Goal: Complete application form: Complete application form

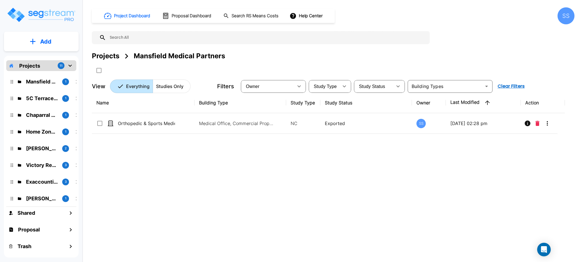
click at [171, 183] on div "Name Building Type Study Type Study Status Owner Last Modified Action Orthopedi…" at bounding box center [328, 173] width 473 height 162
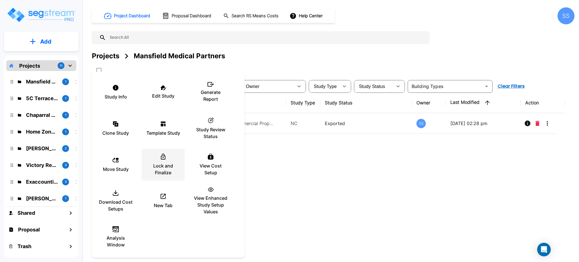
click at [166, 169] on p "Lock and Finalize" at bounding box center [163, 169] width 34 height 14
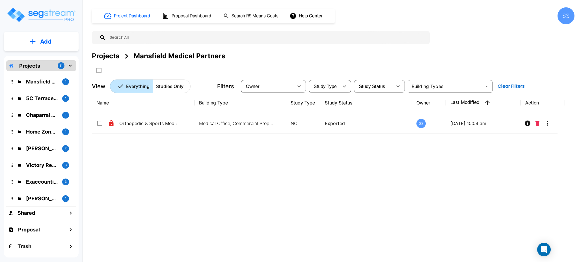
click at [29, 95] on p "5C Terrace Shops" at bounding box center [42, 98] width 32 height 8
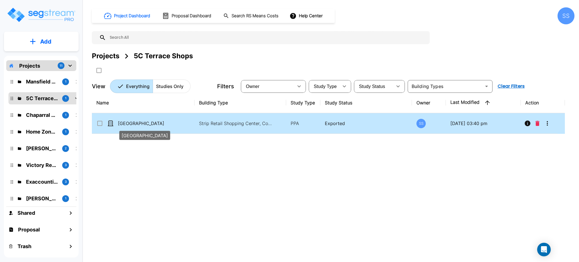
click at [132, 122] on p "[GEOGRAPHIC_DATA]" at bounding box center [146, 123] width 57 height 7
checkbox input "true"
click at [132, 122] on p "[GEOGRAPHIC_DATA]" at bounding box center [146, 123] width 57 height 7
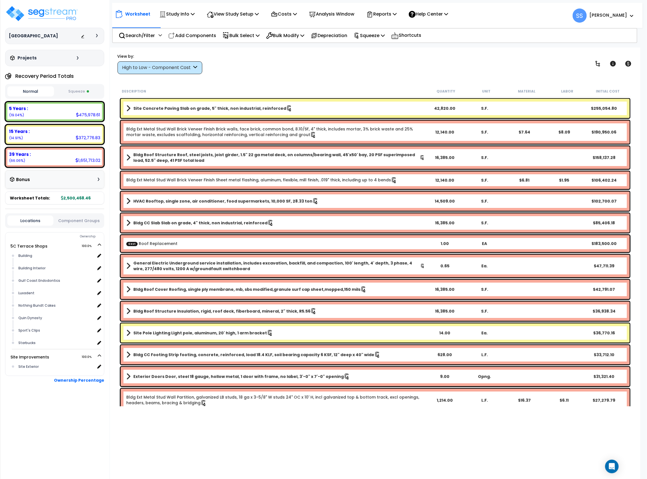
click at [92, 93] on button "Squeeze" at bounding box center [78, 92] width 47 height 10
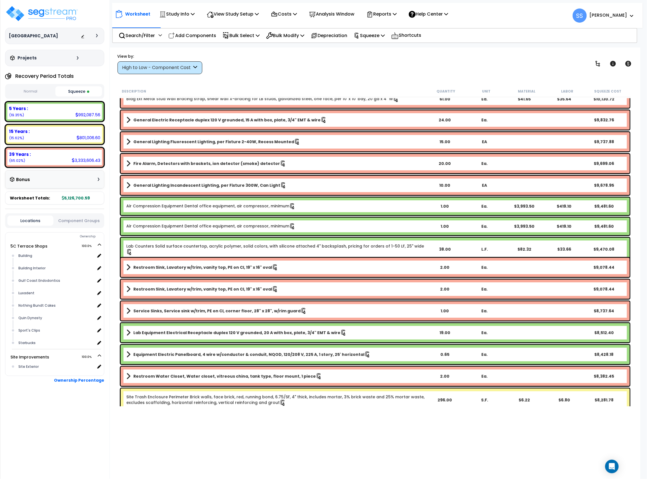
scroll to position [2111, 0]
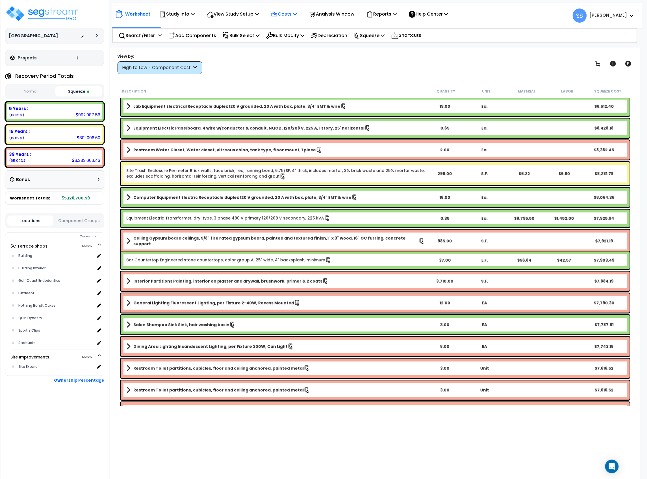
click at [297, 16] on p "Costs" at bounding box center [284, 14] width 26 height 8
click at [291, 36] on link "Direct Costs" at bounding box center [296, 38] width 56 height 11
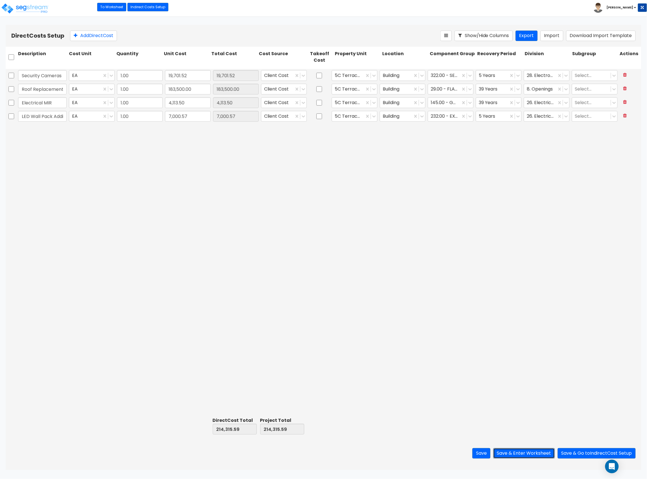
click at [533, 455] on button "Save & Enter Worksheet" at bounding box center [525, 453] width 62 height 10
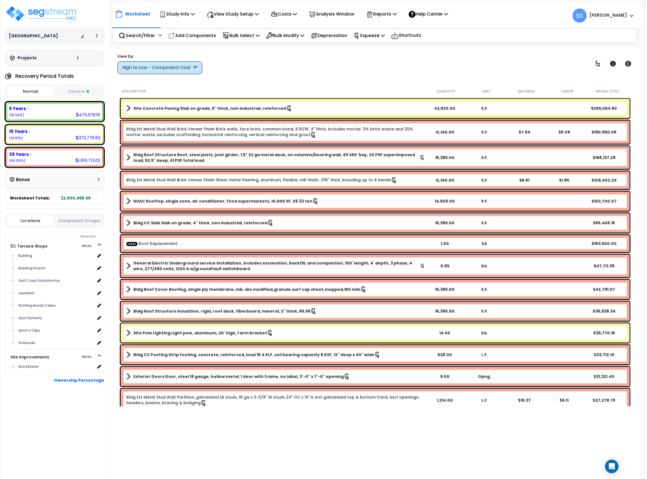
drag, startPoint x: 275, startPoint y: 59, endPoint x: 272, endPoint y: 55, distance: 5.0
click at [275, 59] on div "View by: High to Low - Component Cost High to Low - Component Cost" at bounding box center [376, 63] width 520 height 21
click at [147, 70] on div "High to Low - Component Cost" at bounding box center [157, 67] width 70 height 7
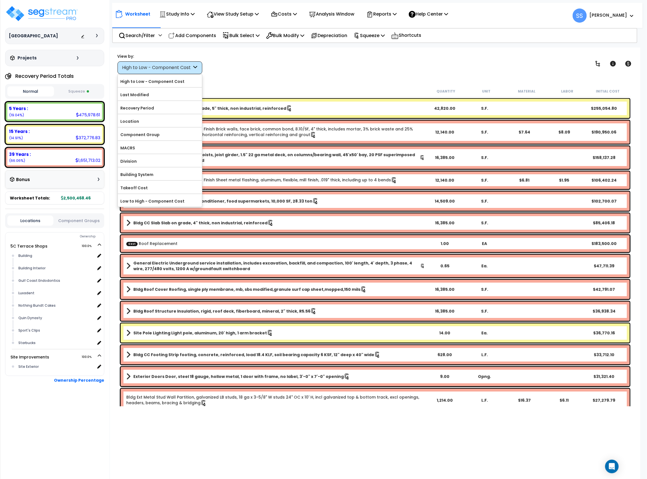
drag, startPoint x: 133, startPoint y: 149, endPoint x: 292, endPoint y: 80, distance: 173.0
click at [292, 80] on div "Worksheet Study Info Study Setup Add Property Unit Template study Clone study SS" at bounding box center [375, 287] width 531 height 479
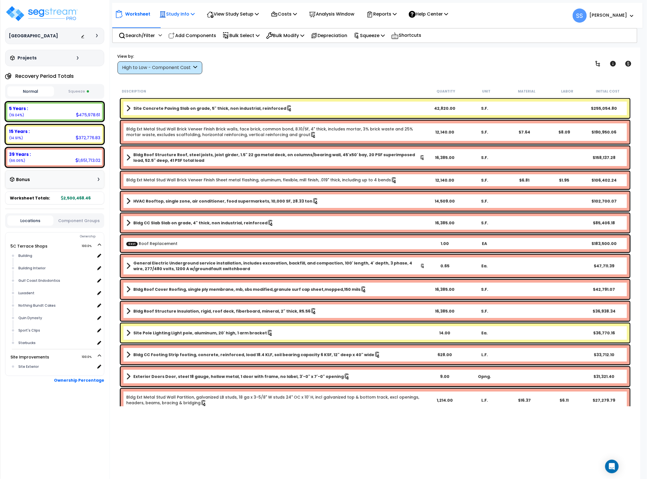
click at [185, 16] on p "Study Info" at bounding box center [176, 14] width 35 height 8
click at [181, 21] on link "Study Setup" at bounding box center [185, 26] width 56 height 11
click at [180, 70] on div "High to Low - Component Cost" at bounding box center [157, 67] width 70 height 7
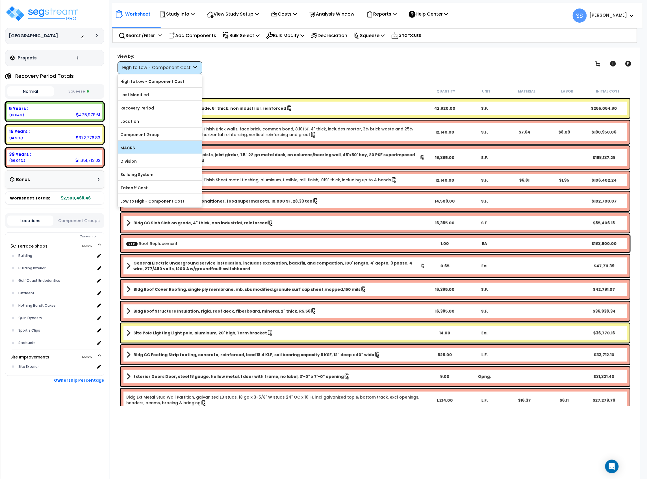
click at [173, 145] on label "MACRS" at bounding box center [160, 148] width 84 height 8
click at [0, 0] on input "MACRS" at bounding box center [0, 0] width 0 height 0
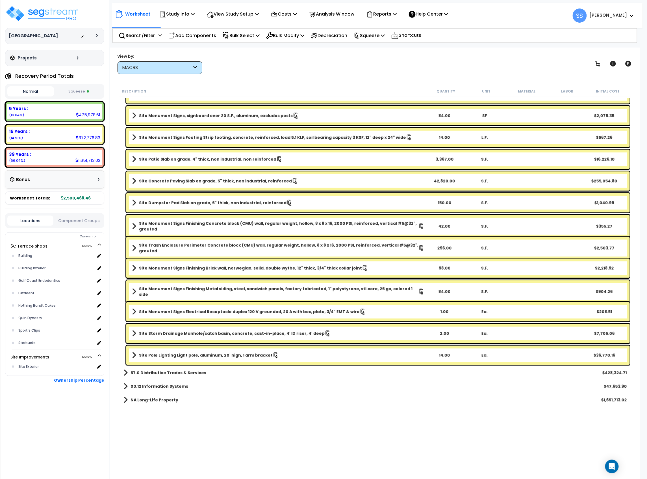
scroll to position [25, 0]
click at [123, 371] on div "57.0 Distributive Trades & Services $428,324.71" at bounding box center [375, 373] width 509 height 14
click at [153, 374] on b "57.0 Distributive Trades & Services" at bounding box center [169, 373] width 76 height 6
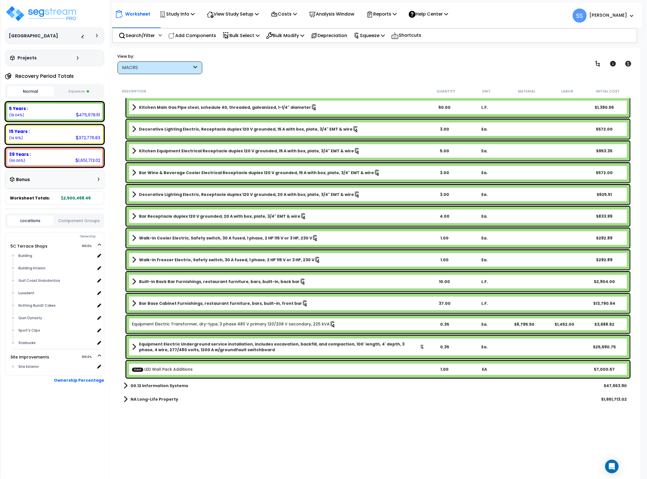
scroll to position [4386, 0]
click at [148, 386] on b "00.12 Information Systems" at bounding box center [160, 386] width 58 height 6
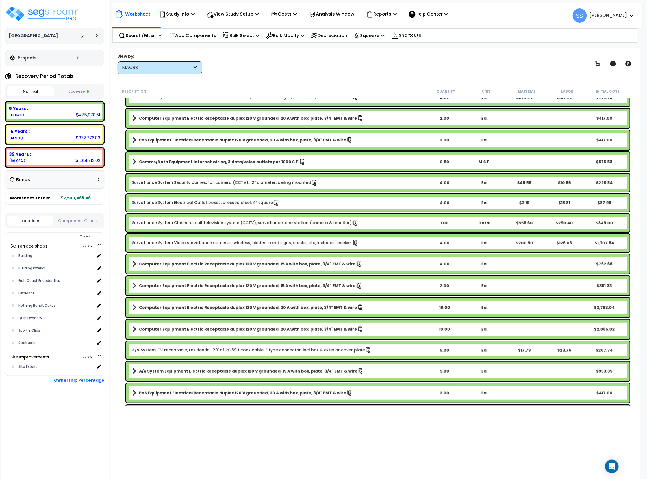
scroll to position [5116, 0]
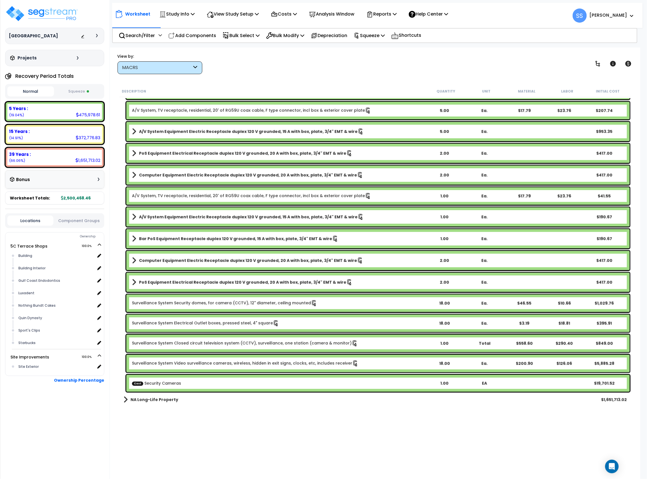
drag, startPoint x: 173, startPoint y: 306, endPoint x: 178, endPoint y: 430, distance: 123.6
click at [148, 397] on b "NA Long-Life Property" at bounding box center [155, 400] width 48 height 6
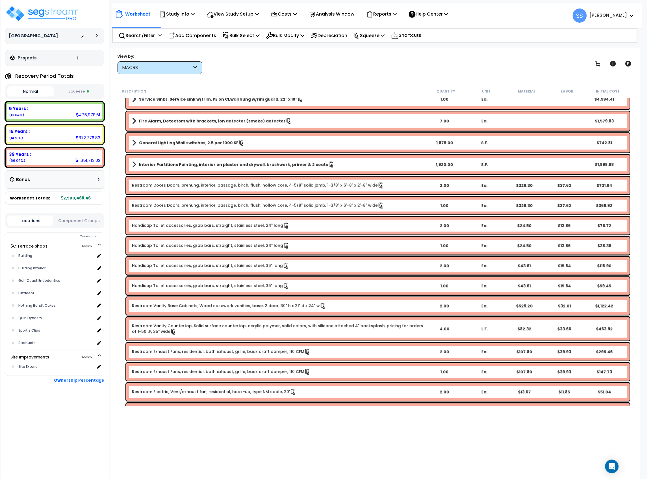
scroll to position [7076, 0]
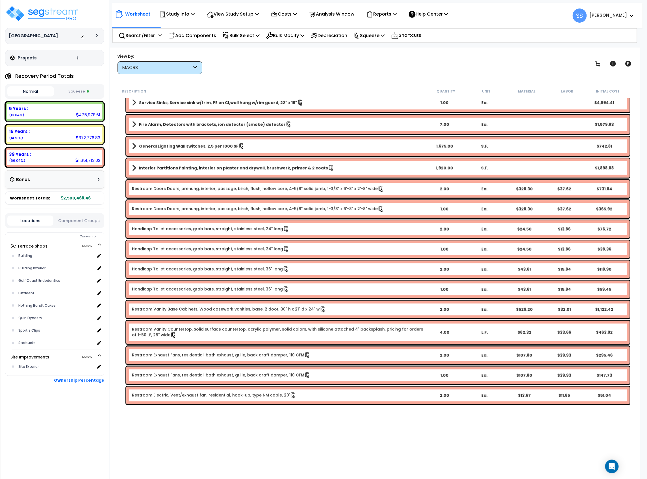
click at [79, 93] on button "Squeeze" at bounding box center [78, 92] width 47 height 10
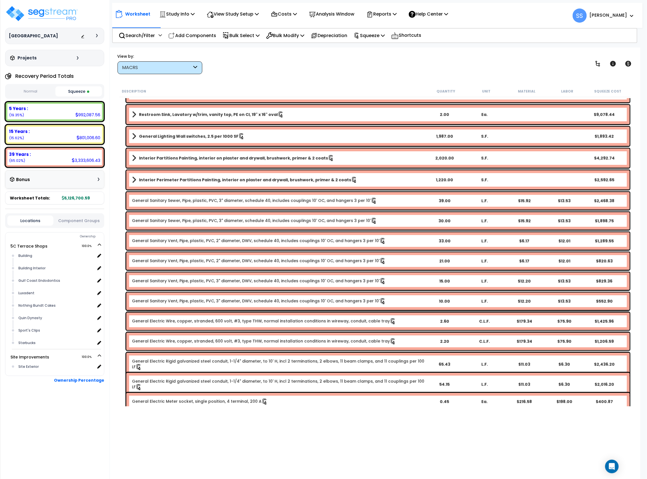
scroll to position [6058, 0]
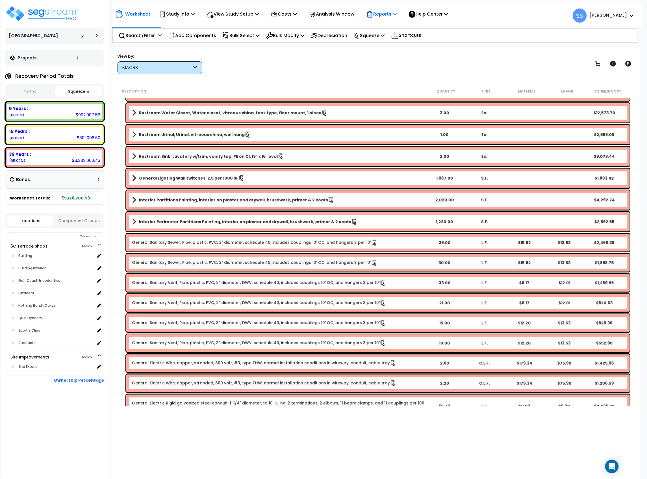
click at [394, 15] on p "Reports" at bounding box center [382, 14] width 30 height 8
click at [395, 23] on link "Get Report" at bounding box center [392, 26] width 56 height 11
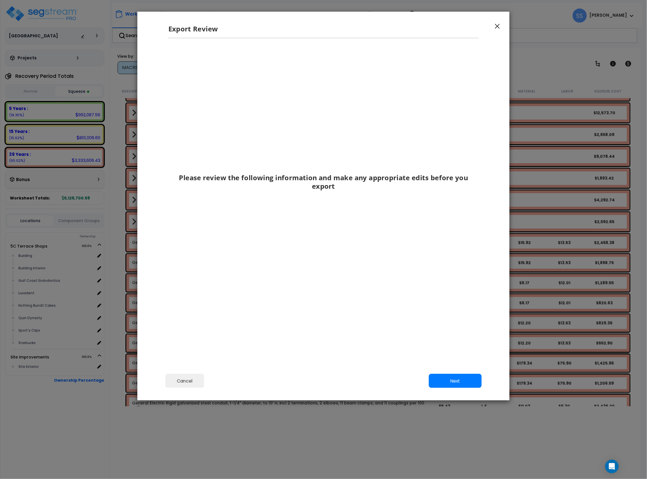
click at [446, 370] on div "Cancel Back Next Export Edit Images" at bounding box center [323, 384] width 373 height 31
click at [449, 378] on button "Next" at bounding box center [455, 381] width 53 height 14
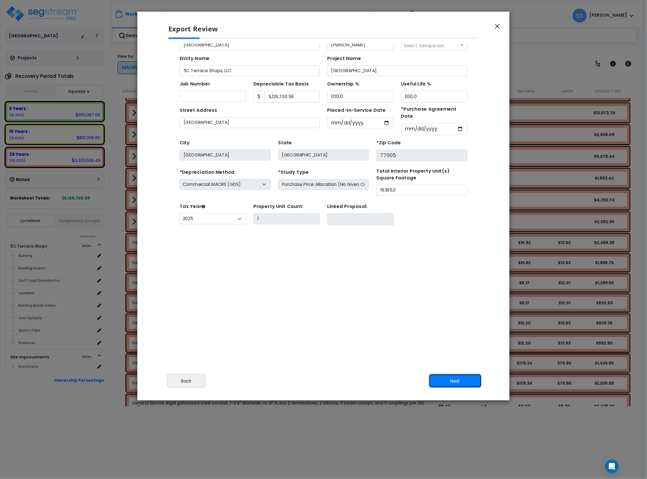
scroll to position [33, 0]
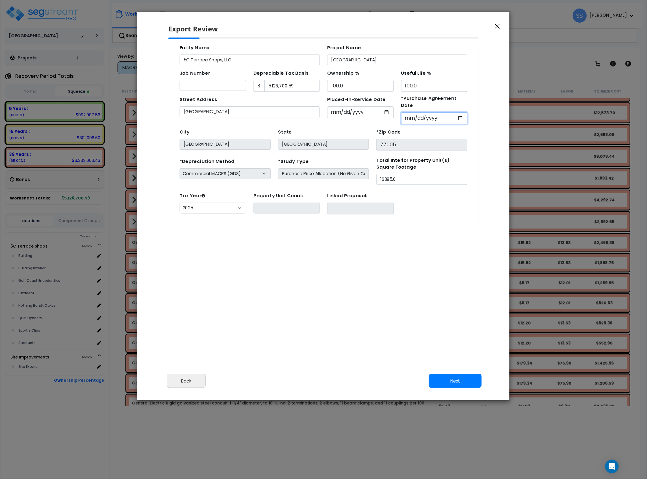
click at [429, 111] on input "2025-02-03" at bounding box center [410, 111] width 61 height 11
click at [382, 111] on input "2025-02-03" at bounding box center [410, 111] width 61 height 11
type input "2025-01-19"
click at [320, 117] on div "City Houston State TX *Zip Code 77005" at bounding box center [309, 129] width 269 height 24
click at [450, 380] on button "Next" at bounding box center [455, 381] width 53 height 14
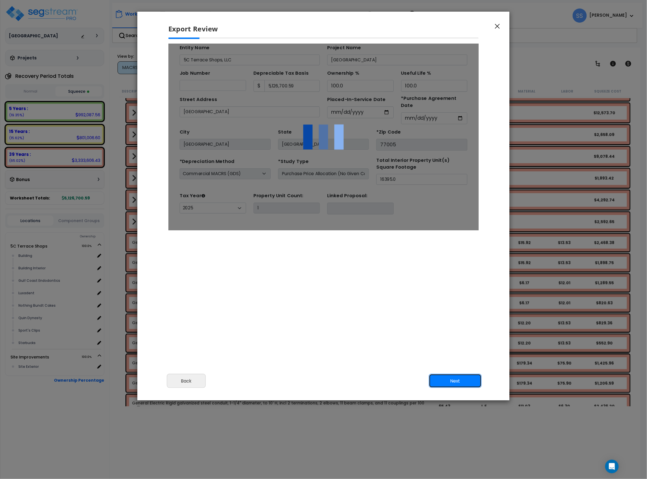
scroll to position [0, 0]
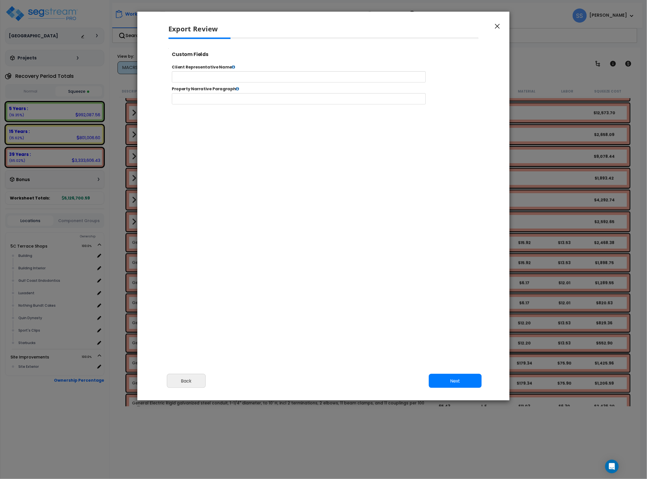
select select "2025"
click at [441, 377] on button "Next" at bounding box center [455, 381] width 53 height 14
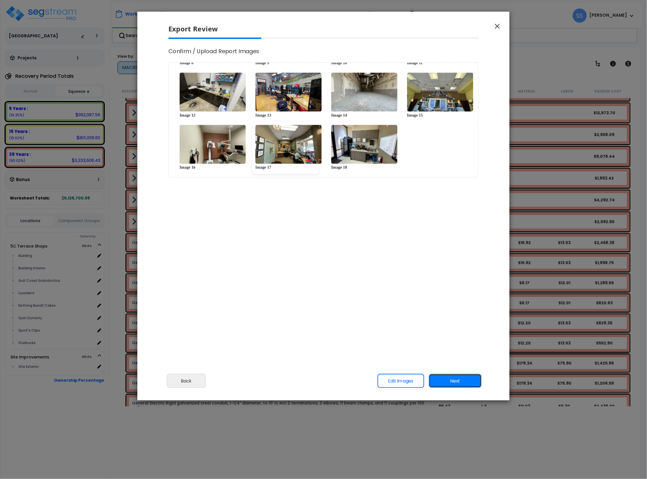
scroll to position [0, 0]
click at [458, 379] on button "Next" at bounding box center [455, 381] width 53 height 14
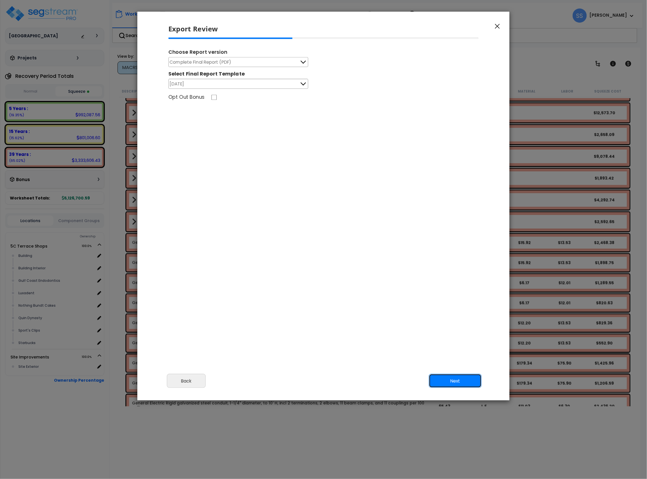
click at [472, 378] on button "Next" at bounding box center [455, 381] width 53 height 14
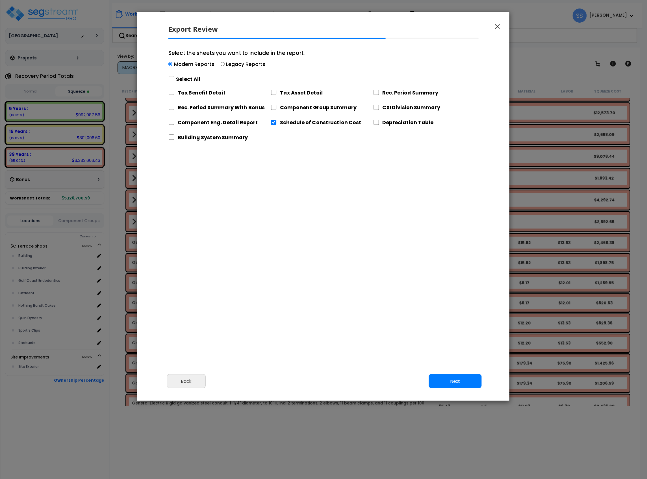
click at [176, 76] on div "Select All" at bounding box center [237, 79] width 137 height 10
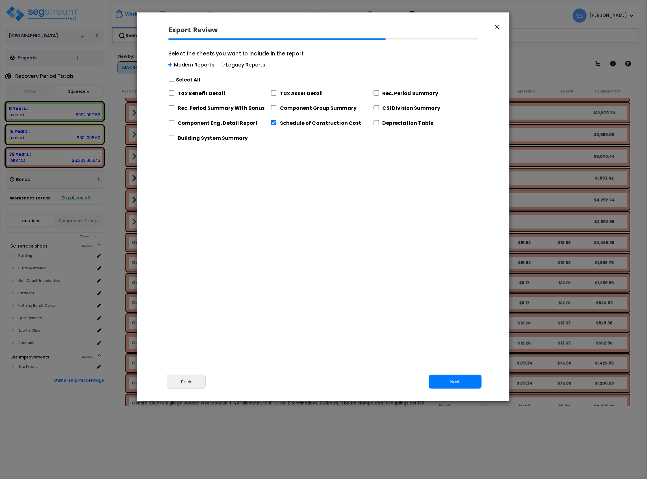
click at [178, 77] on label "Select All" at bounding box center [188, 79] width 24 height 7
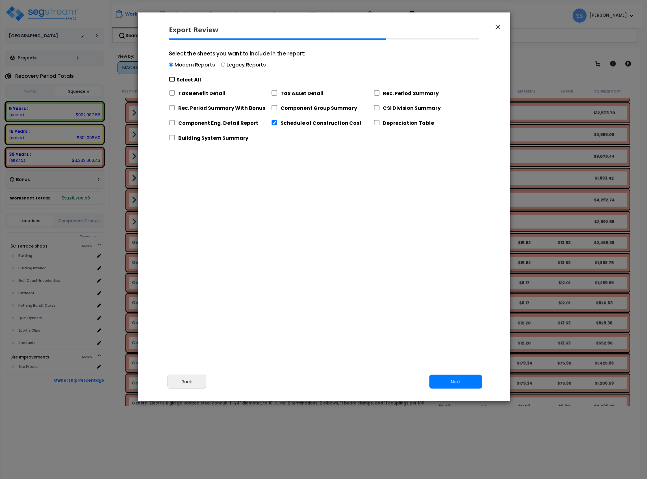
click at [174, 81] on input "Select the sheets you want to include in the report: Modern Reports Legacy Repo…" at bounding box center [172, 79] width 6 height 5
checkbox input "true"
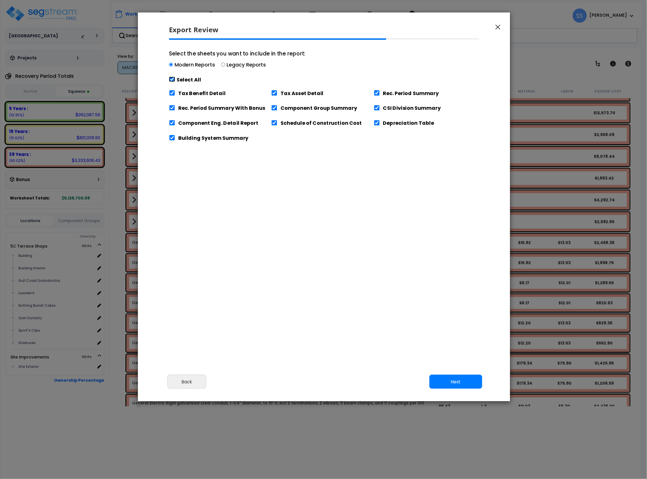
checkbox input "true"
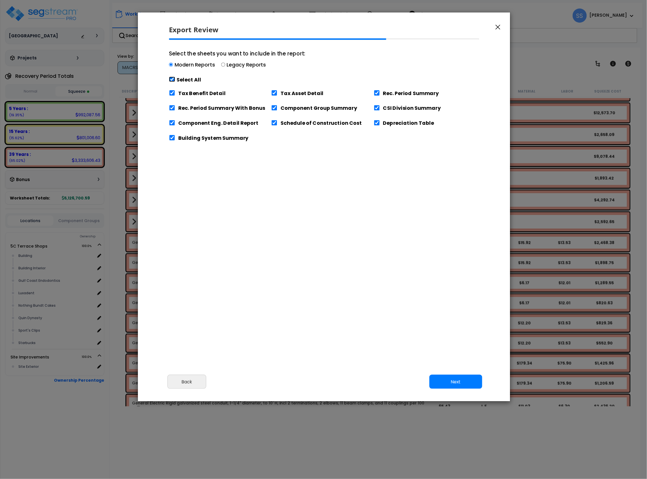
checkbox input "true"
click at [174, 92] on input "Tax Benefit Detail" at bounding box center [172, 92] width 6 height 5
checkbox input "false"
drag, startPoint x: 462, startPoint y: 384, endPoint x: 242, endPoint y: 230, distance: 268.1
click at [243, 232] on div "Export Review Please review the following information and make any appropriate …" at bounding box center [324, 206] width 373 height 389
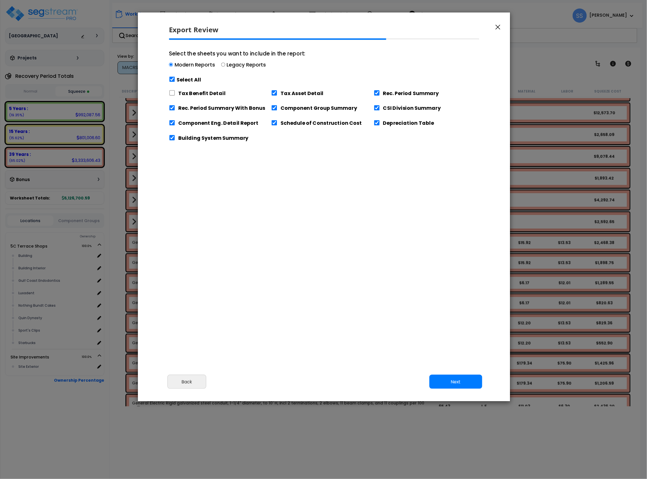
click at [196, 110] on label "Rec. Period Summary With Bonus" at bounding box center [221, 107] width 87 height 7
click at [175, 110] on input "Rec. Period Summary With Bonus" at bounding box center [172, 107] width 6 height 5
checkbox input "false"
click at [454, 376] on button "Next" at bounding box center [456, 382] width 53 height 14
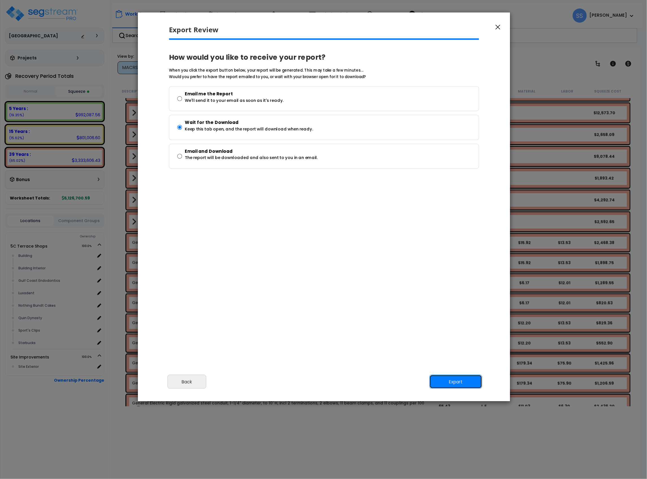
click at [455, 383] on button "Export" at bounding box center [456, 382] width 53 height 14
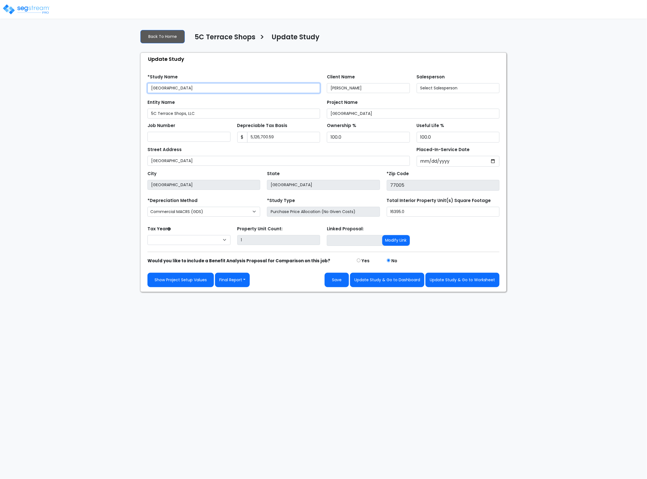
select select "2025"
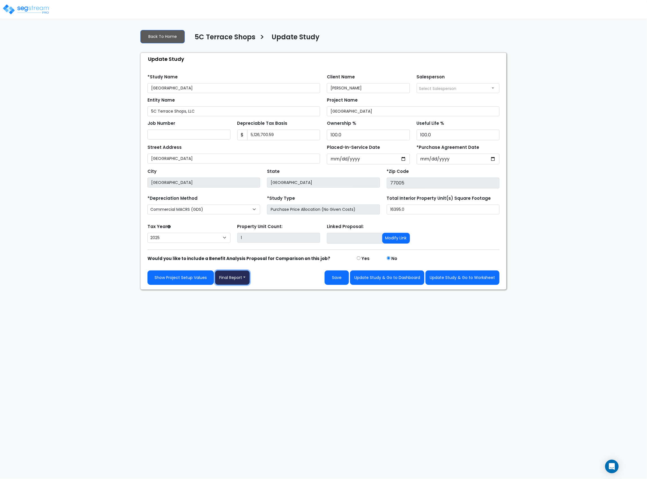
click at [234, 278] on button "Final Report" at bounding box center [232, 277] width 35 height 14
click at [238, 306] on link "Report Images" at bounding box center [244, 307] width 59 height 13
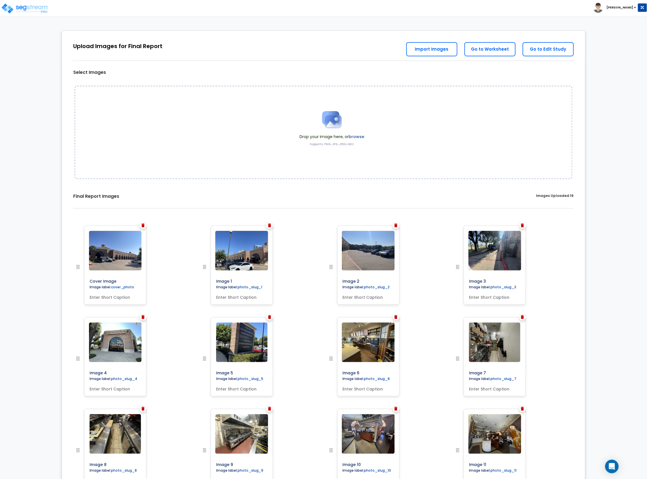
click at [40, 15] on div "Toggle navigation" at bounding box center [50, 4] width 93 height 25
click at [38, 9] on img at bounding box center [25, 8] width 48 height 11
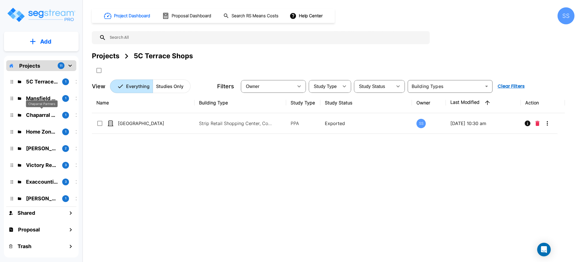
click at [39, 115] on p "Chaparral Partners" at bounding box center [42, 115] width 32 height 8
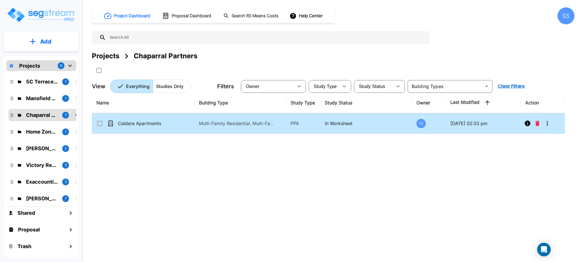
click at [150, 127] on td "Caldera Apartments" at bounding box center [143, 123] width 103 height 21
checkbox input "true"
click at [150, 126] on td "Caldera Apartments" at bounding box center [143, 123] width 103 height 21
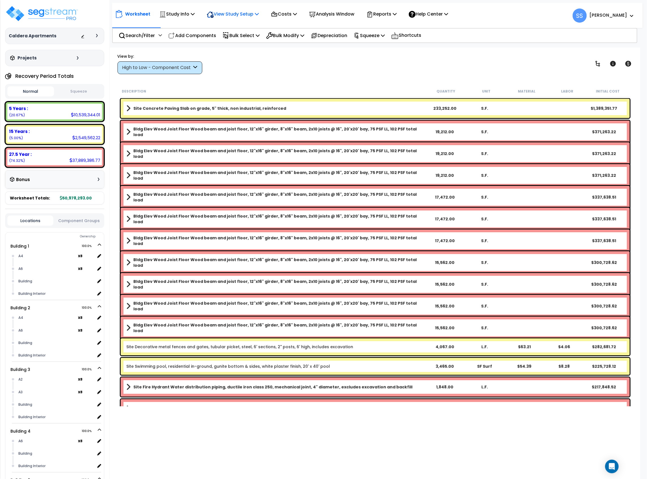
click at [247, 16] on p "View Study Setup" at bounding box center [233, 14] width 52 height 8
click at [231, 38] on link "View Questionnaire" at bounding box center [232, 38] width 56 height 11
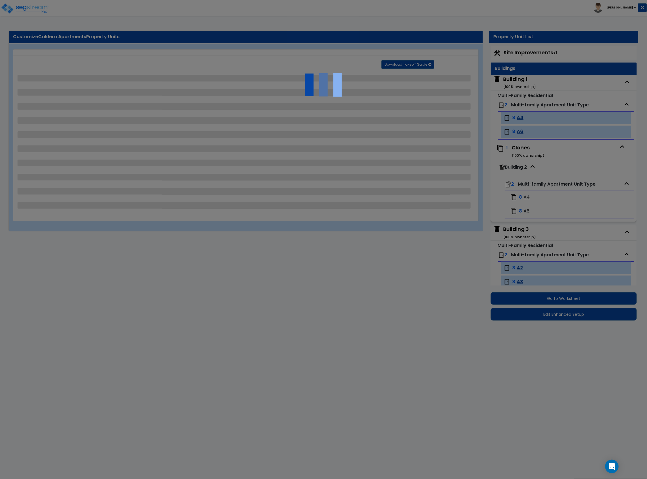
select select "2"
select select "1"
select select "2"
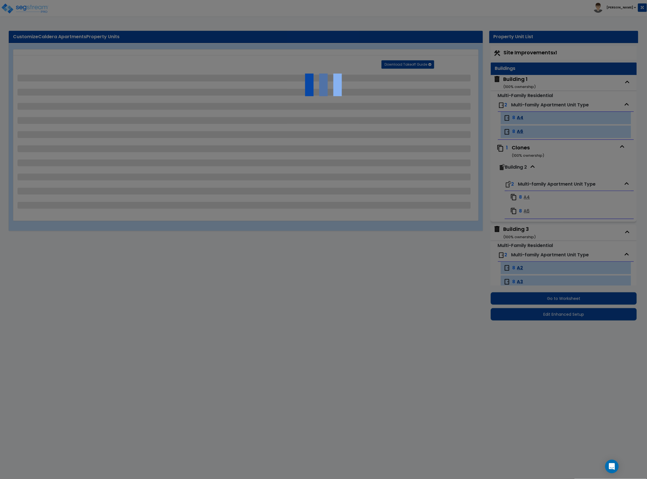
select select "1"
select select "6"
select select "2"
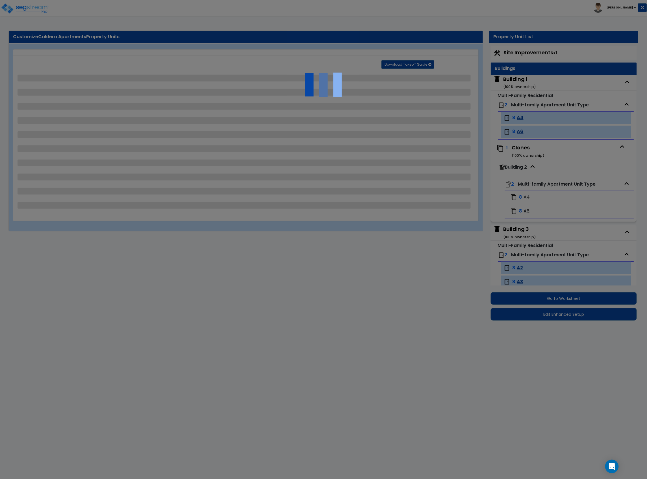
select select "3"
select select "1"
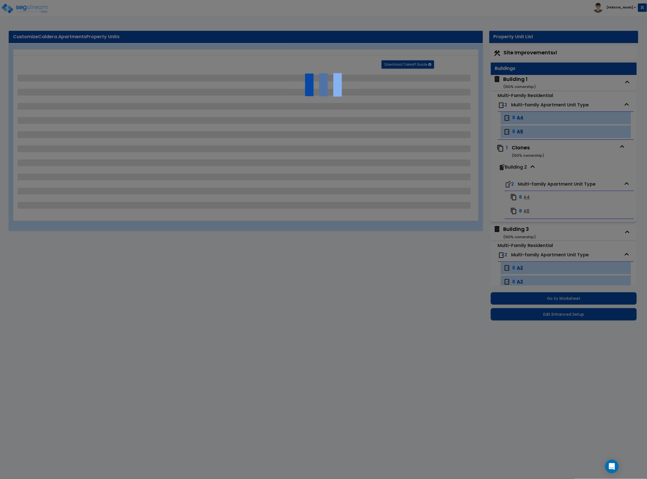
select select "2"
select select "1"
select select "2"
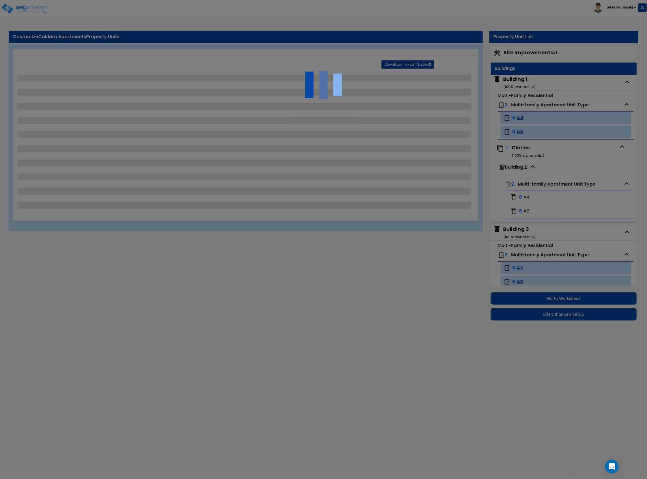
select select "2"
select select "1"
select select "2"
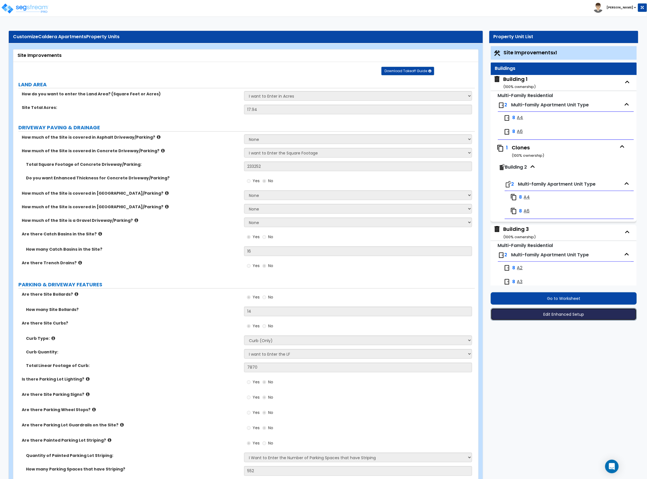
click at [566, 316] on button "Edit Enhanced Setup" at bounding box center [564, 314] width 146 height 12
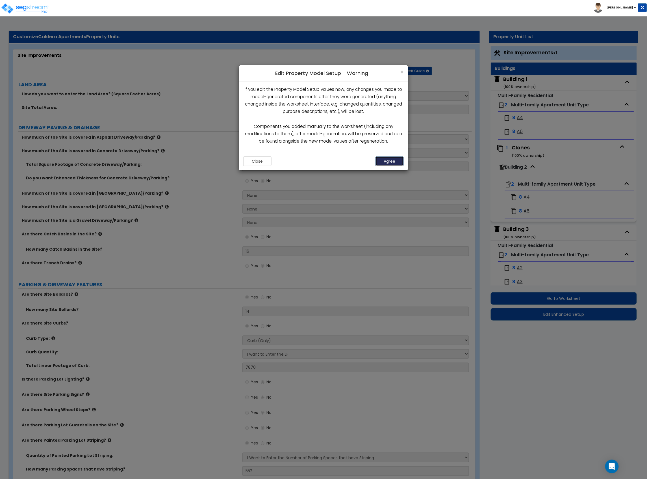
click at [389, 161] on button "Agree" at bounding box center [390, 161] width 28 height 10
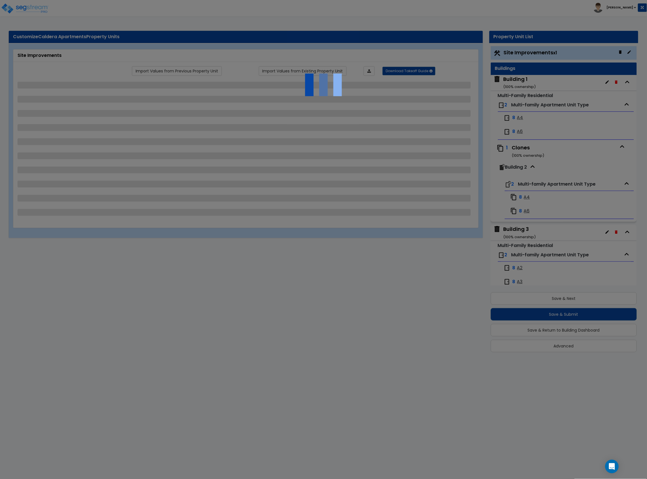
select select "2"
select select "1"
select select "2"
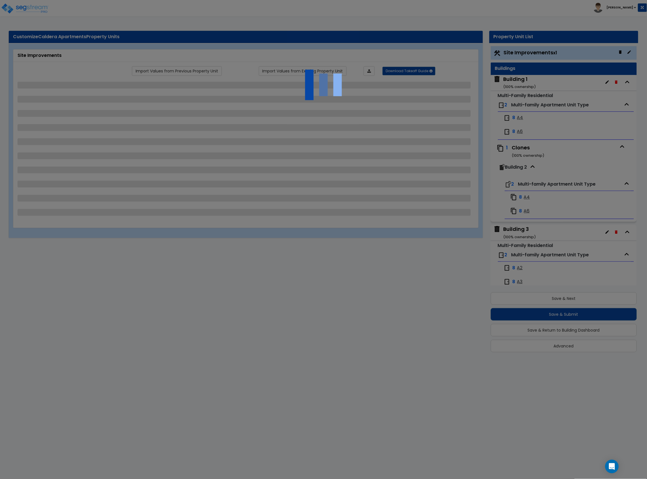
select select "1"
select select "6"
select select "2"
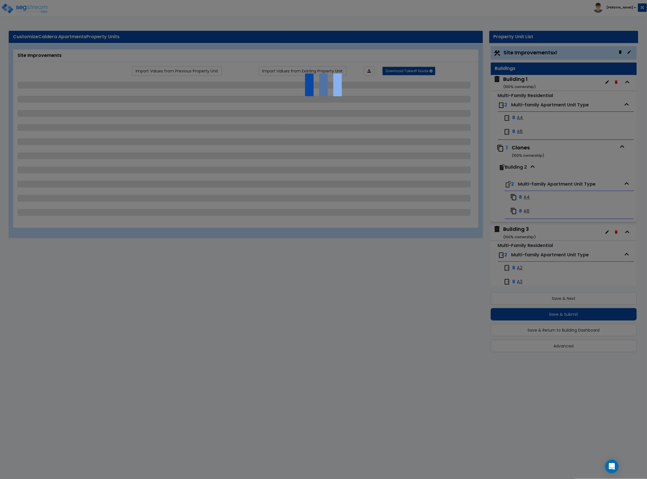
select select "3"
select select "1"
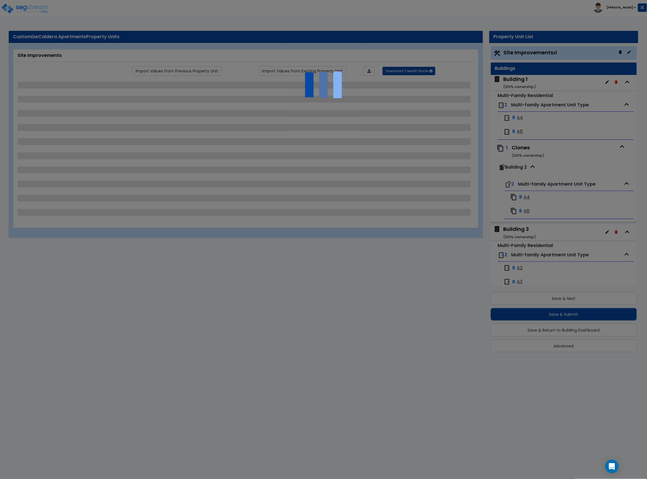
select select "2"
select select "1"
select select "2"
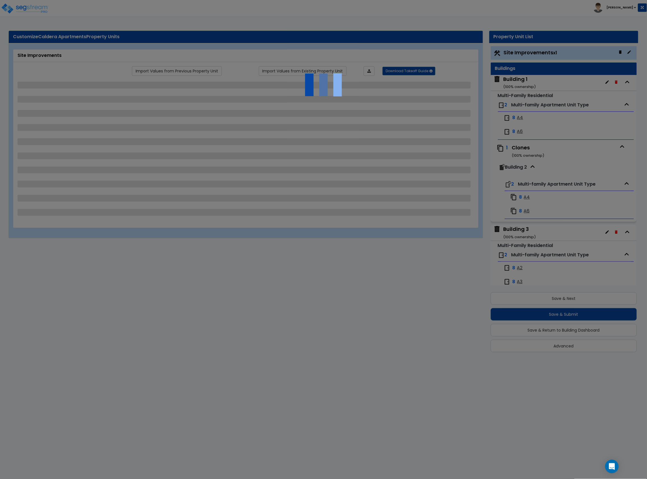
select select "2"
select select "1"
select select "2"
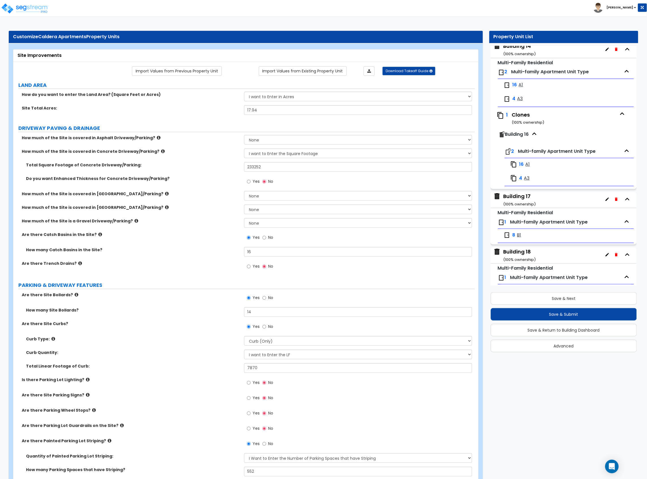
scroll to position [1131, 0]
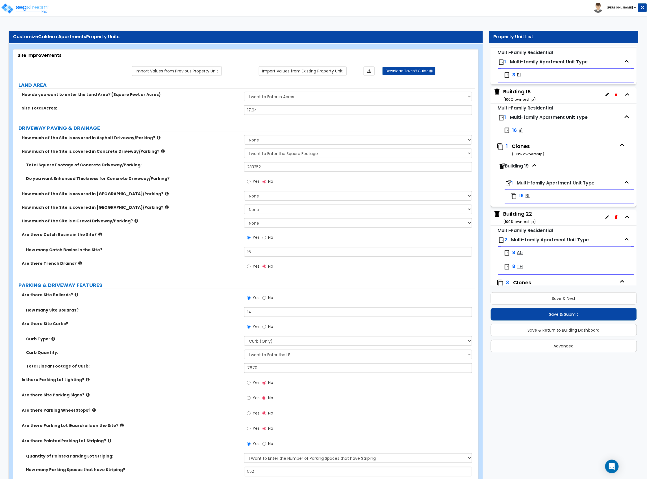
click at [519, 224] on div "Building 22 ( 100 % ownership)" at bounding box center [520, 217] width 33 height 14
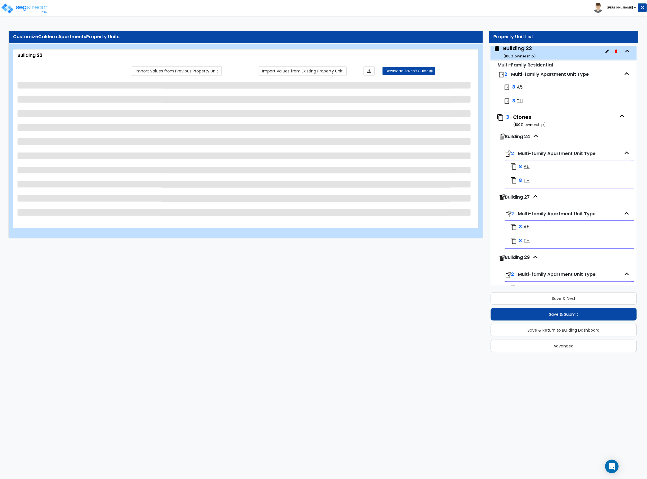
scroll to position [1306, 0]
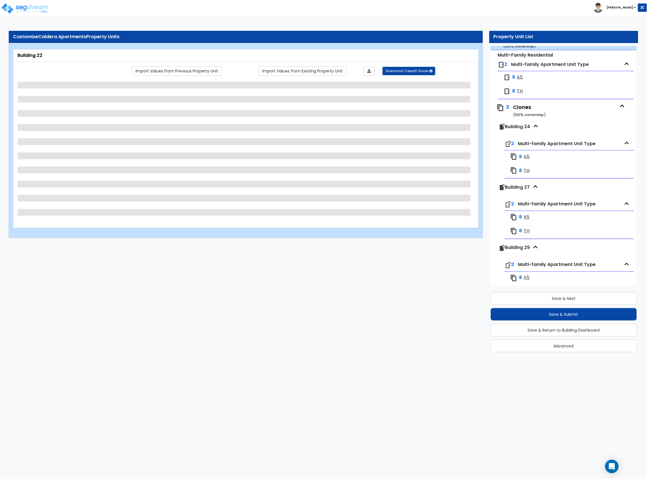
select select "2"
select select "7"
select select "2"
select select "9"
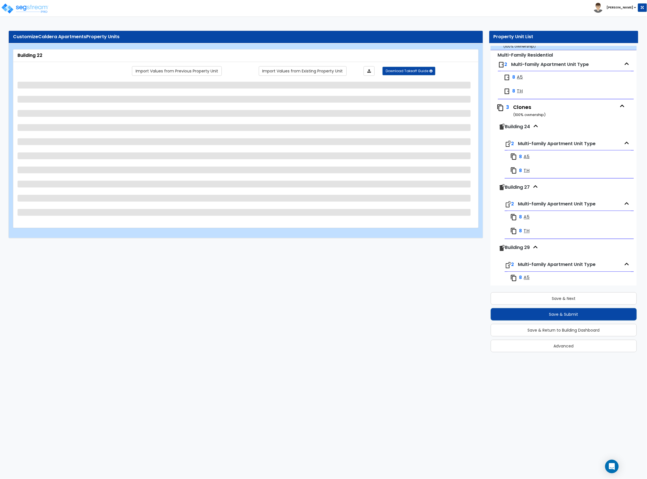
select select "1"
select select "2"
select select "1"
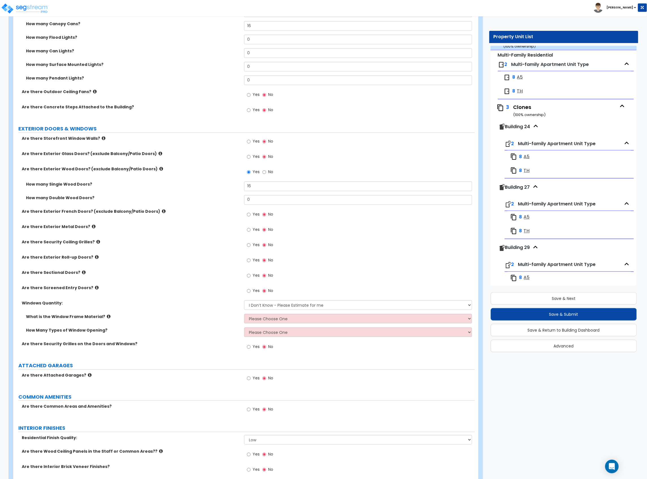
scroll to position [603, 0]
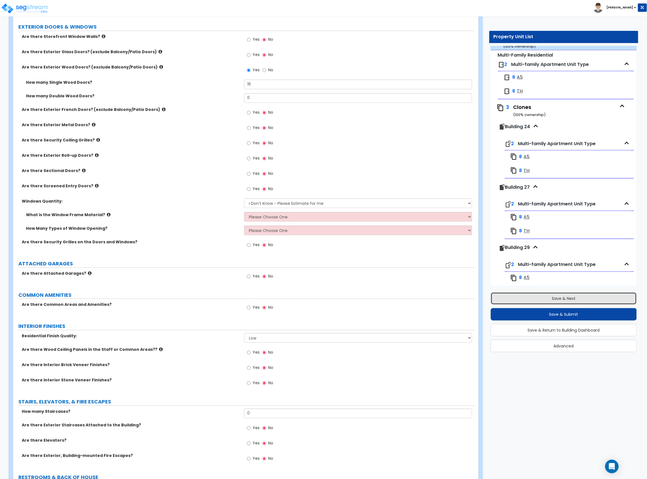
click at [570, 297] on button "Save & Next" at bounding box center [564, 298] width 146 height 12
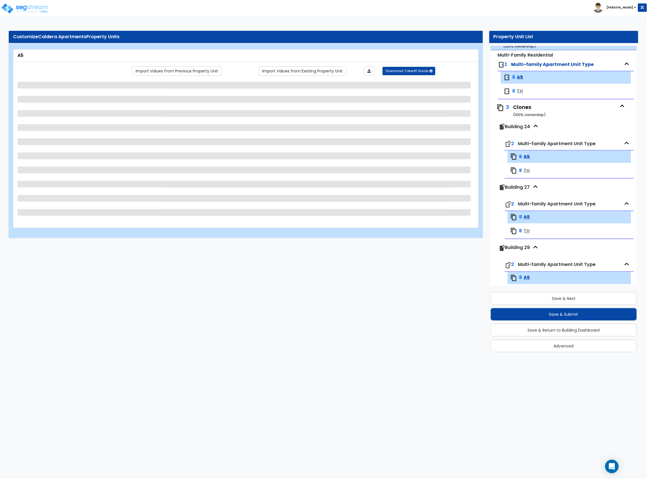
scroll to position [1344, 0]
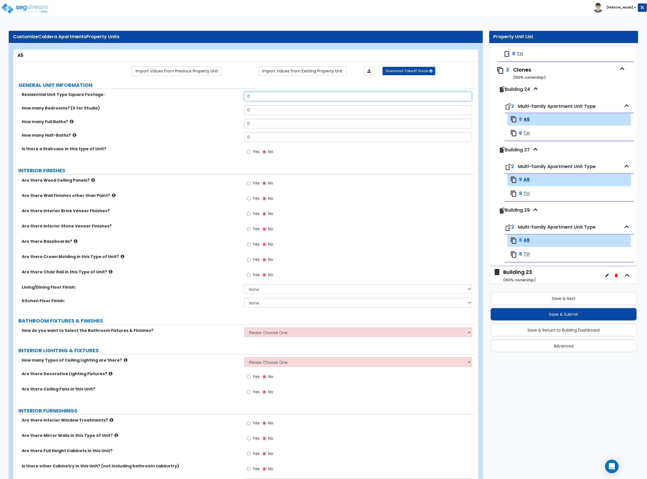
click at [270, 98] on input "0" at bounding box center [358, 97] width 228 height 10
drag, startPoint x: 267, startPoint y: 96, endPoint x: 207, endPoint y: 102, distance: 60.2
click at [211, 102] on div "Residential Unit Type Square Footage: 0" at bounding box center [244, 99] width 462 height 14
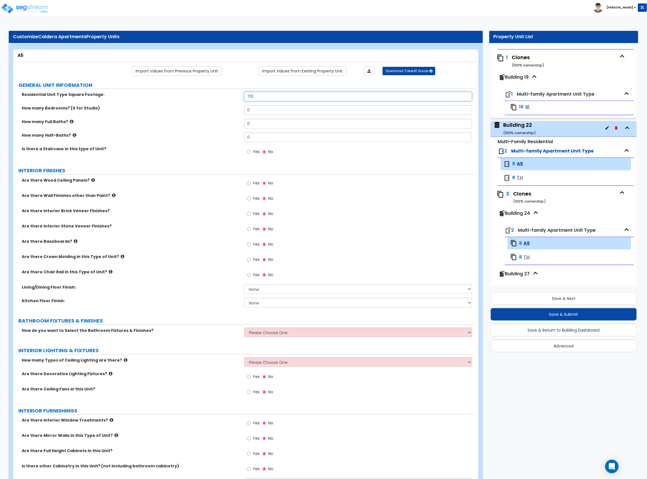
scroll to position [1230, 0]
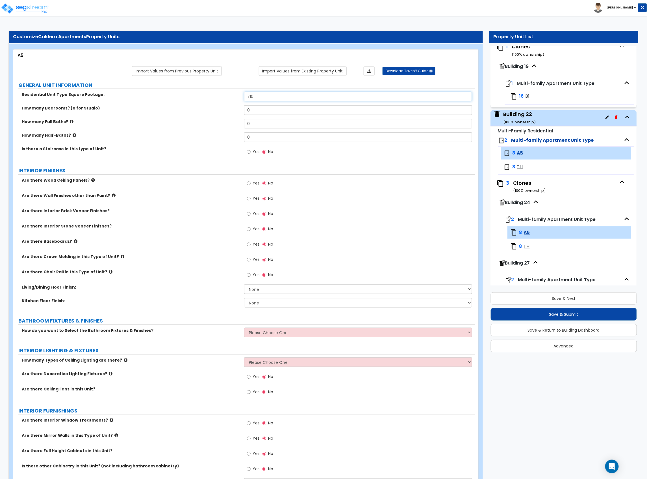
type input "710"
drag, startPoint x: 242, startPoint y: 113, endPoint x: 217, endPoint y: 115, distance: 25.8
click at [219, 115] on div "How many Bedrooms? (0 for Studio) 0" at bounding box center [244, 112] width 462 height 14
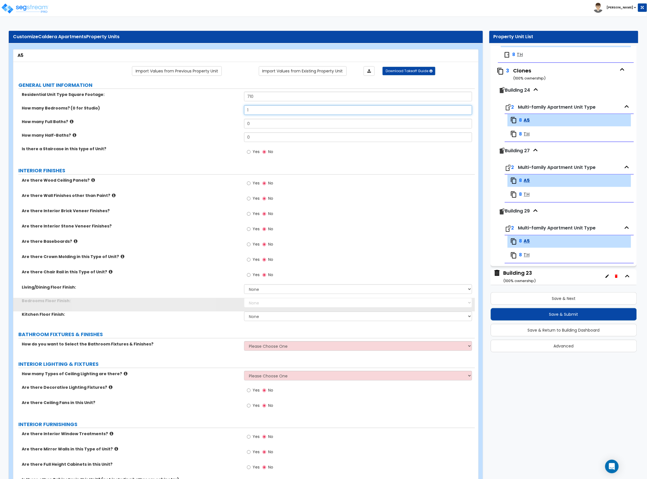
scroll to position [1344, 0]
type input "1"
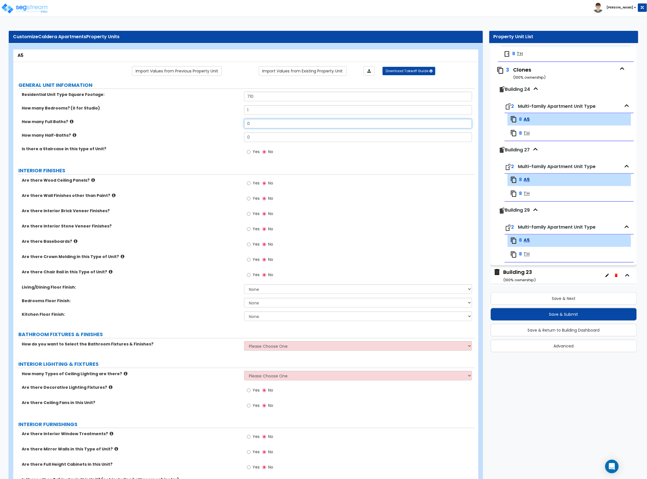
drag, startPoint x: 254, startPoint y: 128, endPoint x: 213, endPoint y: 140, distance: 42.4
click at [213, 140] on div "Residential Unit Type Square Footage: 710 How many Bedrooms? (0 for Studio) 1 H…" at bounding box center [245, 127] width 454 height 70
type input "1"
click at [255, 245] on span "Yes" at bounding box center [256, 244] width 7 height 6
click at [251, 245] on input "Yes" at bounding box center [249, 244] width 4 height 6
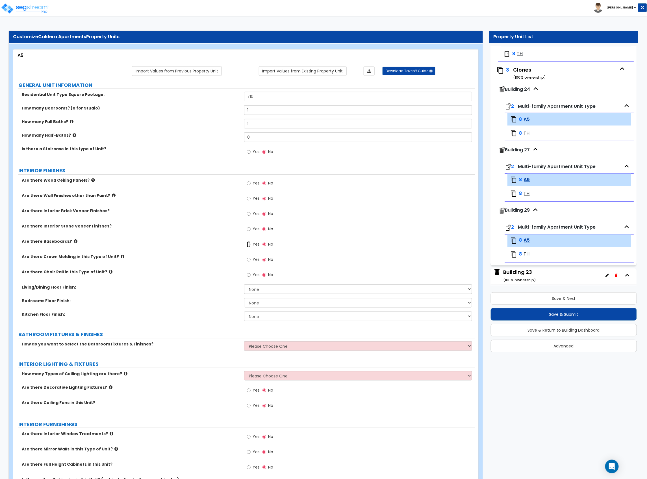
radio input "true"
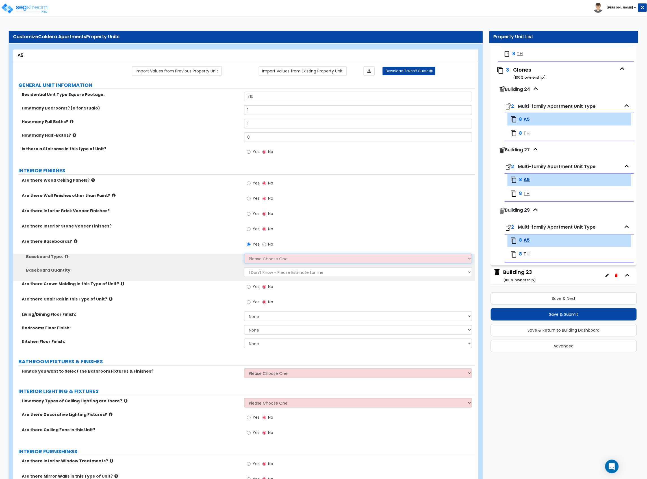
drag, startPoint x: 259, startPoint y: 256, endPoint x: 259, endPoint y: 260, distance: 4.2
click at [259, 257] on select "Please Choose One Wood Vinyl Carpet Tile" at bounding box center [358, 259] width 228 height 10
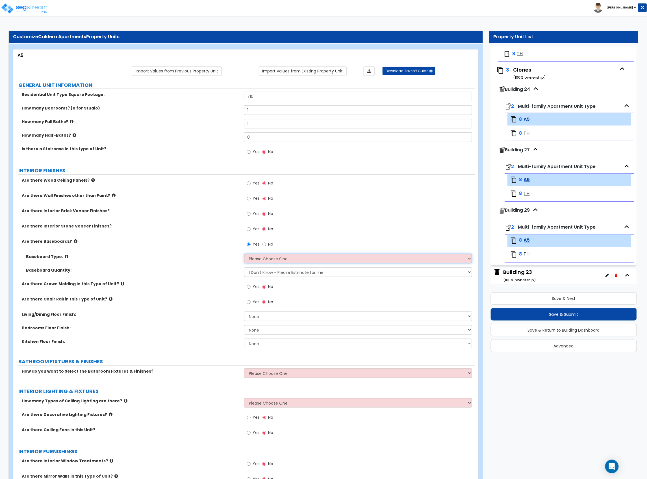
select select "1"
click at [244, 254] on select "Please Choose One Wood Vinyl Carpet Tile" at bounding box center [358, 259] width 228 height 10
click at [280, 318] on select "None Tile Flooring Hardwood Flooring Resilient Laminate Flooring VCT Flooring S…" at bounding box center [358, 316] width 228 height 10
select select "4"
click at [244, 312] on select "None Tile Flooring Hardwood Flooring Resilient Laminate Flooring VCT Flooring S…" at bounding box center [358, 316] width 228 height 10
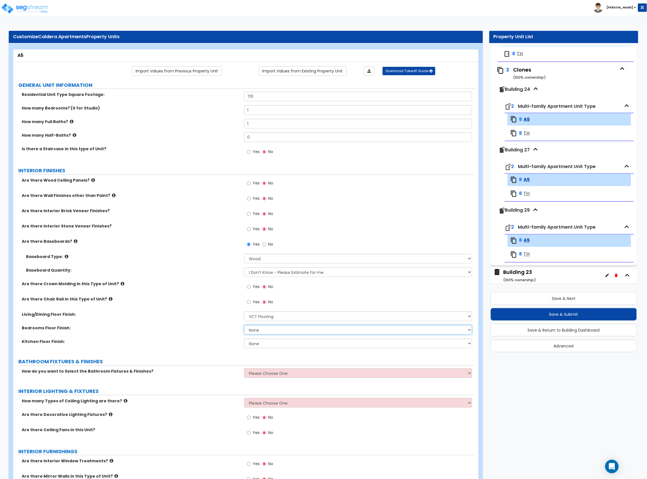
click at [275, 332] on select "None Tile Flooring Hardwood Flooring Resilient Laminate Flooring VCT Flooring S…" at bounding box center [358, 330] width 228 height 10
select select "4"
click at [244, 325] on select "None Tile Flooring Hardwood Flooring Resilient Laminate Flooring VCT Flooring S…" at bounding box center [358, 330] width 228 height 10
click at [273, 344] on select "None Tile Flooring Hardwood Flooring Resilient Laminate Flooring VCT Flooring S…" at bounding box center [358, 343] width 228 height 10
select select "4"
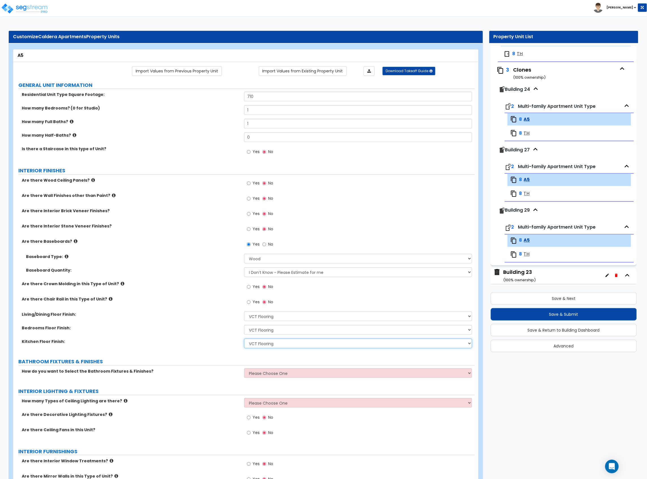
click at [244, 339] on select "None Tile Flooring Hardwood Flooring Resilient Laminate Flooring VCT Flooring S…" at bounding box center [358, 343] width 228 height 10
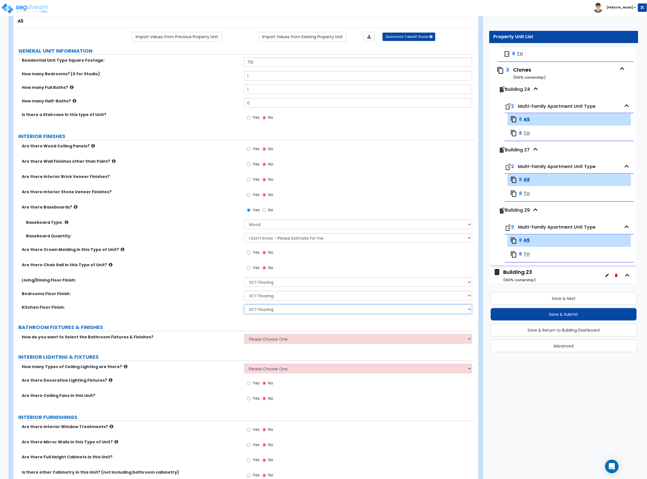
scroll to position [75, 0]
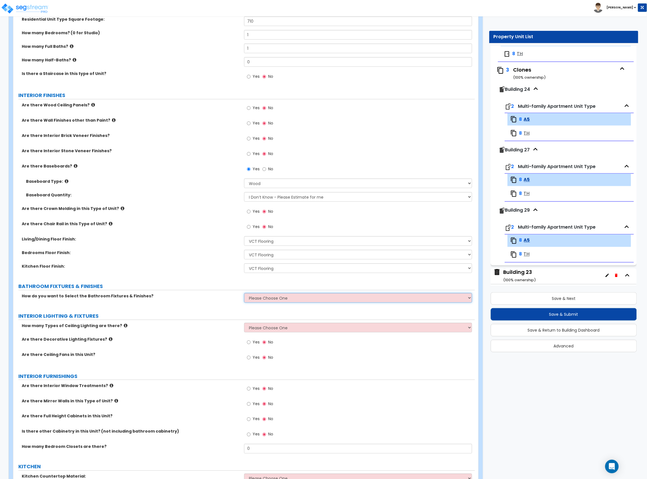
drag, startPoint x: 256, startPoint y: 294, endPoint x: 256, endPoint y: 298, distance: 3.7
click at [256, 295] on select "Please Choose One Select the type of Fixtures and Finishes only for one Bath an…" at bounding box center [358, 298] width 228 height 10
select select "1"
click at [244, 293] on select "Please Choose One Select the type of Fixtures and Finishes only for one Bath an…" at bounding box center [358, 298] width 228 height 10
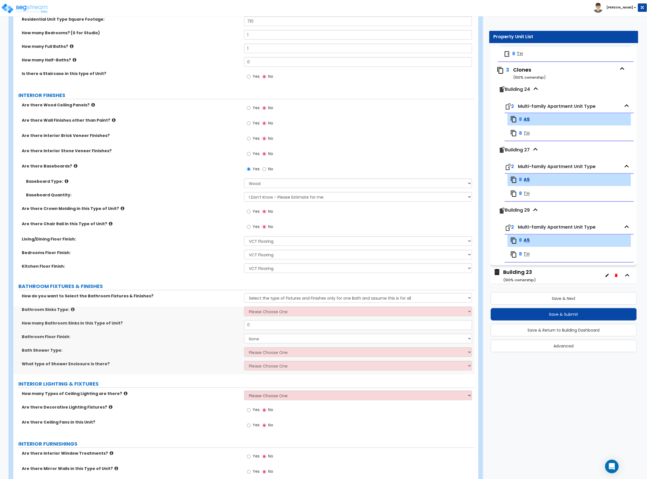
click at [255, 317] on div "Bathroom Sinks Type: Please Choose One Wall-mounted Pedestal-mounted Vanity-mou…" at bounding box center [244, 313] width 462 height 14
click at [260, 312] on select "Please Choose One Wall-mounted Pedestal-mounted Vanity-mounted" at bounding box center [358, 311] width 228 height 10
select select "3"
click at [244, 307] on select "Please Choose One Wall-mounted Pedestal-mounted Vanity-mounted" at bounding box center [358, 311] width 228 height 10
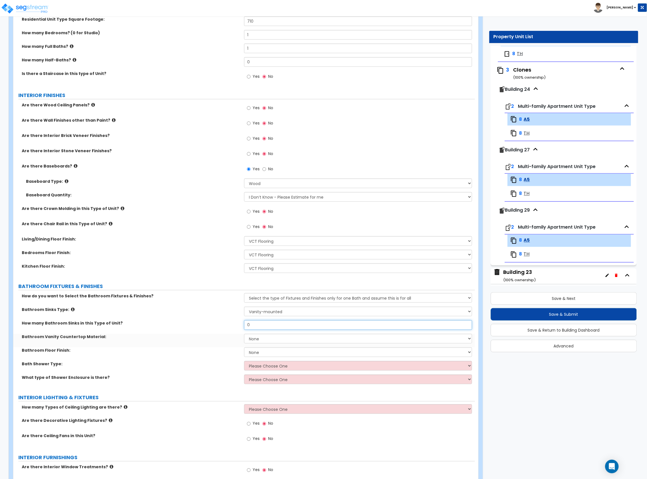
drag, startPoint x: 261, startPoint y: 328, endPoint x: 211, endPoint y: 326, distance: 50.4
click at [211, 326] on div "How many Bathroom Sinks in this Type of Unit? 0" at bounding box center [244, 327] width 462 height 14
type input "1"
click at [266, 337] on select "None Plastic Laminate Solid Surface Stone Quartz Marble Tile Wood" at bounding box center [358, 339] width 228 height 10
select select "2"
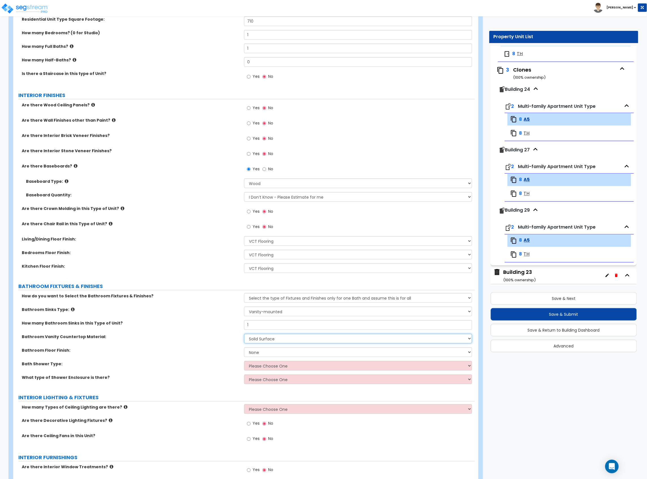
click at [244, 334] on select "None Plastic Laminate Solid Surface Stone Quartz Marble Tile Wood" at bounding box center [358, 339] width 228 height 10
click at [271, 353] on select "None Tile Flooring Hardwood Flooring Resilient Laminate Flooring VCT Flooring S…" at bounding box center [358, 352] width 228 height 10
select select "1"
click at [244, 348] on select "None Tile Flooring Hardwood Flooring Resilient Laminate Flooring VCT Flooring S…" at bounding box center [358, 352] width 228 height 10
click at [275, 362] on select "Please Choose One Standalone Shower Bathtub - Shower Combination" at bounding box center [358, 366] width 228 height 10
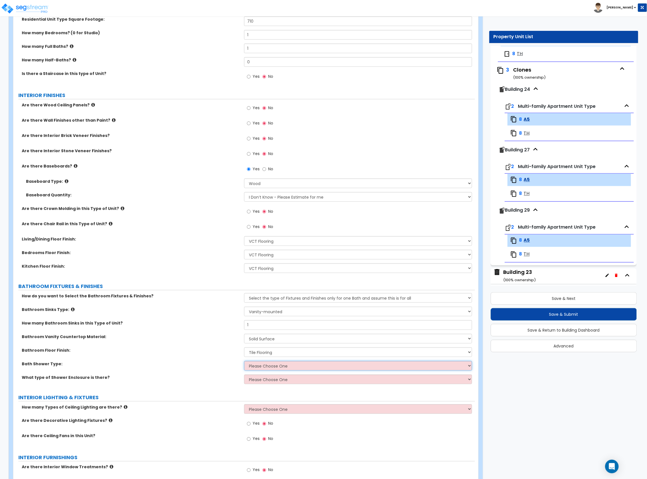
select select "2"
click at [244, 361] on select "Please Choose One Standalone Shower Bathtub - Shower Combination" at bounding box center [358, 366] width 228 height 10
click at [275, 383] on select "Please Choose One Curtain & [PERSON_NAME] Sliding Doors Glass Hinged Doors" at bounding box center [358, 379] width 228 height 10
select select "1"
click at [244, 375] on select "Please Choose One Curtain & [PERSON_NAME] Sliding Doors Glass Hinged Doors" at bounding box center [358, 379] width 228 height 10
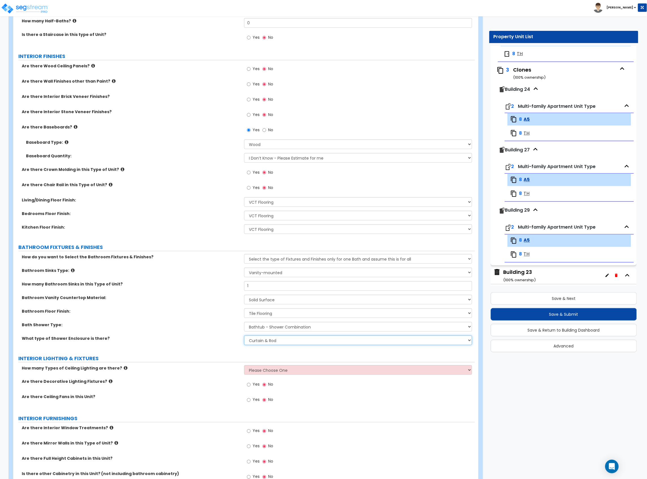
scroll to position [151, 0]
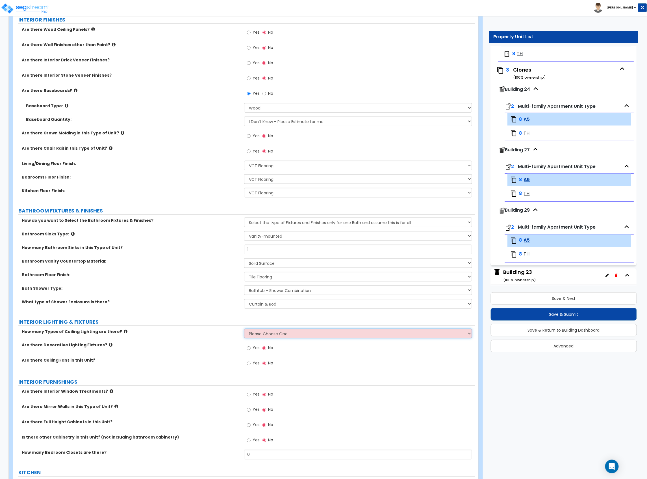
click at [257, 336] on select "Please Choose One 1 2 3" at bounding box center [358, 334] width 228 height 10
click at [244, 329] on select "Please Choose One 1 2 3" at bounding box center [358, 334] width 228 height 10
click at [265, 336] on select "Please Choose One 1 2 3" at bounding box center [358, 334] width 228 height 10
select select "1"
click at [244, 329] on select "Please Choose One 1 2 3" at bounding box center [358, 334] width 228 height 10
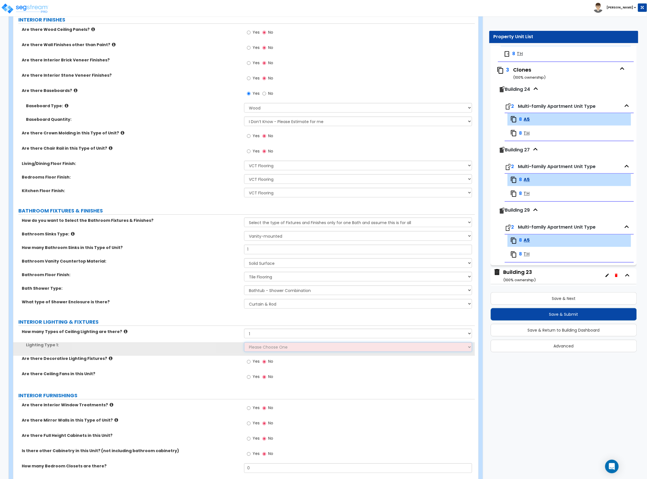
click at [266, 348] on select "Please Choose One LED Surface-Mounted LED Recessed Fluorescent Surface-Mounted …" at bounding box center [358, 347] width 228 height 10
select select "3"
click at [244, 343] on select "Please Choose One LED Surface-Mounted LED Recessed Fluorescent Surface-Mounted …" at bounding box center [358, 347] width 228 height 10
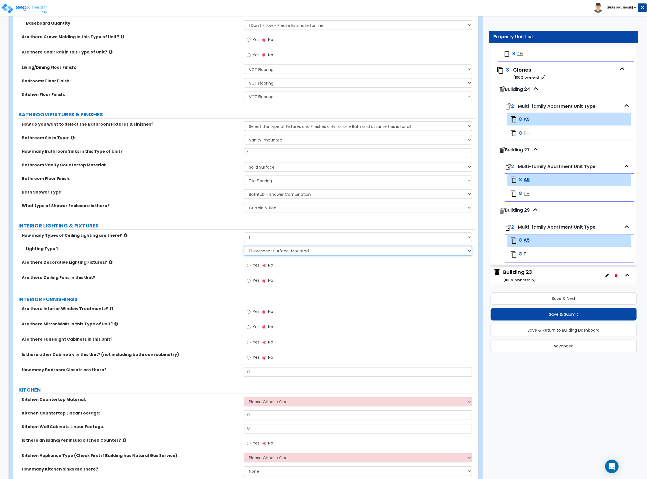
scroll to position [264, 0]
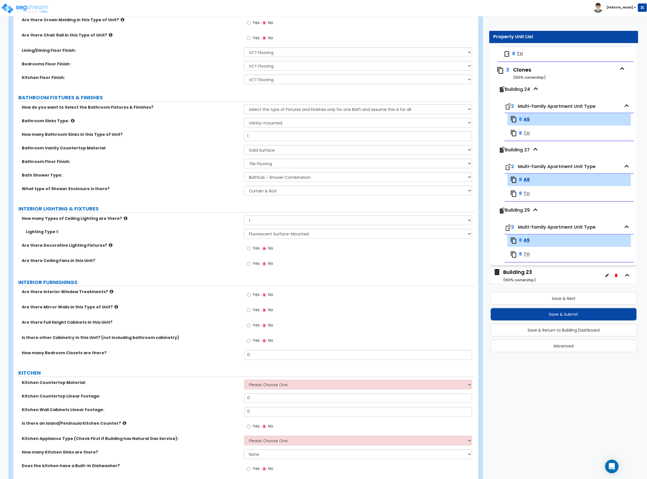
click at [255, 297] on span "Yes" at bounding box center [256, 295] width 7 height 6
click at [251, 297] on input "Yes" at bounding box center [249, 295] width 4 height 6
radio input "true"
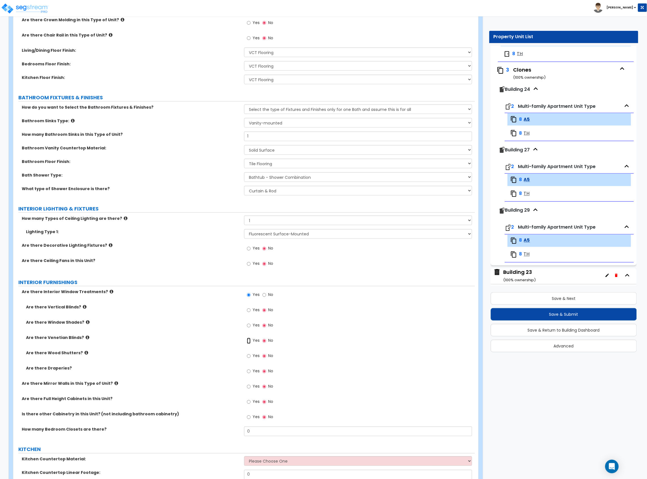
click at [248, 343] on input "Yes" at bounding box center [249, 341] width 4 height 6
radio input "true"
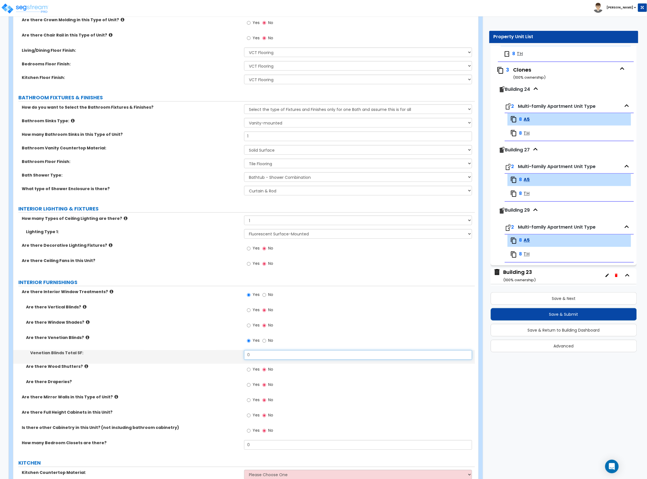
drag, startPoint x: 210, startPoint y: 362, endPoint x: 206, endPoint y: 361, distance: 3.2
click at [206, 361] on div "Venetian Blinds Total SF: 0" at bounding box center [244, 357] width 462 height 14
type input "36"
click at [207, 359] on div "Venetian Blinds Total SF: 36" at bounding box center [244, 357] width 462 height 14
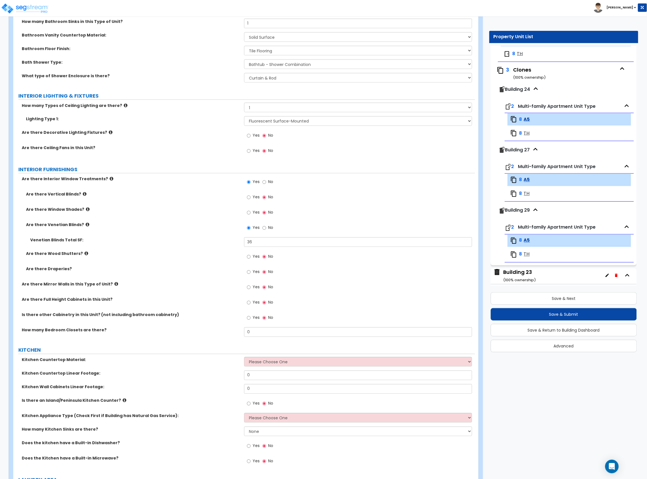
scroll to position [377, 0]
drag, startPoint x: 242, startPoint y: 336, endPoint x: 183, endPoint y: 335, distance: 59.7
click at [199, 338] on div "How many Bedroom Closets are there? 0" at bounding box center [244, 334] width 462 height 14
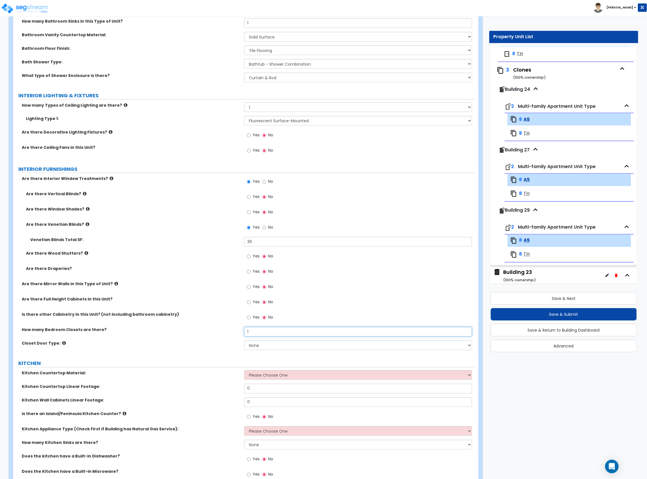
type input "1"
click at [252, 345] on select "None Bi-fold Louvered Doors Bi-fold Panel Doors Sliding Doors Hinged Wood Door" at bounding box center [358, 345] width 228 height 10
select select "3"
click at [244, 341] on select "None Bi-fold Louvered Doors Bi-fold Panel Doors Sliding Doors Hinged Wood Door" at bounding box center [358, 345] width 228 height 10
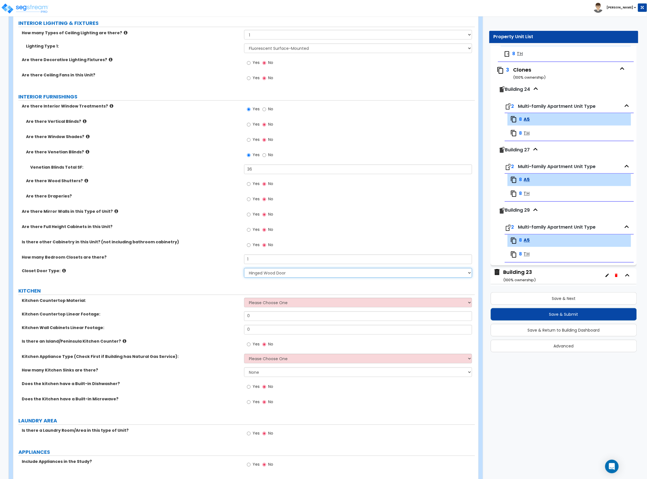
scroll to position [452, 0]
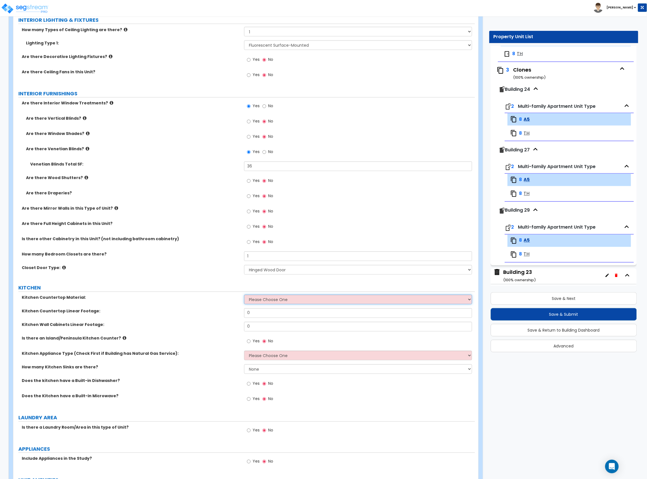
click at [269, 299] on select "Please Choose One Plastic Laminate Solid Surface Stone Quartz Marble Tile Wood …" at bounding box center [358, 300] width 228 height 10
select select "2"
click at [244, 295] on select "Please Choose One Plastic Laminate Solid Surface Stone Quartz Marble Tile Wood …" at bounding box center [358, 300] width 228 height 10
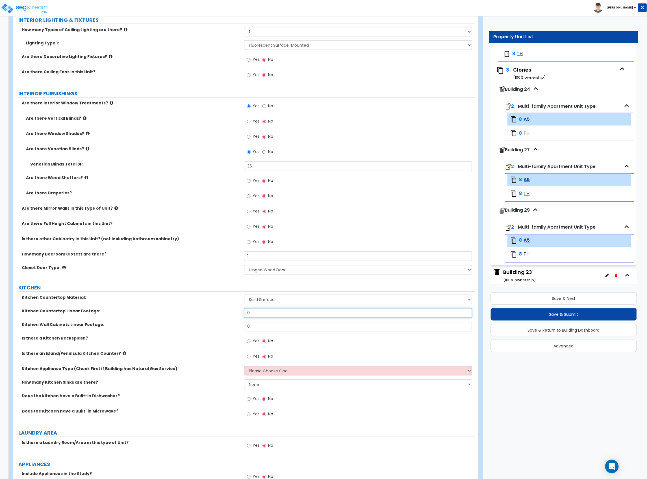
drag, startPoint x: 254, startPoint y: 315, endPoint x: 226, endPoint y: 316, distance: 28.9
click at [226, 316] on div "Kitchen Countertop Linear Footage: 0" at bounding box center [244, 315] width 462 height 14
type input "6"
drag, startPoint x: 239, startPoint y: 330, endPoint x: 217, endPoint y: 332, distance: 22.1
click at [219, 332] on div "Kitchen Wall Cabinets Linear Footage: 0" at bounding box center [244, 329] width 462 height 14
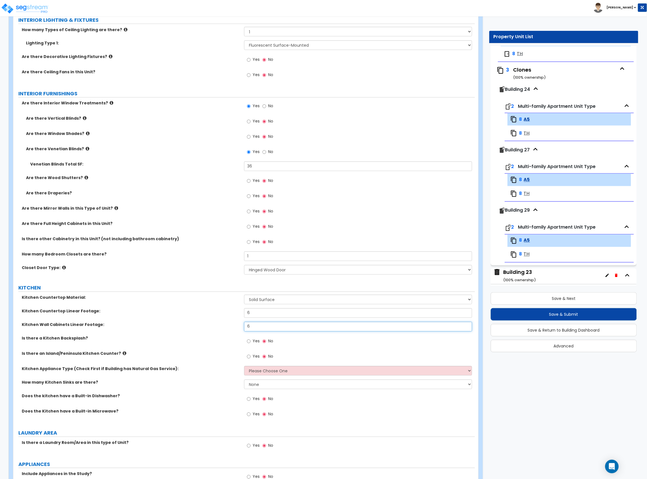
type input "6"
click at [257, 342] on span "Yes" at bounding box center [256, 341] width 7 height 6
click at [251, 342] on input "Yes" at bounding box center [249, 341] width 4 height 6
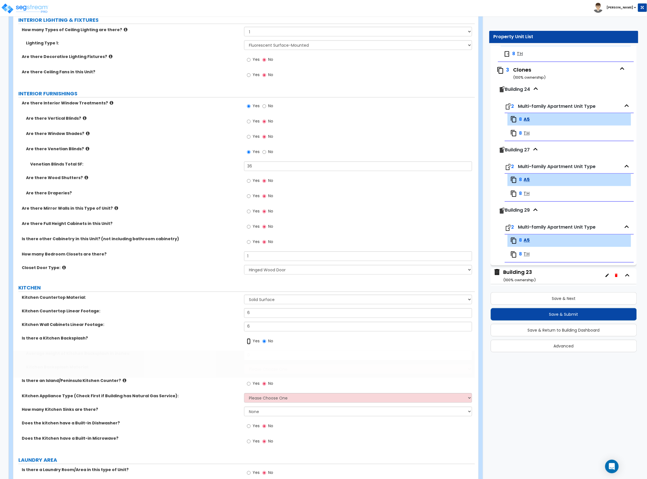
radio input "true"
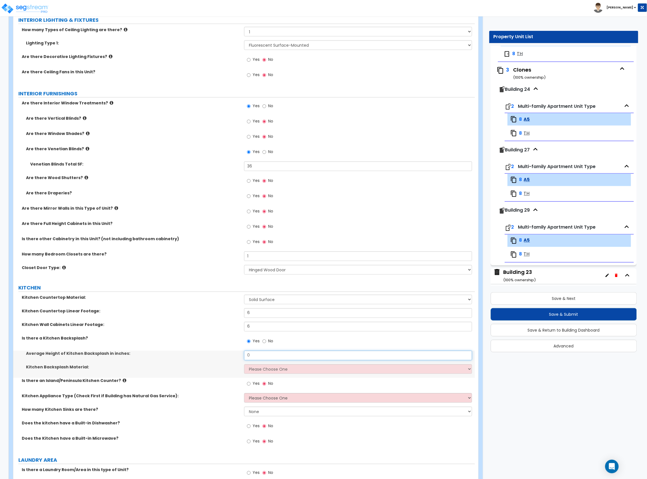
drag, startPoint x: 226, startPoint y: 357, endPoint x: 215, endPoint y: 355, distance: 11.2
click at [217, 357] on div "Average Height of Kitchen Backsplash in inches: 0" at bounding box center [244, 358] width 462 height 14
type input "12"
click at [280, 371] on select "Please Choose One Plastic Laminate Solid Surface Stone Quartz Tile Stainless St…" at bounding box center [358, 369] width 228 height 10
select select "6"
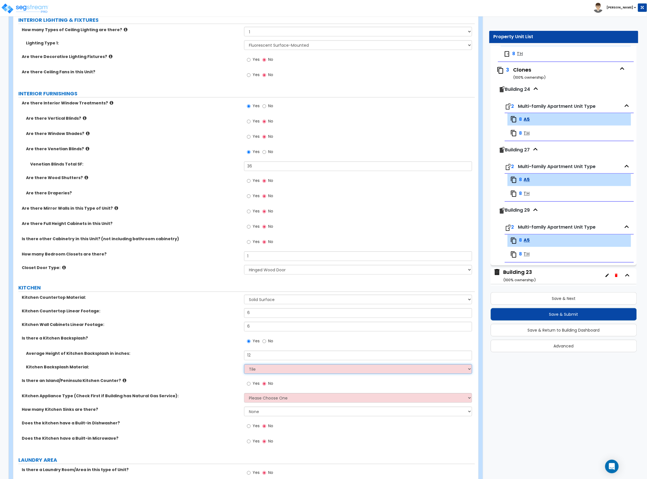
click at [244, 365] on select "Please Choose One Plastic Laminate Solid Surface Stone Quartz Tile Stainless St…" at bounding box center [358, 369] width 228 height 10
drag, startPoint x: 272, startPoint y: 421, endPoint x: 195, endPoint y: 372, distance: 91.4
click at [195, 372] on div "Kitchen Backsplash Material: Please Choose One Plastic Laminate Solid Surface S…" at bounding box center [244, 371] width 462 height 14
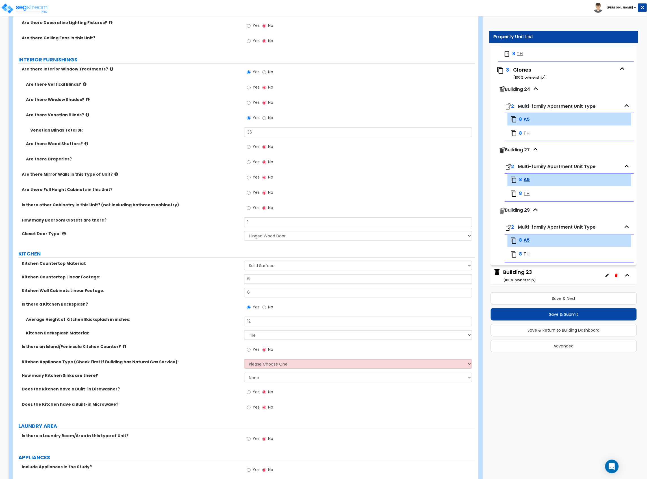
scroll to position [528, 0]
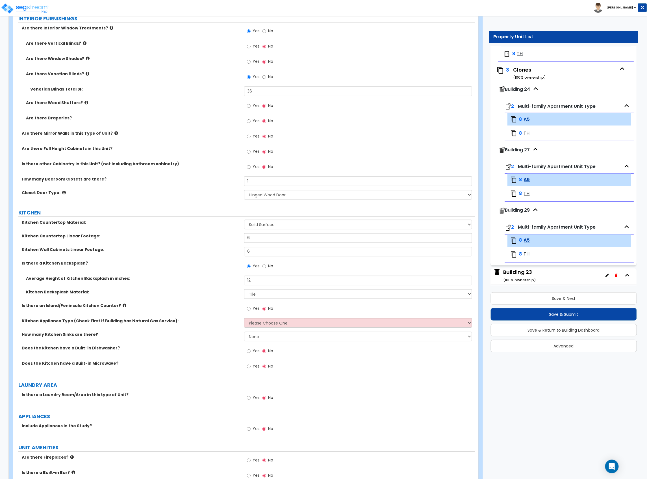
click at [248, 305] on label "Yes" at bounding box center [253, 309] width 13 height 10
click at [248, 305] on input "Yes" at bounding box center [249, 308] width 4 height 6
radio input "true"
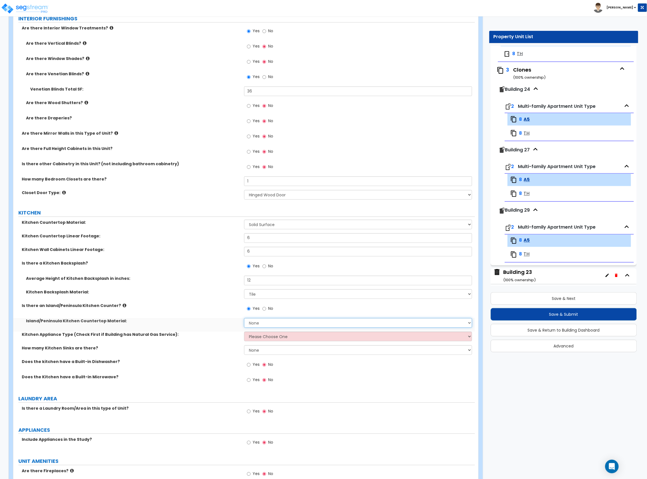
click at [259, 323] on select "None Plastic Laminate Solid Surface Stone Quartz Marble Tile Wood Stainless Ste…" at bounding box center [358, 323] width 228 height 10
select select "2"
click at [244, 319] on select "None Plastic Laminate Solid Surface Stone Quartz Marble Tile Wood Stainless Ste…" at bounding box center [358, 323] width 228 height 10
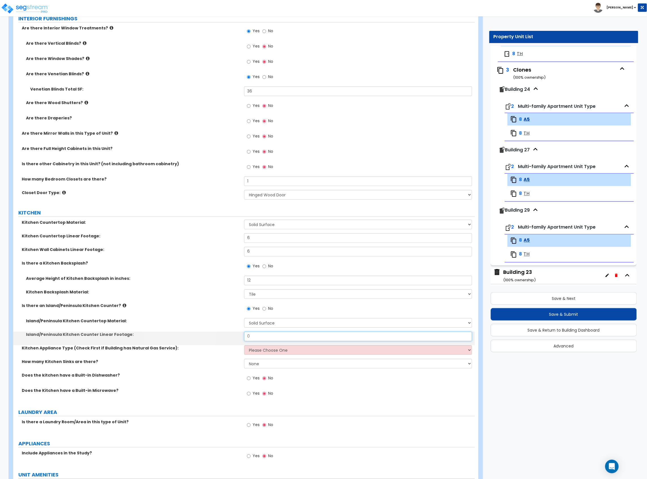
drag, startPoint x: 249, startPoint y: 338, endPoint x: 203, endPoint y: 337, distance: 46.1
click at [203, 337] on div "Island/Peninsula Kitchen Counter Linear Footage: 0" at bounding box center [244, 338] width 462 height 14
type input "6"
click at [203, 335] on label "Island/Peninsula Kitchen Counter Linear Footage:" at bounding box center [133, 334] width 214 height 6
click at [269, 349] on select "Please Choose One Gas Electric" at bounding box center [358, 350] width 228 height 10
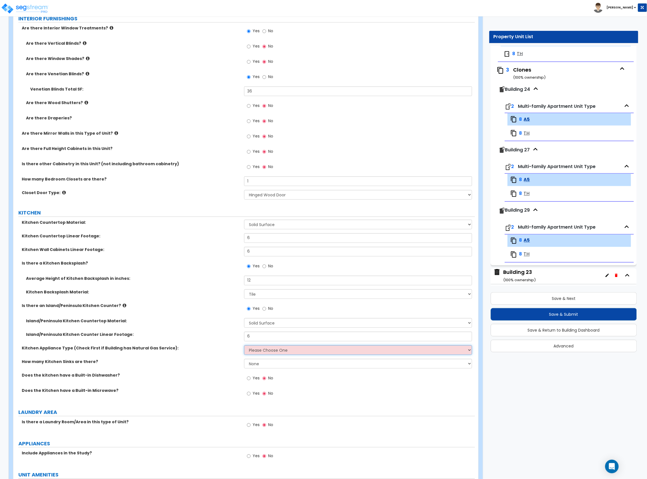
select select "2"
click at [244, 346] on select "Please Choose One Gas Electric" at bounding box center [358, 350] width 228 height 10
click at [259, 364] on select "None 1 2 3" at bounding box center [358, 364] width 228 height 10
select select "1"
click at [244, 359] on select "None 1 2 3" at bounding box center [358, 364] width 228 height 10
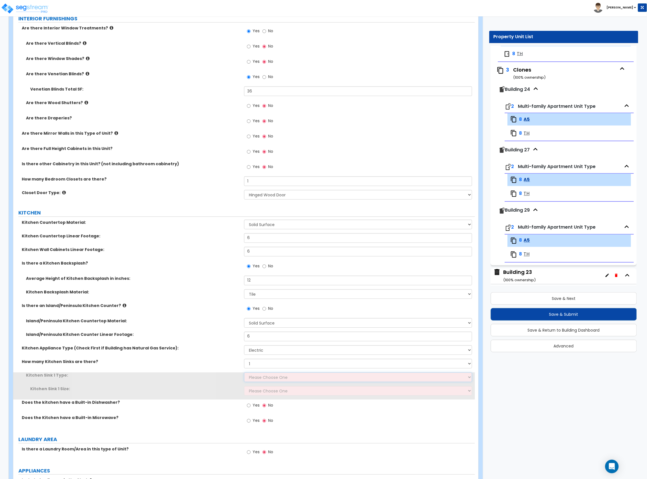
click at [264, 378] on select "Please Choose One Stainless Steel Porcelain Enamel Cast Iron Granite Composite" at bounding box center [358, 377] width 228 height 10
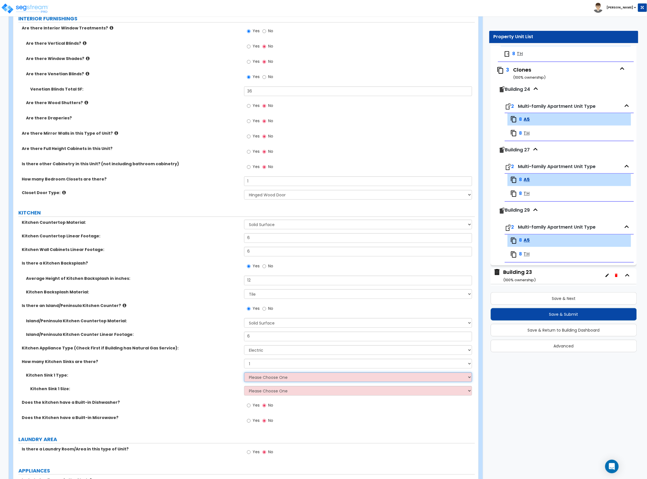
select select "1"
click at [244, 373] on select "Please Choose One Stainless Steel Porcelain Enamel Cast Iron Granite Composite" at bounding box center [358, 377] width 228 height 10
click at [263, 385] on div "Kitchen Sink 1 Type: Please Choose One Stainless Steel Porcelain Enamel Cast Ir…" at bounding box center [244, 379] width 462 height 14
click at [263, 388] on select "Please Choose One Single Sink Double Sink" at bounding box center [358, 391] width 228 height 10
select select "2"
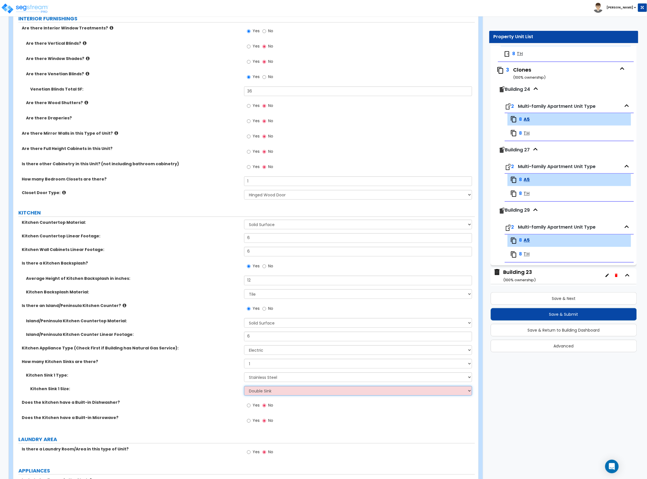
click at [244, 387] on select "Please Choose One Single Sink Double Sink" at bounding box center [358, 391] width 228 height 10
drag, startPoint x: 214, startPoint y: 397, endPoint x: 182, endPoint y: 384, distance: 35.0
click at [214, 397] on div "Kitchen Sink 1 Size: Please Choose One Single Sink Double Sink" at bounding box center [244, 393] width 462 height 14
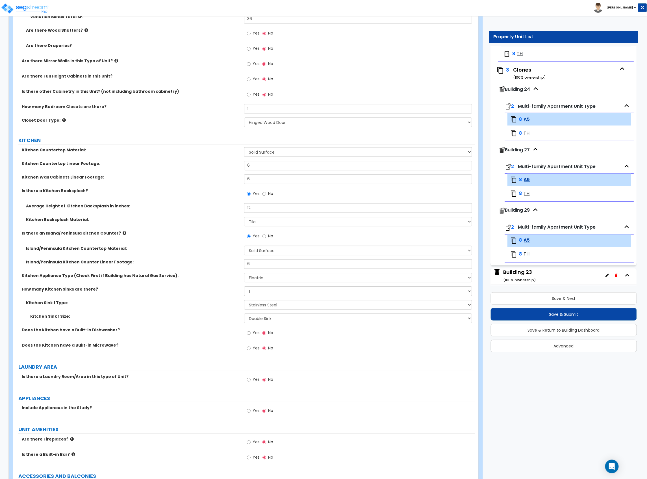
scroll to position [603, 0]
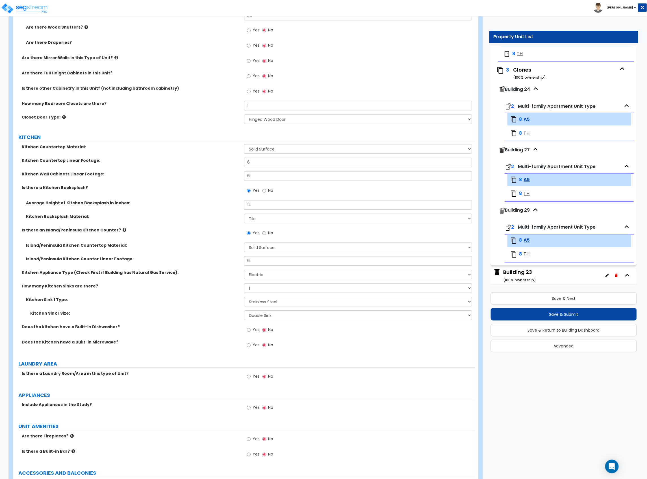
click at [257, 332] on span "Yes" at bounding box center [256, 330] width 7 height 6
click at [251, 333] on input "Yes" at bounding box center [249, 330] width 4 height 6
radio input "true"
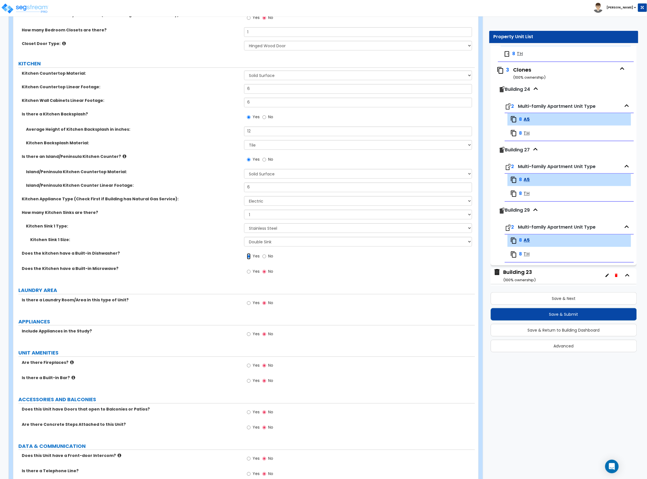
scroll to position [716, 0]
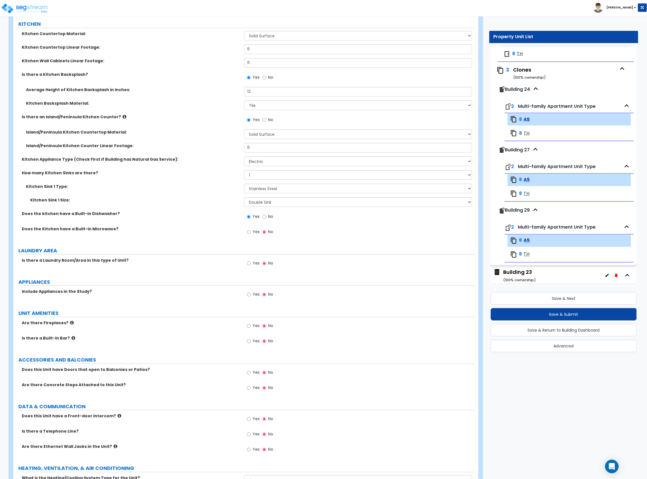
click at [252, 295] on label "Yes" at bounding box center [253, 295] width 13 height 10
click at [251, 295] on input "Yes" at bounding box center [249, 294] width 4 height 6
radio input "true"
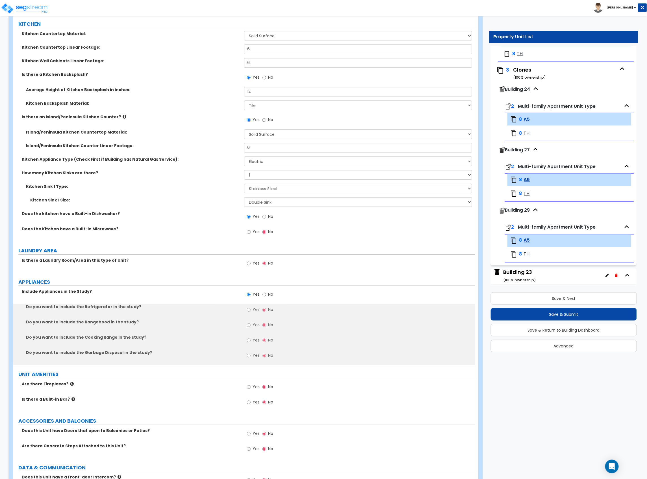
click at [253, 312] on span "Yes" at bounding box center [256, 309] width 7 height 6
click at [251, 312] on input "Yes" at bounding box center [249, 309] width 4 height 6
radio input "true"
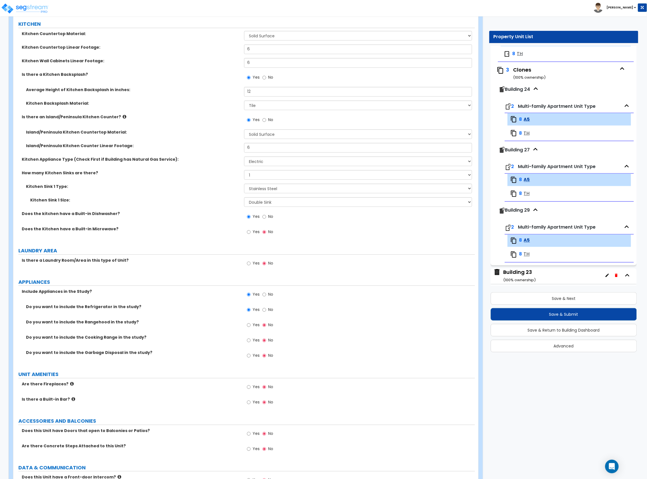
drag, startPoint x: 251, startPoint y: 325, endPoint x: 251, endPoint y: 330, distance: 5.1
click at [251, 326] on label "Yes" at bounding box center [253, 326] width 13 height 10
click at [251, 326] on input "Yes" at bounding box center [249, 325] width 4 height 6
radio input "true"
drag, startPoint x: 251, startPoint y: 339, endPoint x: 251, endPoint y: 346, distance: 7.1
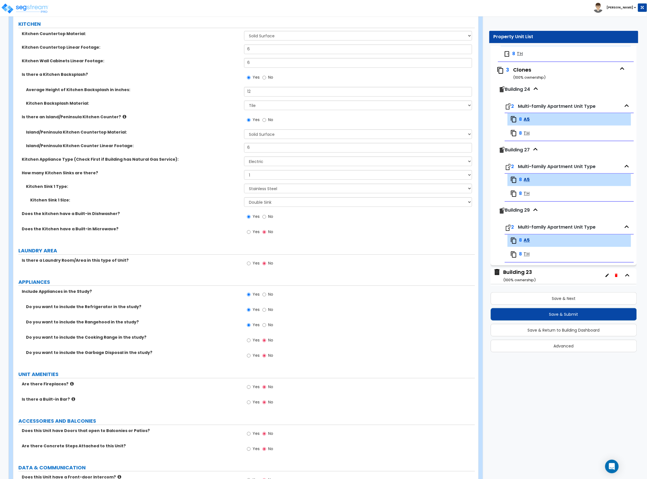
click at [251, 341] on label "Yes" at bounding box center [253, 341] width 13 height 10
click at [251, 341] on input "Yes" at bounding box center [249, 340] width 4 height 6
radio input "true"
click at [248, 359] on input "Yes" at bounding box center [249, 355] width 4 height 6
radio input "true"
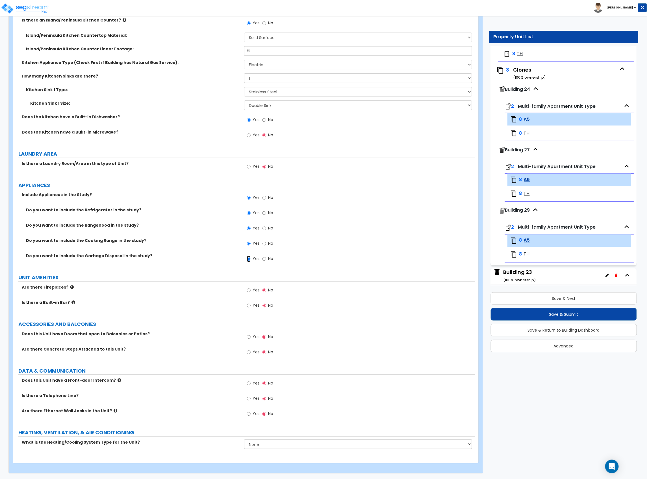
scroll to position [815, 0]
click at [249, 289] on input "Yes" at bounding box center [249, 290] width 4 height 6
radio input "true"
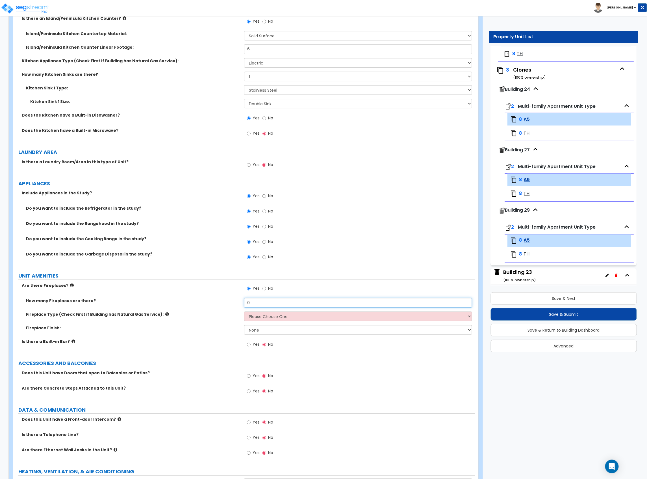
click at [227, 305] on div "How many Fireplaces are there? 0" at bounding box center [244, 305] width 462 height 14
type input "1"
click at [264, 316] on select "Please Choose One Built-in Electric Fireplace Built-in Gas Fireplace Built-in W…" at bounding box center [358, 316] width 228 height 10
select select "2"
click at [244, 312] on select "Please Choose One Built-in Electric Fireplace Built-in Gas Fireplace Built-in W…" at bounding box center [358, 316] width 228 height 10
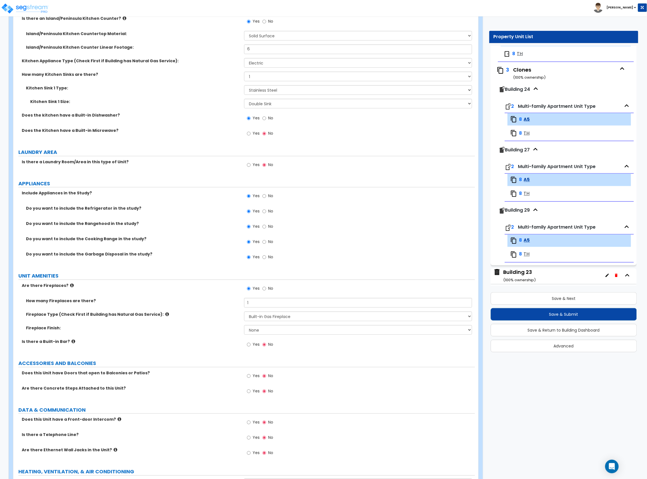
click at [268, 336] on div "Fireplace Finish: None Brick Stone Tile Painted Molding" at bounding box center [244, 332] width 462 height 14
click at [267, 334] on select "None Brick Stone Tile Painted Molding" at bounding box center [358, 330] width 228 height 10
select select "1"
click at [244, 326] on select "None Brick Stone Tile Painted Molding" at bounding box center [358, 330] width 228 height 10
click at [187, 344] on label "Is there a Built-in Bar?" at bounding box center [131, 341] width 218 height 6
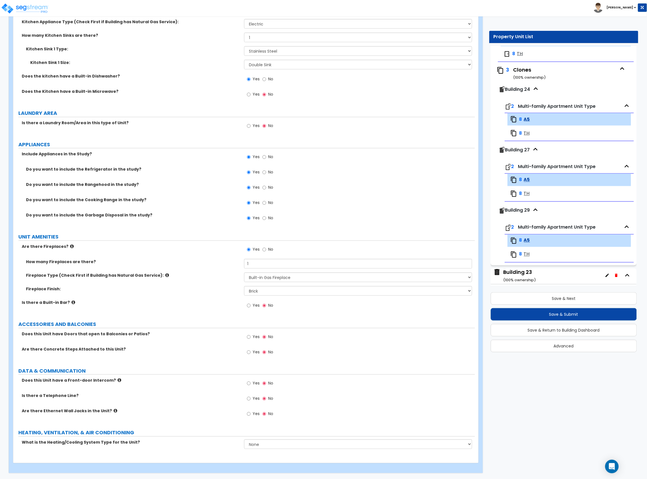
scroll to position [855, 0]
click at [254, 340] on label "Yes" at bounding box center [253, 338] width 13 height 10
click at [251, 340] on input "Yes" at bounding box center [249, 337] width 4 height 6
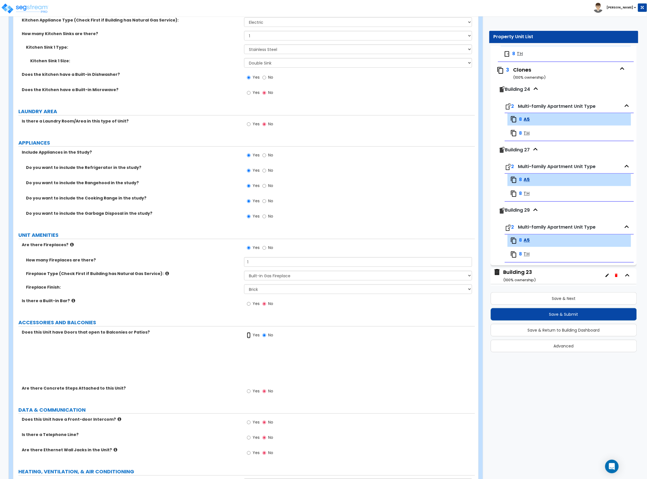
radio input "true"
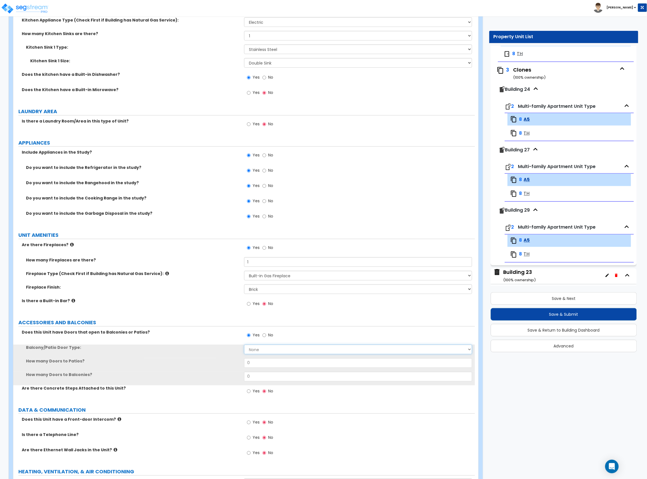
click at [257, 348] on select "None Single Hinged Doors Double Hinged Doors Single French Doors Double French …" at bounding box center [358, 349] width 228 height 10
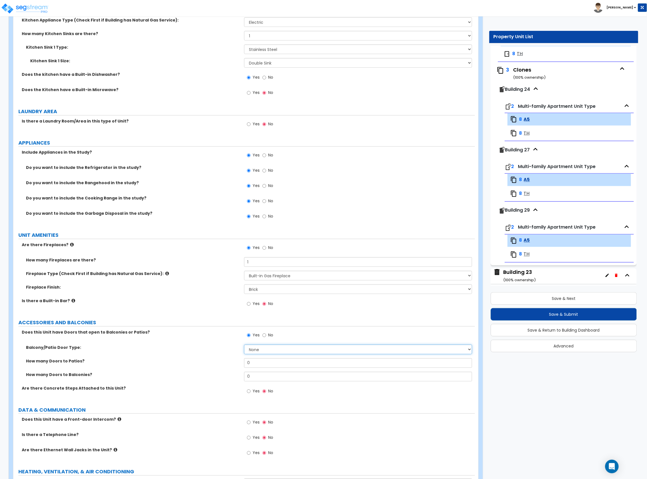
select select "5"
click at [244, 346] on select "None Single Hinged Doors Double Hinged Doors Single French Doors Double French …" at bounding box center [358, 349] width 228 height 10
drag, startPoint x: 254, startPoint y: 362, endPoint x: 215, endPoint y: 364, distance: 39.4
click at [217, 365] on div "How many Doors to Patios? 0" at bounding box center [244, 365] width 462 height 14
drag, startPoint x: 265, startPoint y: 377, endPoint x: 232, endPoint y: 380, distance: 32.7
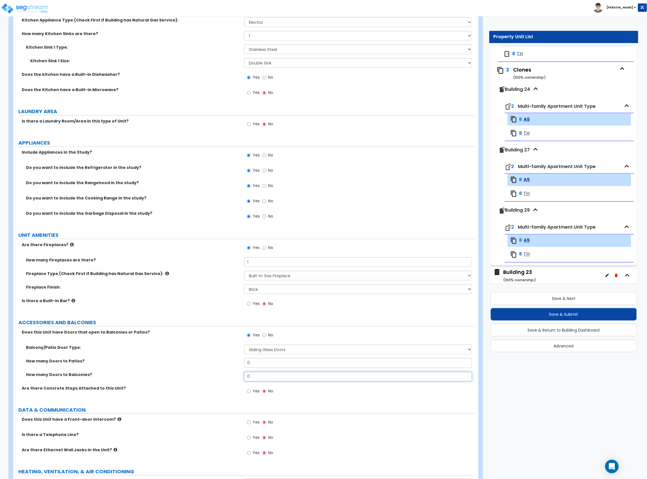
click at [234, 380] on div "How many Doors to Balconies? 0" at bounding box center [244, 379] width 462 height 14
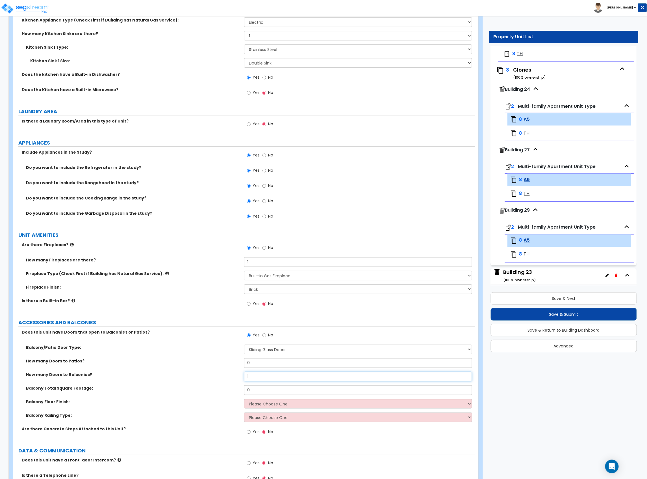
type input "1"
drag, startPoint x: 265, startPoint y: 387, endPoint x: 203, endPoint y: 393, distance: 62.4
click at [203, 393] on div "Balcony Total Square Footage: 0" at bounding box center [244, 392] width 462 height 14
type input "60"
click at [217, 396] on div "Balcony Total Square Footage: 60" at bounding box center [244, 392] width 462 height 14
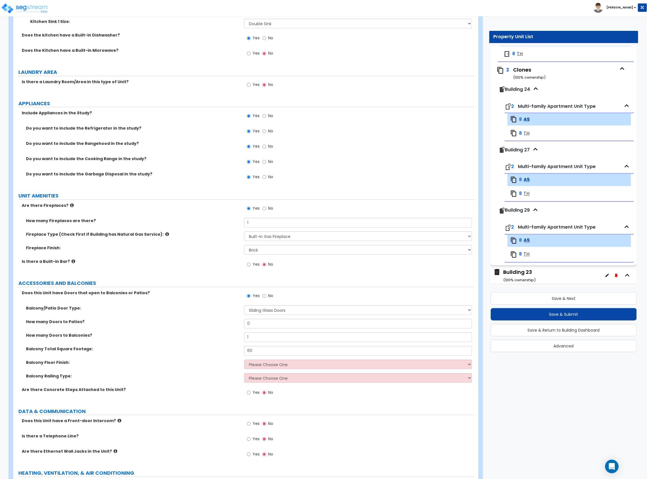
scroll to position [931, 0]
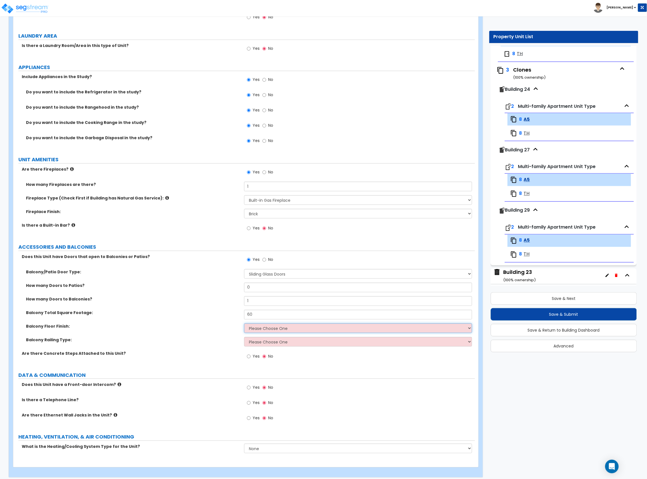
click at [277, 326] on select "Please Choose One Concrete Tile Wood PVC" at bounding box center [358, 328] width 228 height 10
select select "1"
click at [244, 325] on select "Please Choose One Concrete Tile Wood PVC" at bounding box center [358, 328] width 228 height 10
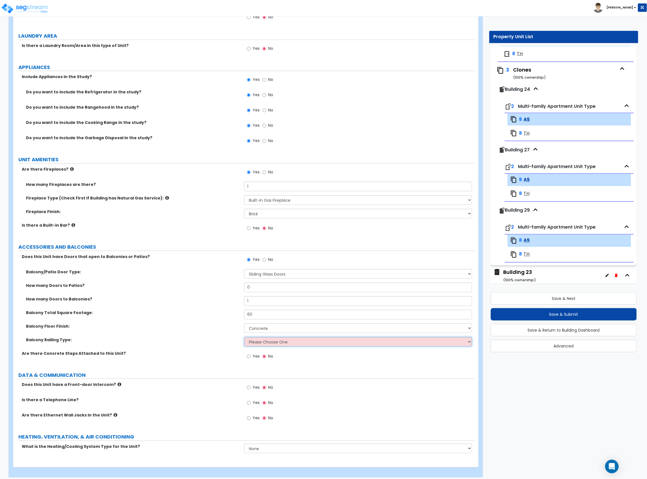
click at [273, 343] on select "Please Choose One Steel Aluminum Wood Glass and Metal Wrought Iron" at bounding box center [358, 342] width 228 height 10
select select "1"
click at [244, 338] on select "Please Choose One Steel Aluminum Wood Glass and Metal Wrought Iron" at bounding box center [358, 342] width 228 height 10
click at [144, 362] on div "Are there Concrete Steps Attached to this Unit? Yes No" at bounding box center [244, 357] width 462 height 15
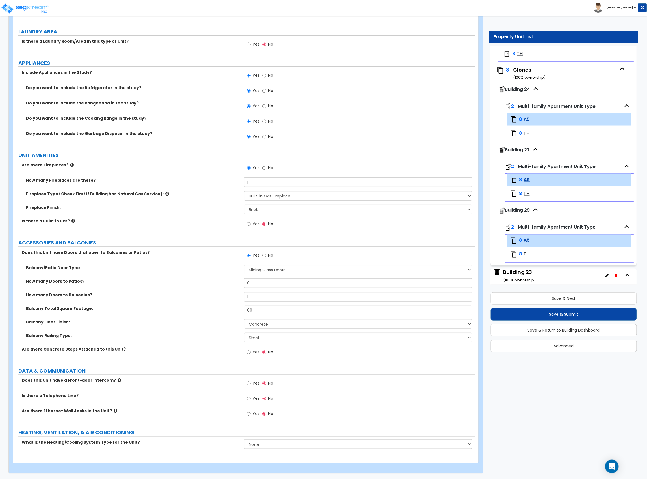
scroll to position [937, 0]
click at [256, 411] on span "Yes" at bounding box center [256, 414] width 7 height 6
click at [251, 411] on input "Yes" at bounding box center [249, 414] width 4 height 6
radio input "true"
click at [258, 444] on select "None Heat Only Centralized Heating & Cooling Thru Wall Air Conditioners Mini Sp…" at bounding box center [358, 444] width 228 height 10
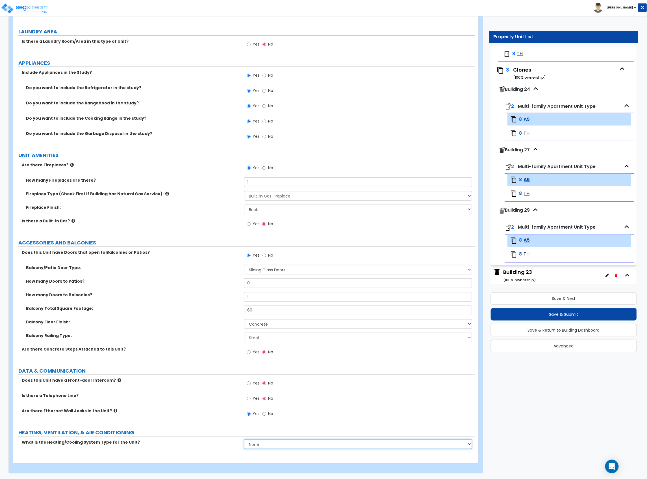
select select "2"
click at [244, 439] on select "None Heat Only Centralized Heating & Cooling Thru Wall Air Conditioners Mini Sp…" at bounding box center [358, 444] width 228 height 10
click at [210, 410] on label "Are there Ethernet Wall Jacks in the Unit?" at bounding box center [131, 411] width 218 height 6
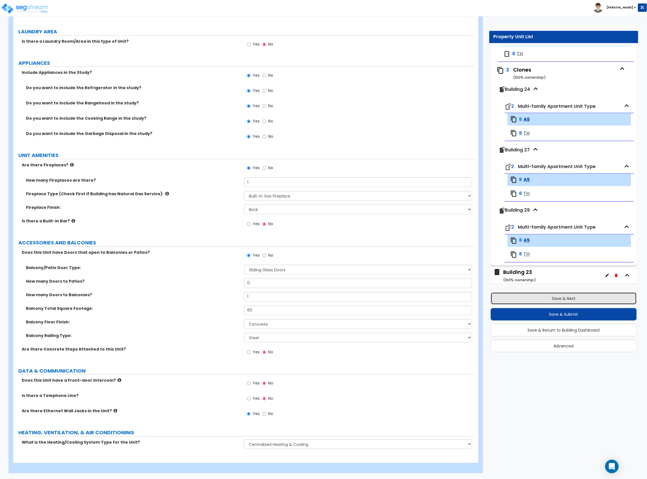
click at [556, 298] on button "Save & Next" at bounding box center [564, 298] width 146 height 12
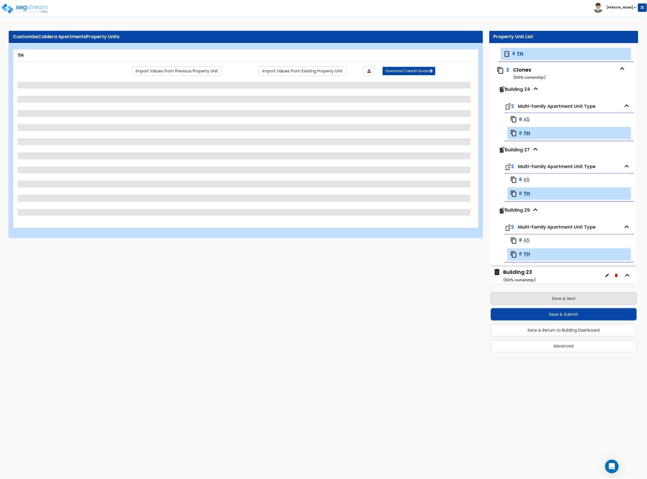
scroll to position [1357, 0]
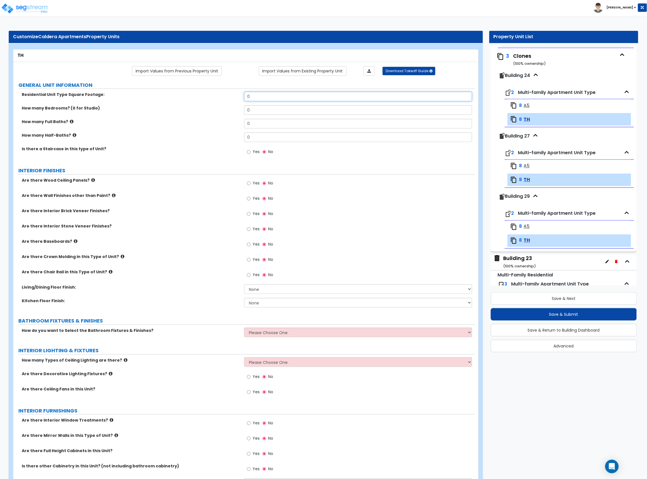
drag, startPoint x: 275, startPoint y: 96, endPoint x: 233, endPoint y: 101, distance: 41.8
click at [237, 101] on div "Residential Unit Type Square Footage: 0" at bounding box center [244, 99] width 462 height 14
drag, startPoint x: 262, startPoint y: 112, endPoint x: 217, endPoint y: 114, distance: 44.4
click at [217, 114] on div "How many Bedrooms? (0 for Studio) 0" at bounding box center [244, 112] width 462 height 14
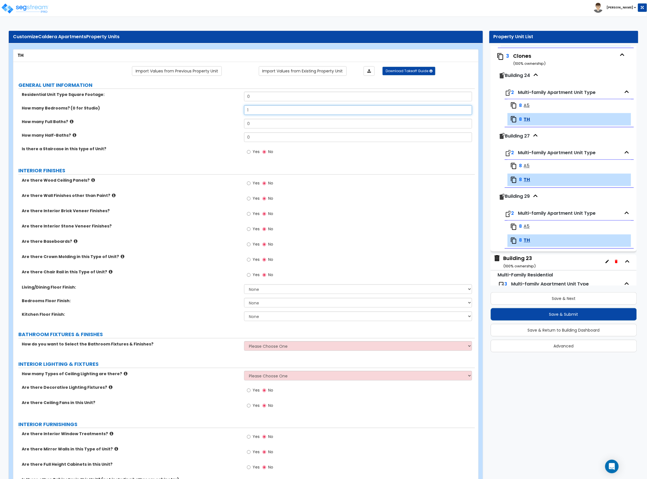
type input "1"
drag, startPoint x: 252, startPoint y: 125, endPoint x: 230, endPoint y: 128, distance: 22.8
click at [230, 128] on div "How many Full Baths? 0" at bounding box center [244, 126] width 462 height 14
type input "1"
click at [254, 154] on span "Yes" at bounding box center [256, 152] width 7 height 6
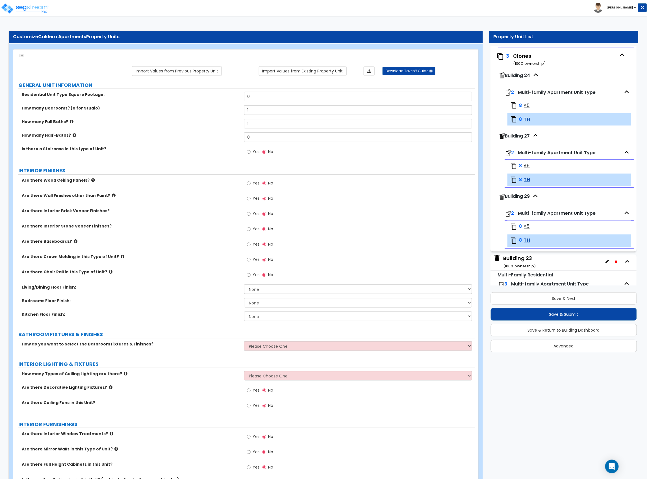
click at [251, 154] on input "Yes" at bounding box center [249, 152] width 4 height 6
radio input "true"
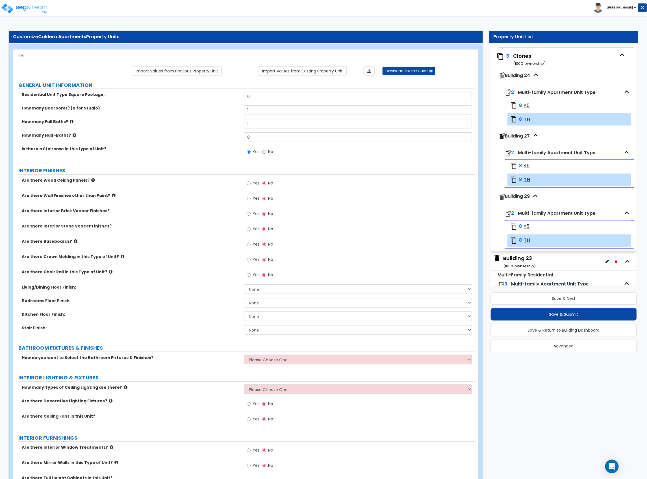
click at [256, 243] on span "Yes" at bounding box center [256, 244] width 7 height 6
click at [251, 243] on input "Yes" at bounding box center [249, 244] width 4 height 6
radio input "true"
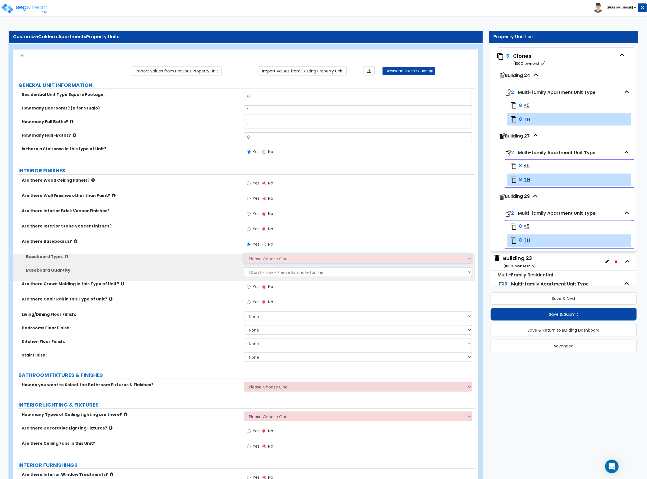
click at [259, 259] on select "Please Choose One Wood Vinyl Carpet Tile" at bounding box center [358, 259] width 228 height 10
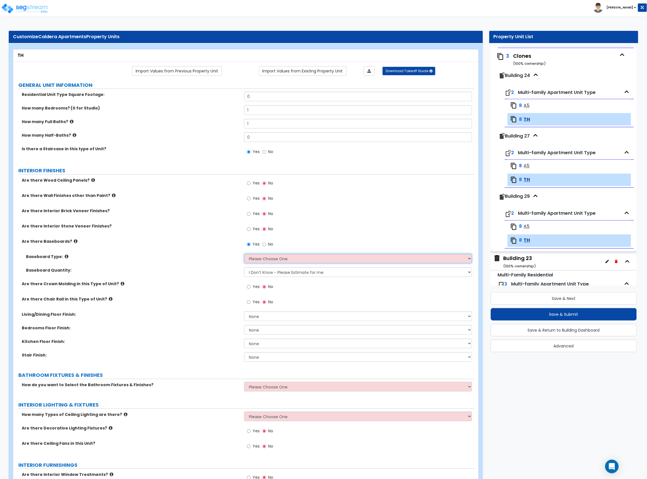
select select "1"
click at [244, 254] on select "Please Choose One Wood Vinyl Carpet Tile" at bounding box center [358, 259] width 228 height 10
click at [260, 318] on select "None Tile Flooring Hardwood Flooring Resilient Laminate Flooring VCT Flooring S…" at bounding box center [358, 316] width 228 height 10
select select "4"
click at [244, 312] on select "None Tile Flooring Hardwood Flooring Resilient Laminate Flooring VCT Flooring S…" at bounding box center [358, 316] width 228 height 10
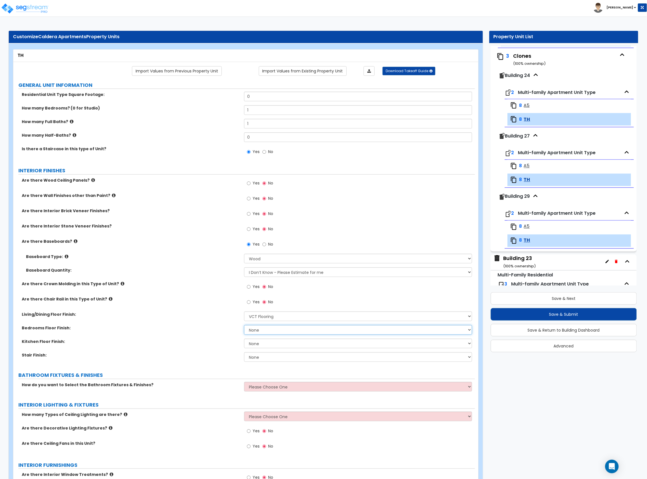
click at [256, 330] on select "None Tile Flooring Hardwood Flooring Resilient Laminate Flooring VCT Flooring S…" at bounding box center [358, 330] width 228 height 10
select select "4"
click at [244, 325] on select "None Tile Flooring Hardwood Flooring Resilient Laminate Flooring VCT Flooring S…" at bounding box center [358, 330] width 228 height 10
click at [266, 341] on select "None Tile Flooring Hardwood Flooring Resilient Laminate Flooring VCT Flooring S…" at bounding box center [358, 343] width 228 height 10
select select "4"
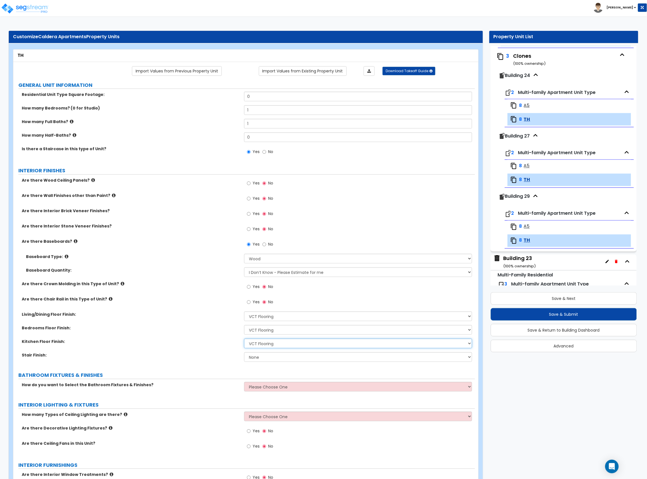
click at [244, 339] on select "None Tile Flooring Hardwood Flooring Resilient Laminate Flooring VCT Flooring S…" at bounding box center [358, 343] width 228 height 10
click at [270, 360] on select "None Tile Wood Laminate VCT Sheet Carpet Sheet Vinyl Carpet Tile" at bounding box center [358, 357] width 228 height 10
select select "5"
click at [244, 353] on select "None Tile Wood Laminate VCT Sheet Carpet Sheet Vinyl Carpet Tile" at bounding box center [358, 357] width 228 height 10
click at [184, 345] on div "Kitchen Floor Finish: None Tile Flooring Hardwood Flooring Resilient Laminate F…" at bounding box center [244, 345] width 462 height 14
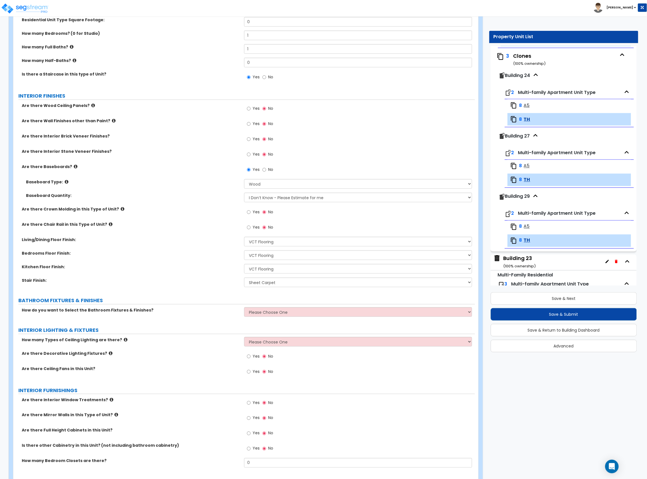
scroll to position [75, 0]
click at [268, 309] on select "Please Choose One Select the type of Fixtures and Finishes only for one Bath an…" at bounding box center [358, 311] width 228 height 10
click at [268, 314] on select "Please Choose One Select the type of Fixtures and Finishes only for one Bath an…" at bounding box center [358, 311] width 228 height 10
select select "1"
click at [244, 307] on select "Please Choose One Select the type of Fixtures and Finishes only for one Bath an…" at bounding box center [358, 311] width 228 height 10
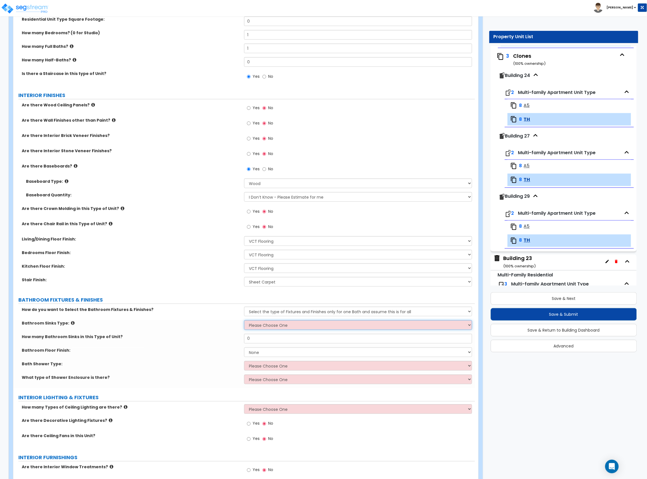
click at [274, 325] on select "Please Choose One Wall-mounted Pedestal-mounted Vanity-mounted" at bounding box center [358, 325] width 228 height 10
select select "3"
click at [244, 321] on select "Please Choose One Wall-mounted Pedestal-mounted Vanity-mounted" at bounding box center [358, 325] width 228 height 10
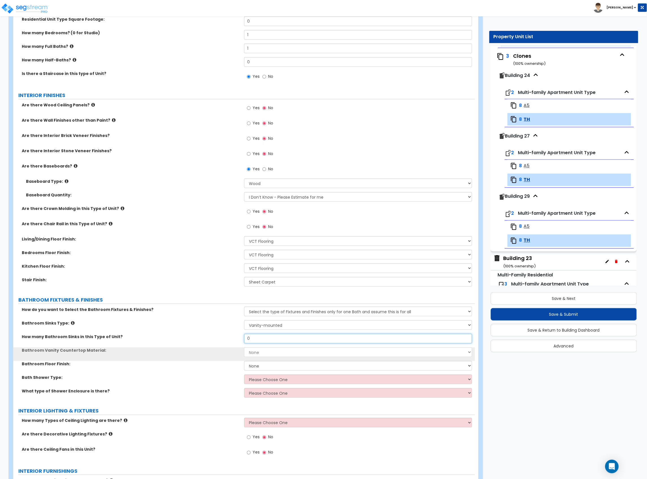
drag, startPoint x: 218, startPoint y: 340, endPoint x: 215, endPoint y: 340, distance: 3.1
click at [216, 340] on div "How many Bathroom Sinks in this Type of Unit? 0" at bounding box center [244, 341] width 462 height 14
type input "1"
click at [270, 351] on select "None Plastic Laminate Solid Surface Stone Quartz Marble Tile Wood" at bounding box center [358, 352] width 228 height 10
select select "2"
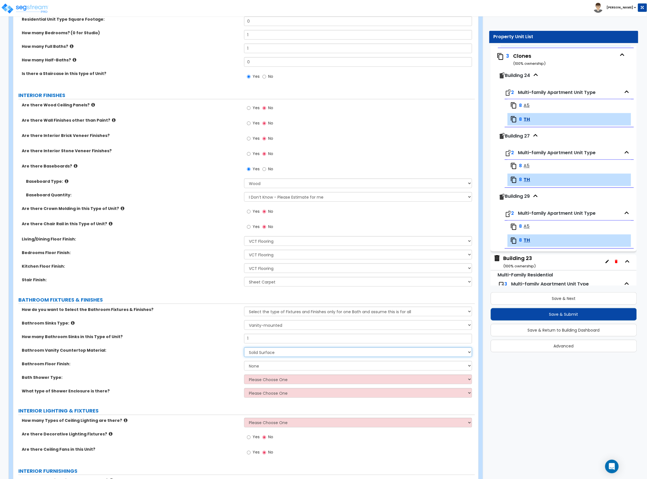
click at [244, 348] on select "None Plastic Laminate Solid Surface Stone Quartz Marble Tile Wood" at bounding box center [358, 352] width 228 height 10
click at [261, 361] on select "None Tile Flooring Hardwood Flooring Resilient Laminate Flooring VCT Flooring S…" at bounding box center [358, 366] width 228 height 10
select select "1"
click at [244, 361] on select "None Tile Flooring Hardwood Flooring Resilient Laminate Flooring VCT Flooring S…" at bounding box center [358, 366] width 228 height 10
click at [259, 375] on select "Please Choose One Standalone Shower Bathtub - Shower Combination" at bounding box center [358, 379] width 228 height 10
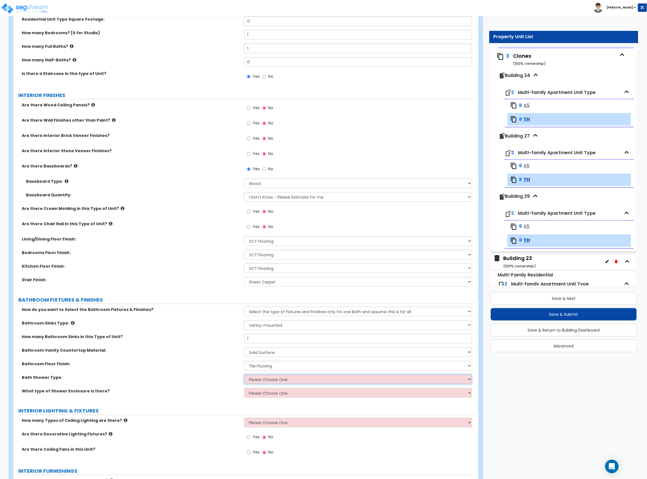
select select "2"
click at [244, 375] on select "Please Choose One Standalone Shower Bathtub - Shower Combination" at bounding box center [358, 379] width 228 height 10
click at [264, 398] on select "Please Choose One Curtain & [PERSON_NAME] Sliding Doors Glass Hinged Doors" at bounding box center [358, 393] width 228 height 10
select select "1"
click at [244, 388] on select "Please Choose One Curtain & [PERSON_NAME] Sliding Doors Glass Hinged Doors" at bounding box center [358, 393] width 228 height 10
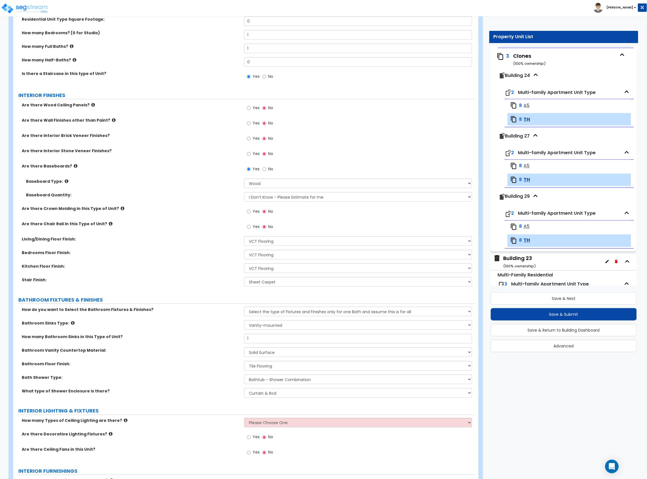
click at [191, 388] on label "What type of Shower Enclosure is there?" at bounding box center [131, 391] width 218 height 6
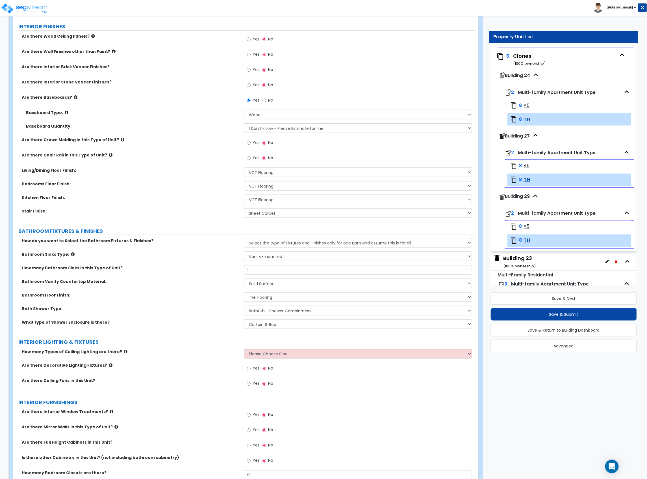
scroll to position [151, 0]
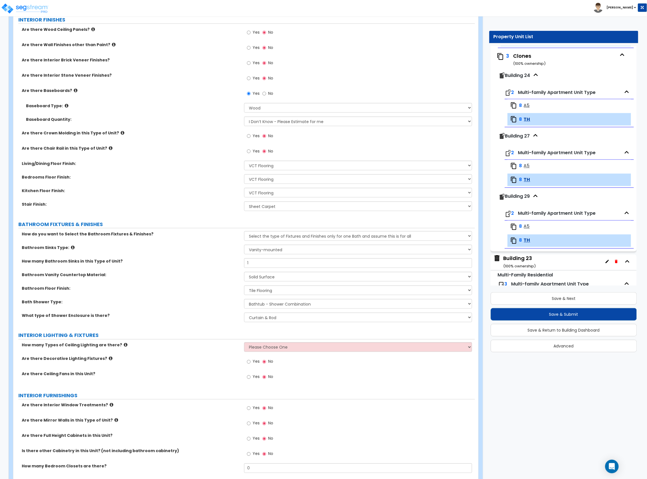
click at [261, 354] on div "How many Types of Ceiling Lighting are there? Please Choose One 1 2 3" at bounding box center [244, 349] width 462 height 14
click at [258, 346] on select "Please Choose One 1 2 3" at bounding box center [358, 347] width 228 height 10
select select "1"
click at [244, 343] on select "Please Choose One 1 2 3" at bounding box center [358, 347] width 228 height 10
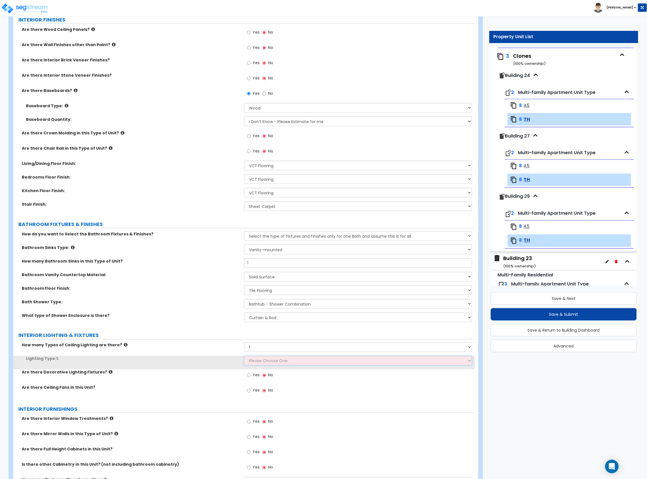
click at [261, 362] on select "Please Choose One LED Surface-Mounted LED Recessed Fluorescent Surface-Mounted …" at bounding box center [358, 361] width 228 height 10
select select "3"
click at [244, 356] on select "Please Choose One LED Surface-Mounted LED Recessed Fluorescent Surface-Mounted …" at bounding box center [358, 361] width 228 height 10
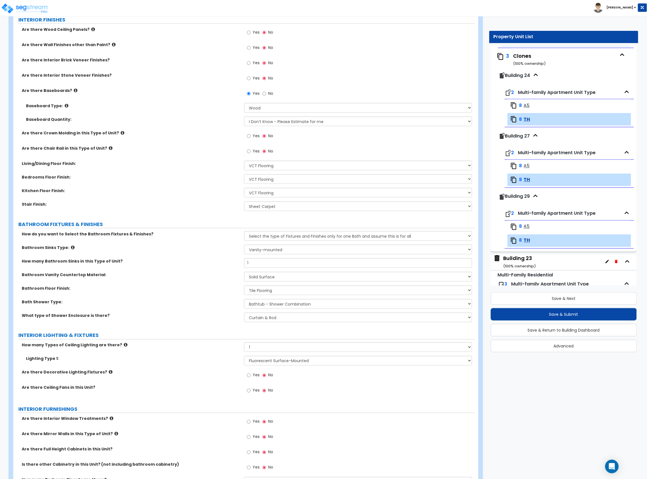
click at [190, 375] on label "Are there Decorative Lighting Fixtures?" at bounding box center [131, 372] width 218 height 6
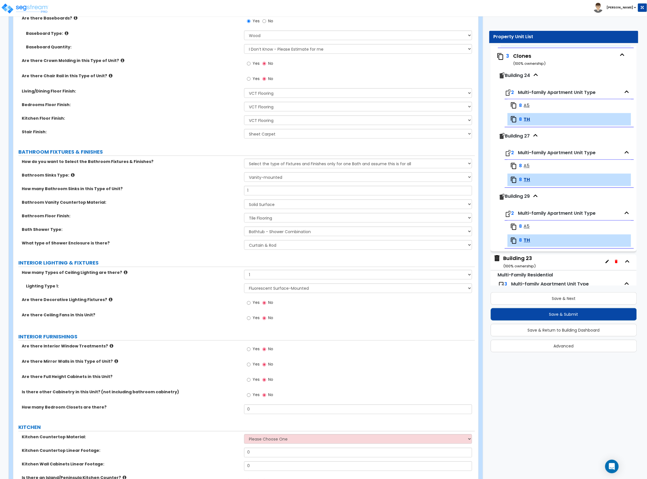
scroll to position [226, 0]
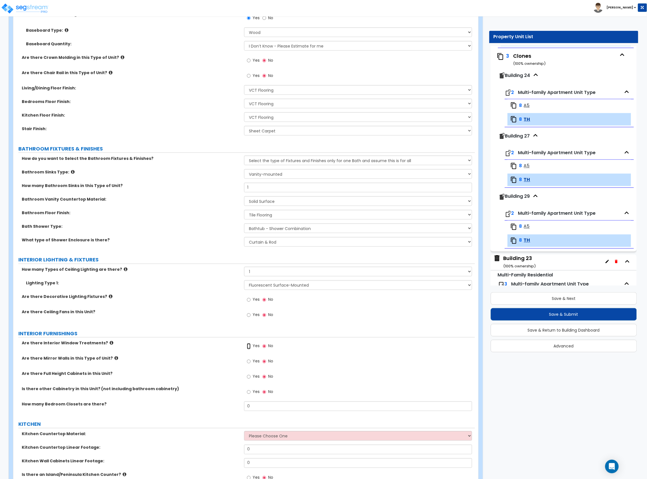
click at [249, 347] on input "Yes" at bounding box center [249, 346] width 4 height 6
radio input "true"
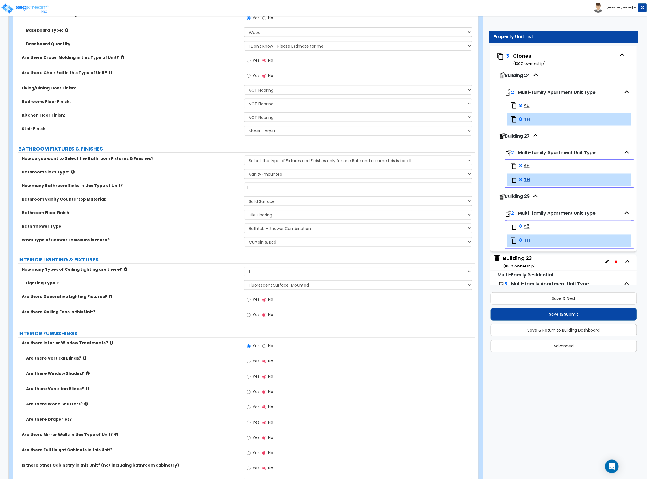
click at [252, 379] on label "Yes" at bounding box center [253, 377] width 13 height 10
click at [251, 379] on input "Yes" at bounding box center [249, 377] width 4 height 6
radio input "true"
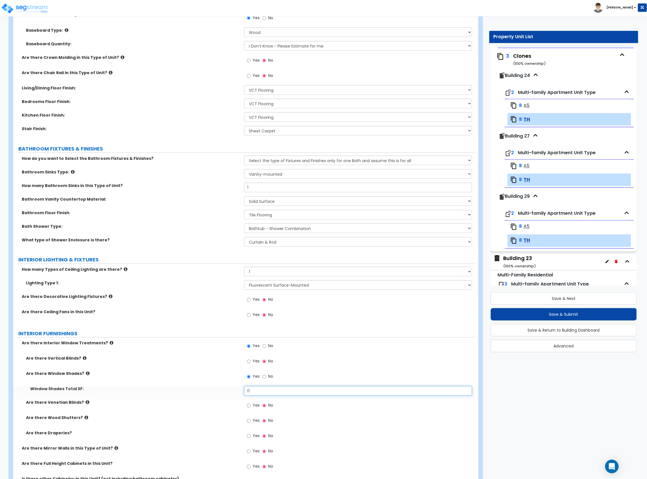
drag, startPoint x: 255, startPoint y: 396, endPoint x: 237, endPoint y: 395, distance: 17.8
click at [238, 395] on div "Window Shades Total SF: 0" at bounding box center [244, 393] width 462 height 14
type input "72"
click at [224, 390] on label "Window Shades Total SF:" at bounding box center [135, 389] width 210 height 6
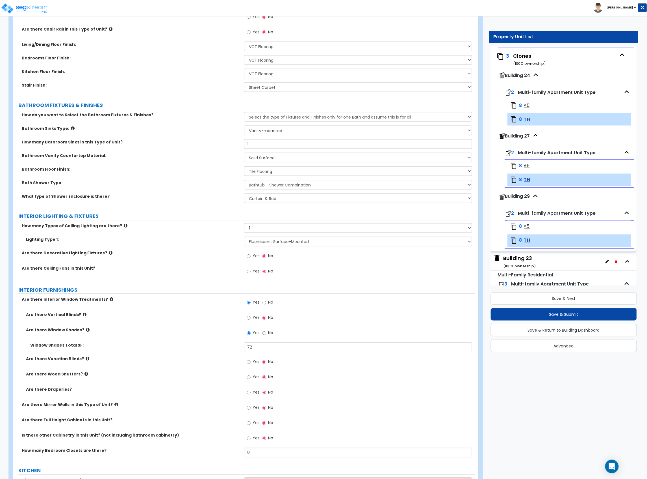
scroll to position [339, 0]
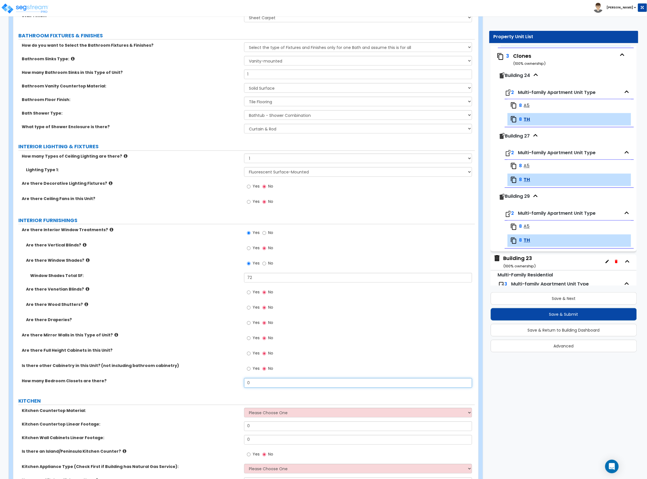
drag, startPoint x: 240, startPoint y: 384, endPoint x: 224, endPoint y: 378, distance: 16.5
click at [225, 381] on div "How many Bedroom Closets are there? 0" at bounding box center [244, 385] width 462 height 14
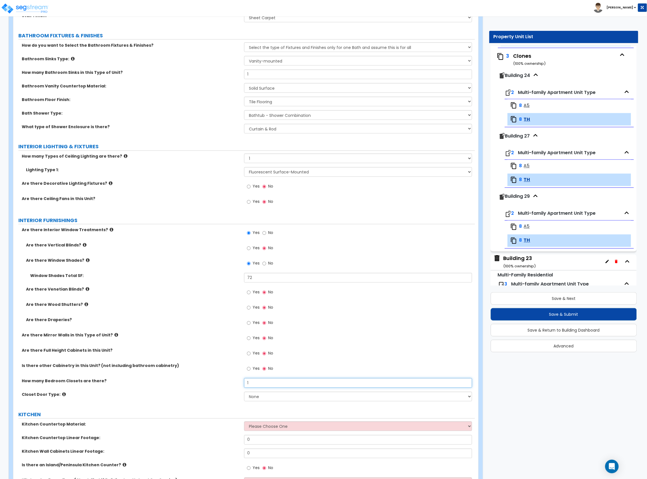
type input "1"
click at [260, 395] on select "None Bi-fold Louvered Doors Bi-fold Panel Doors Sliding Doors Hinged Wood Door" at bounding box center [358, 397] width 228 height 10
select select "3"
click at [244, 392] on select "None Bi-fold Louvered Doors Bi-fold Panel Doors Sliding Doors Hinged Wood Door" at bounding box center [358, 397] width 228 height 10
drag, startPoint x: 206, startPoint y: 404, endPoint x: 196, endPoint y: 366, distance: 40.1
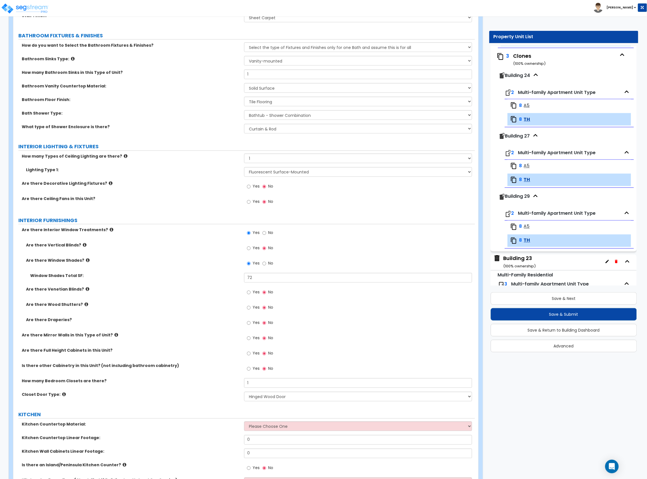
click at [206, 404] on div "Closet Door Type: None Bi-fold Louvered Doors Bi-fold Panel Doors Sliding Doors…" at bounding box center [244, 399] width 462 height 14
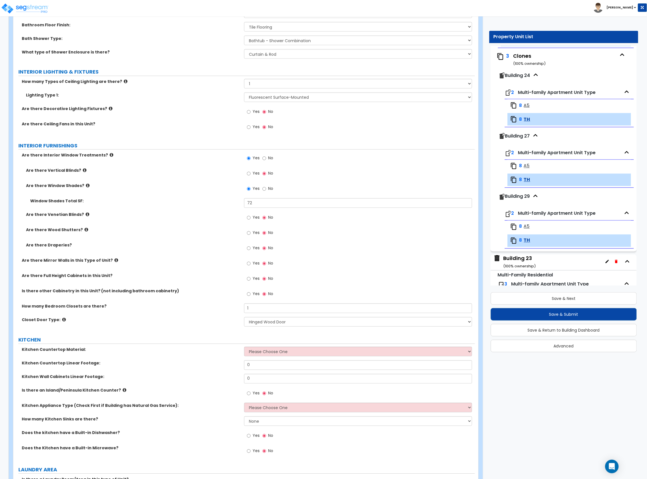
scroll to position [414, 0]
drag, startPoint x: 275, startPoint y: 345, endPoint x: 276, endPoint y: 348, distance: 3.3
click at [275, 346] on div "GENERAL UNIT INFORMATION Residential Unit Type Square Footage: 0 How many Bedro…" at bounding box center [245, 187] width 454 height 1040
click at [276, 351] on select "Please Choose One Plastic Laminate Solid Surface Stone Quartz Marble Tile Wood …" at bounding box center [358, 351] width 228 height 10
select select "2"
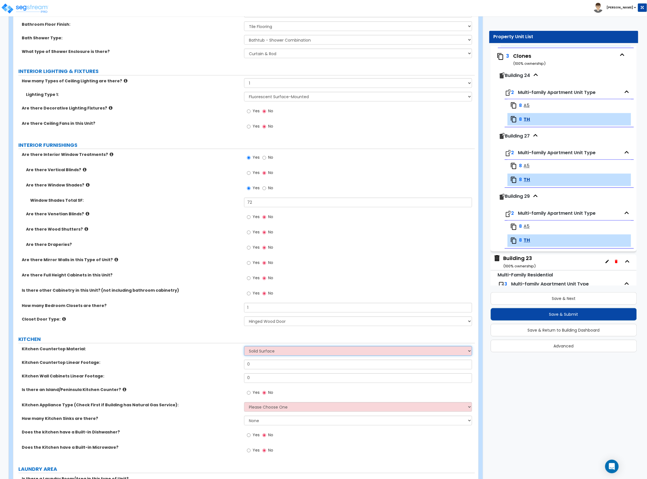
click at [244, 347] on select "Please Choose One Plastic Laminate Solid Surface Stone Quartz Marble Tile Wood …" at bounding box center [358, 351] width 228 height 10
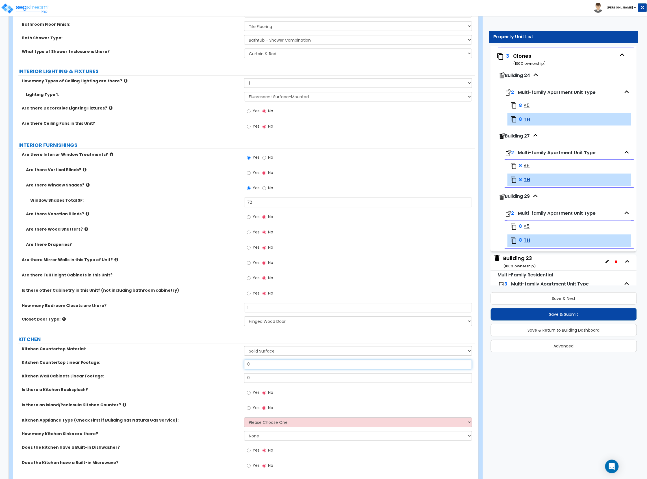
drag, startPoint x: 281, startPoint y: 367, endPoint x: 231, endPoint y: 367, distance: 49.8
click at [231, 367] on div "Kitchen Countertop Linear Footage: 0" at bounding box center [244, 367] width 462 height 14
type input "6"
drag, startPoint x: 253, startPoint y: 380, endPoint x: 235, endPoint y: 384, distance: 19.0
click at [235, 384] on div "Kitchen Wall Cabinets Linear Footage: 0" at bounding box center [244, 380] width 462 height 14
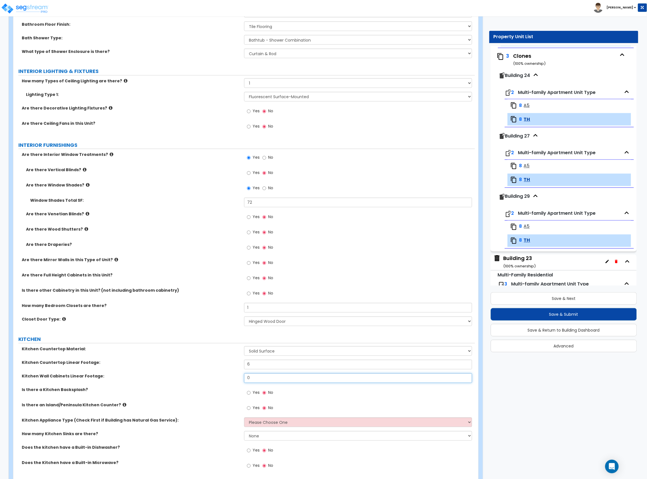
type input "5"
type input "6"
click at [254, 390] on label "Yes" at bounding box center [253, 393] width 13 height 10
click at [251, 390] on input "Yes" at bounding box center [249, 393] width 4 height 6
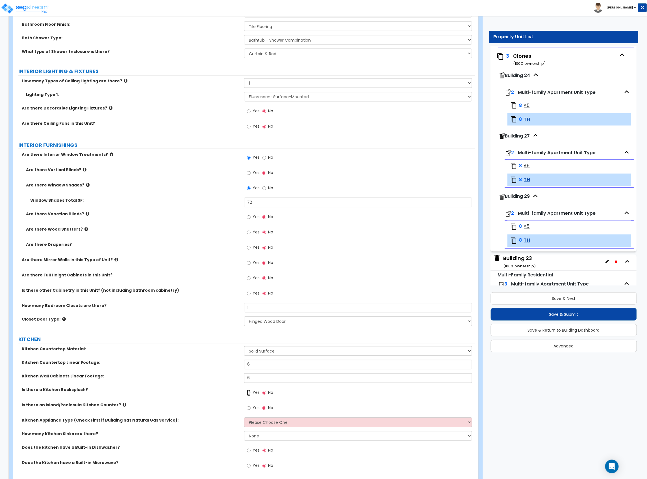
radio input "true"
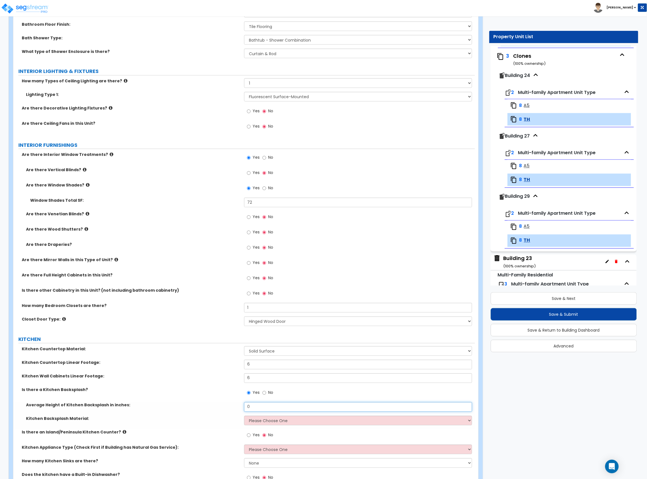
drag, startPoint x: 236, startPoint y: 409, endPoint x: 217, endPoint y: 409, distance: 18.4
click at [217, 409] on div "Average Height of Kitchen Backsplash in inches: 0" at bounding box center [244, 409] width 462 height 14
type input "12"
click at [286, 421] on select "Please Choose One Plastic Laminate Solid Surface Stone Quartz Tile Stainless St…" at bounding box center [358, 421] width 228 height 10
select select "6"
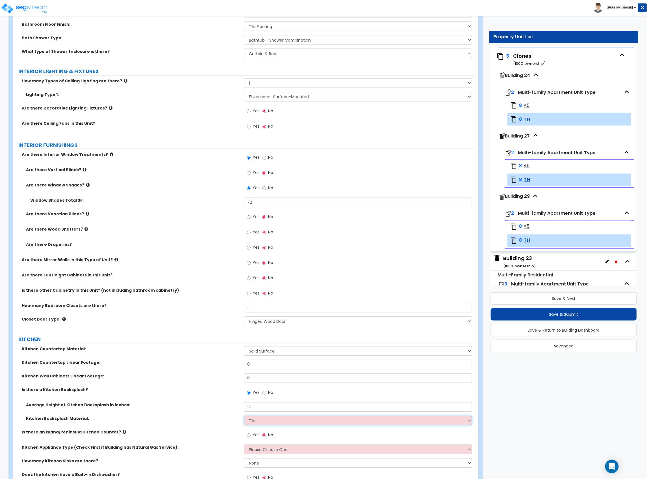
click at [244, 416] on select "Please Choose One Plastic Laminate Solid Surface Stone Quartz Tile Stainless St…" at bounding box center [358, 421] width 228 height 10
click at [211, 402] on div "Is there a Kitchen Backsplash? Yes No" at bounding box center [244, 394] width 462 height 15
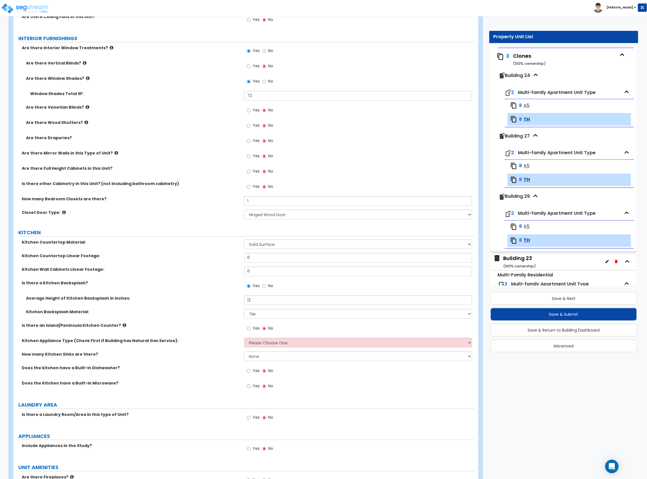
scroll to position [528, 0]
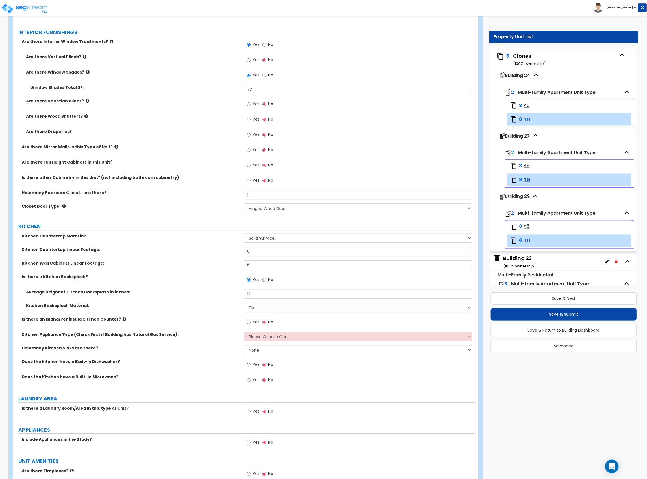
click at [252, 323] on label "Yes" at bounding box center [253, 323] width 13 height 10
click at [251, 323] on input "Yes" at bounding box center [249, 322] width 4 height 6
radio input "true"
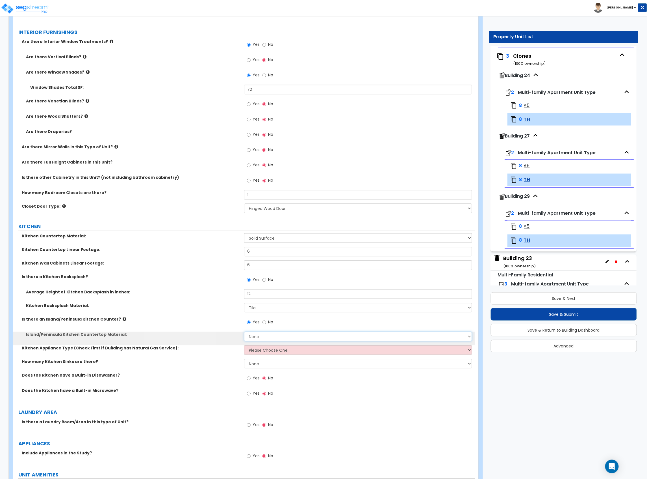
click at [265, 334] on select "None Plastic Laminate Solid Surface Stone Quartz Marble Tile Wood Stainless Ste…" at bounding box center [358, 336] width 228 height 10
select select "2"
click at [244, 332] on select "None Plastic Laminate Solid Surface Stone Quartz Marble Tile Wood Stainless Ste…" at bounding box center [358, 336] width 228 height 10
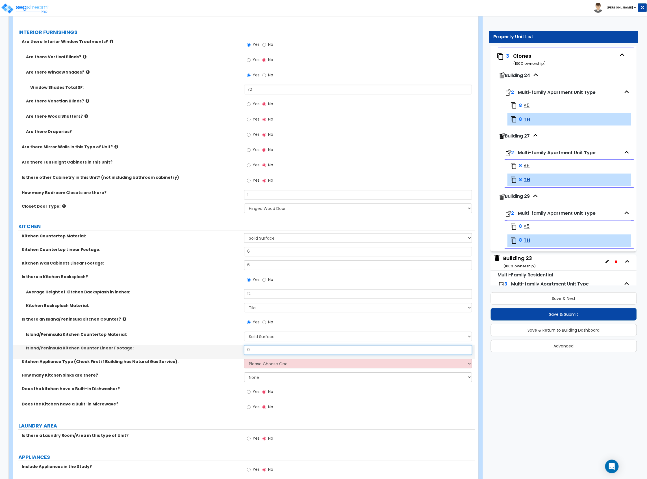
drag, startPoint x: 266, startPoint y: 350, endPoint x: 202, endPoint y: 356, distance: 64.5
click at [202, 357] on div "Island/Peninsula Kitchen Counter Linear Footage: 0" at bounding box center [244, 352] width 462 height 14
type input "6"
click at [254, 361] on select "Please Choose One Gas Electric" at bounding box center [358, 364] width 228 height 10
select select "2"
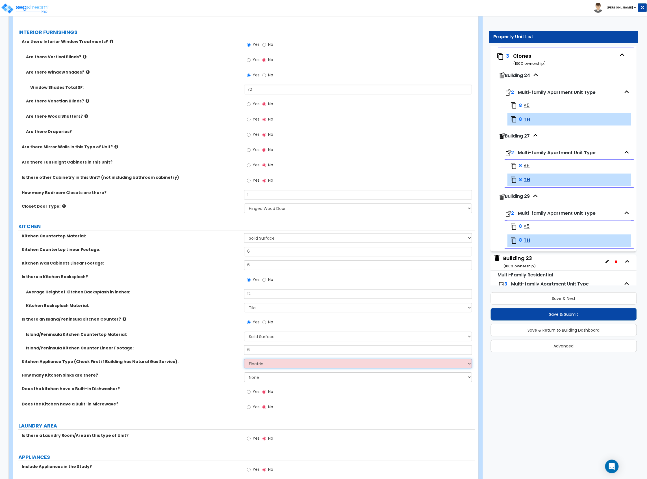
click at [244, 359] on select "Please Choose One Gas Electric" at bounding box center [358, 364] width 228 height 10
click at [257, 379] on select "None 1 2 3" at bounding box center [358, 377] width 228 height 10
select select "1"
click at [244, 373] on select "None 1 2 3" at bounding box center [358, 377] width 228 height 10
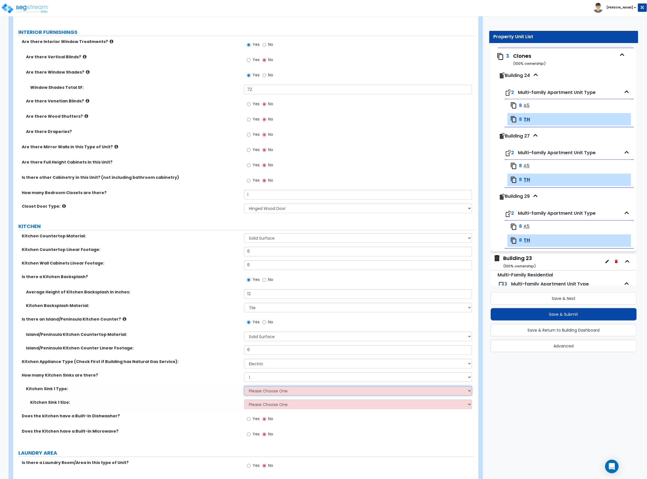
click at [264, 391] on select "Please Choose One Stainless Steel Porcelain Enamel Cast Iron Granite Composite" at bounding box center [358, 391] width 228 height 10
select select "1"
click at [244, 387] on select "Please Choose One Stainless Steel Porcelain Enamel Cast Iron Granite Composite" at bounding box center [358, 391] width 228 height 10
drag, startPoint x: 274, startPoint y: 403, endPoint x: 273, endPoint y: 406, distance: 3.7
click at [273, 403] on select "Please Choose One Single Sink Double Sink" at bounding box center [358, 404] width 228 height 10
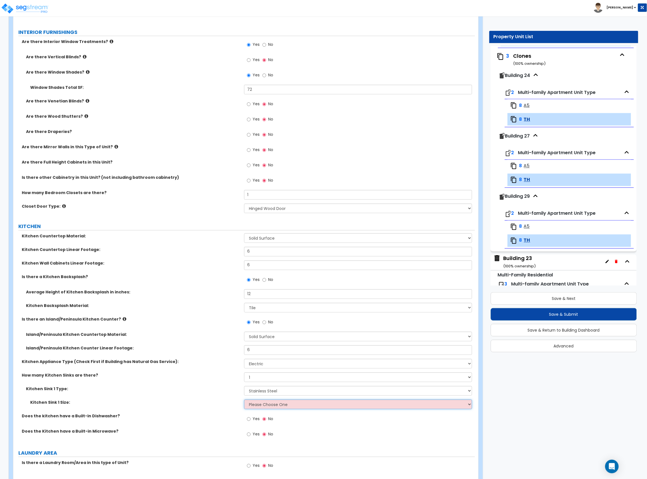
select select "2"
click at [244, 400] on select "Please Choose One Single Sink Double Sink" at bounding box center [358, 404] width 228 height 10
click at [212, 414] on label "Does the kitchen have a Built-in Dishwasher?" at bounding box center [131, 416] width 218 height 6
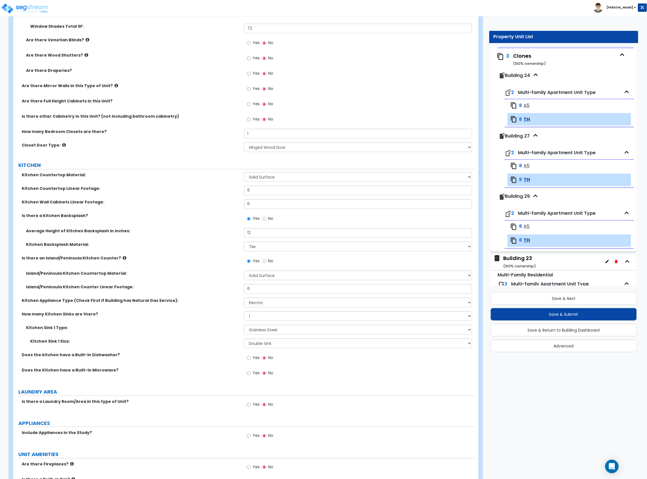
scroll to position [603, 0]
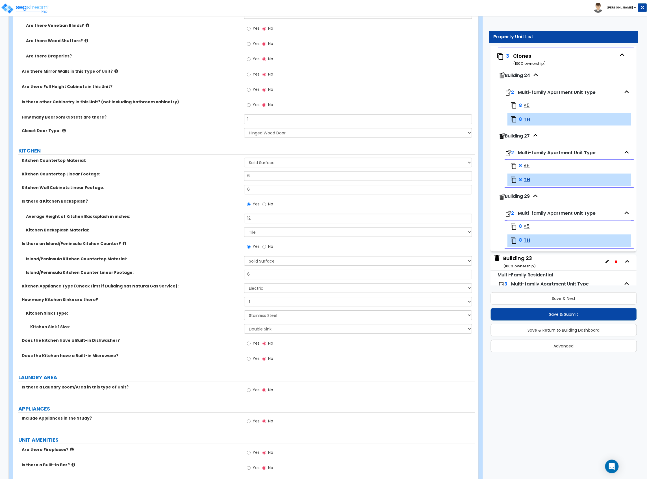
click at [253, 343] on span "Yes" at bounding box center [256, 343] width 7 height 6
click at [251, 343] on input "Yes" at bounding box center [249, 343] width 4 height 6
radio input "true"
click at [254, 392] on span "Yes" at bounding box center [256, 390] width 7 height 6
click at [251, 393] on input "Yes" at bounding box center [249, 390] width 4 height 6
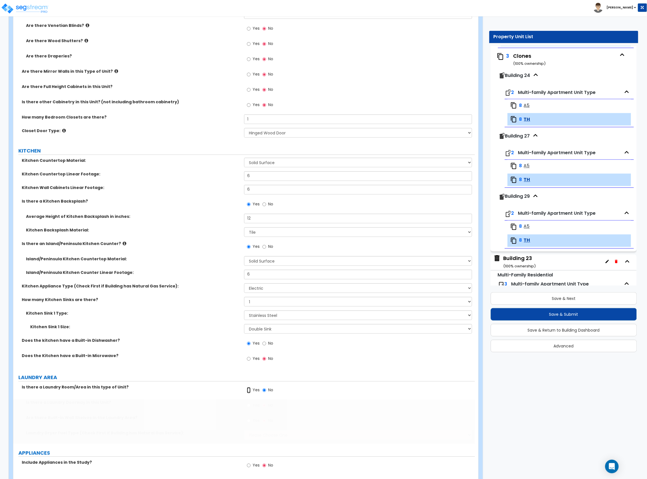
radio input "true"
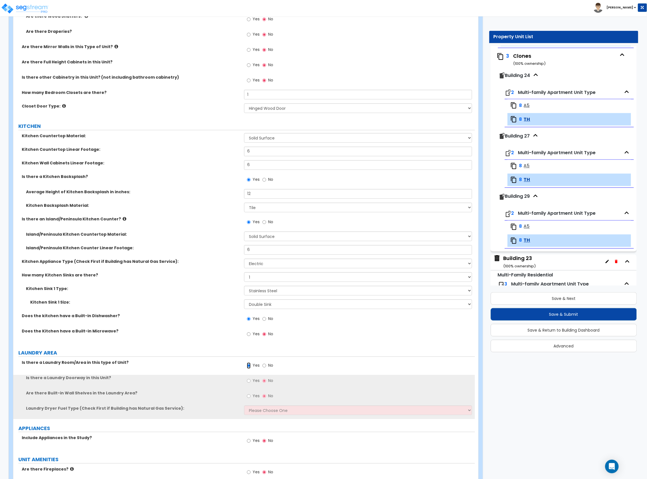
scroll to position [641, 0]
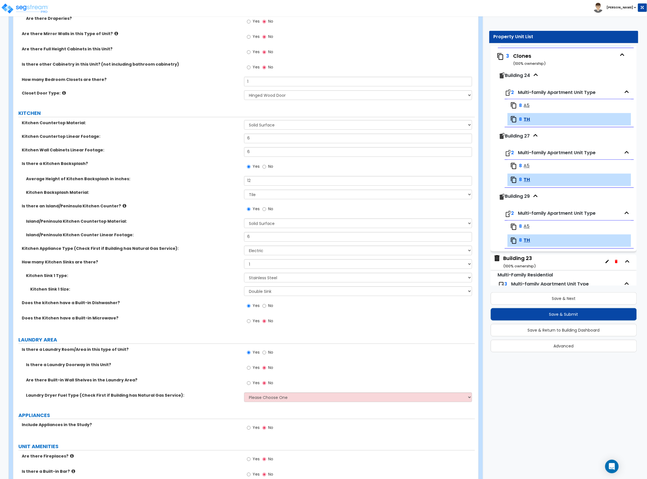
click at [252, 368] on label "Yes" at bounding box center [253, 368] width 13 height 10
click at [251, 368] on input "Yes" at bounding box center [249, 367] width 4 height 6
radio input "true"
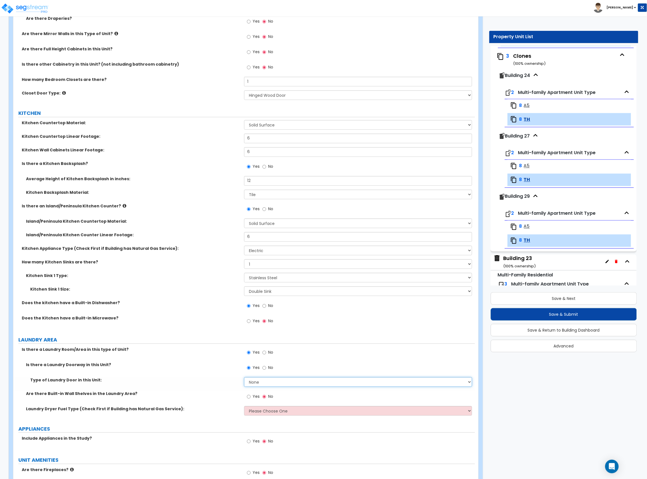
drag, startPoint x: 274, startPoint y: 384, endPoint x: 269, endPoint y: 385, distance: 4.8
click at [269, 385] on select "None Bi-Fold Louvered Paneled Wood Passage" at bounding box center [358, 382] width 228 height 10
select select "1"
click at [244, 378] on select "None Bi-Fold Louvered Paneled Wood Passage" at bounding box center [358, 382] width 228 height 10
click at [265, 414] on select "Please Choose One Gas Electric" at bounding box center [358, 411] width 228 height 10
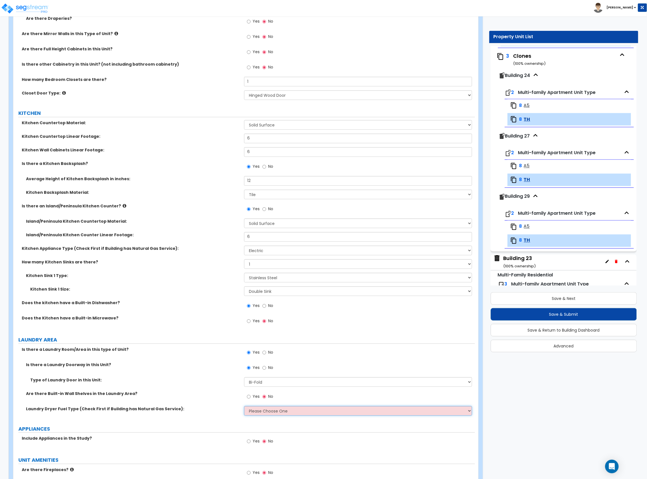
select select "2"
click at [244, 407] on select "Please Choose One Gas Electric" at bounding box center [358, 411] width 228 height 10
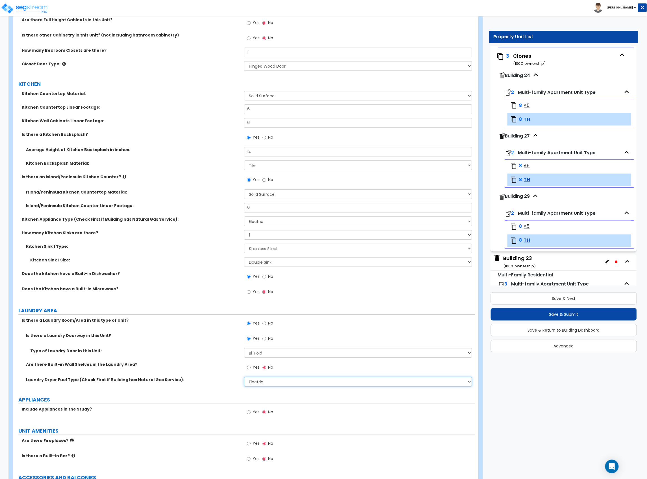
scroll to position [716, 0]
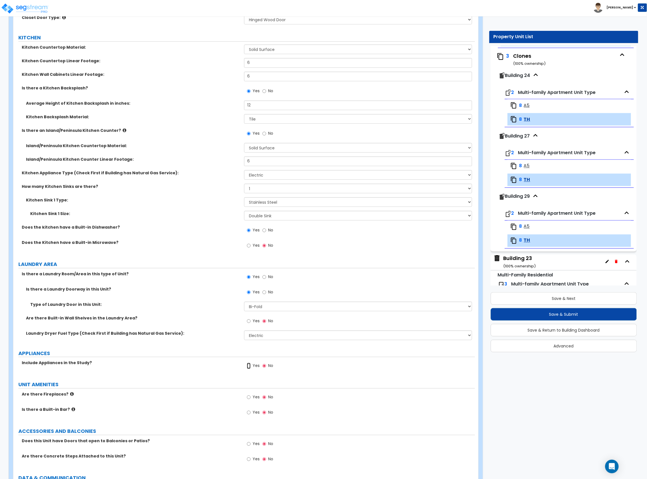
click at [250, 368] on input "Yes" at bounding box center [249, 365] width 4 height 6
radio input "true"
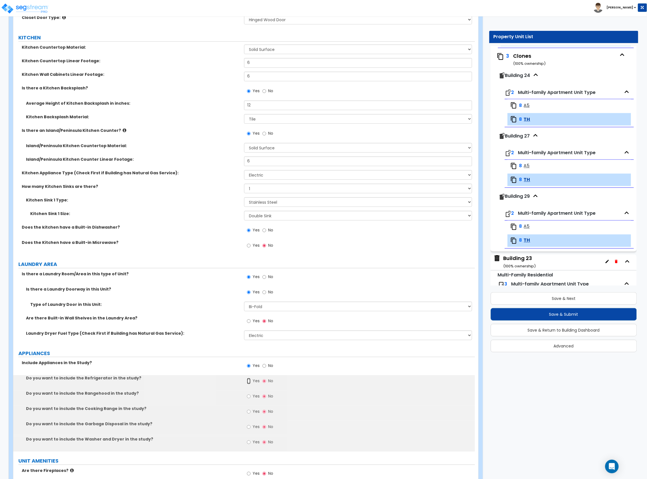
drag, startPoint x: 250, startPoint y: 385, endPoint x: 251, endPoint y: 390, distance: 5.8
click at [250, 386] on label "Yes" at bounding box center [253, 382] width 13 height 10
click at [250, 384] on input "Yes" at bounding box center [249, 381] width 4 height 6
radio input "true"
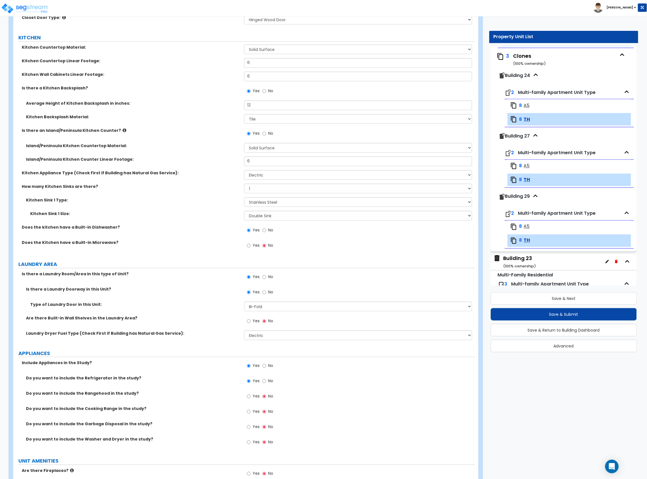
click at [252, 400] on label "Yes" at bounding box center [253, 397] width 13 height 10
click at [251, 399] on input "Yes" at bounding box center [249, 396] width 4 height 6
radio input "true"
click at [251, 412] on label "Yes" at bounding box center [253, 412] width 13 height 10
drag, startPoint x: 251, startPoint y: 424, endPoint x: 251, endPoint y: 432, distance: 8.2
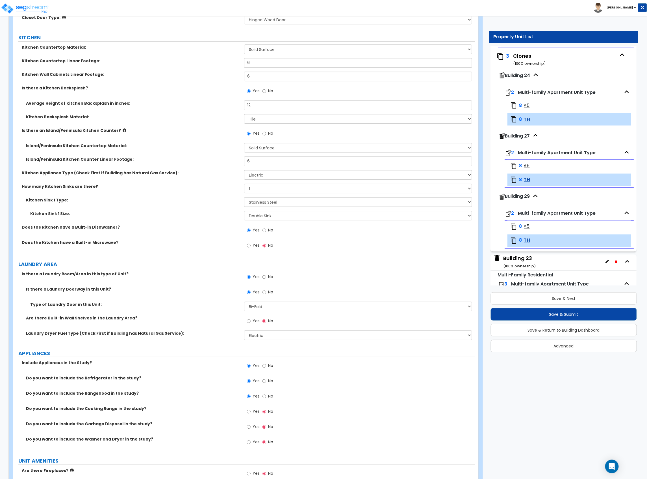
click at [251, 426] on label "Yes" at bounding box center [253, 427] width 13 height 10
click at [251, 426] on input "Yes" at bounding box center [249, 427] width 4 height 6
radio input "true"
click at [251, 441] on input "Yes" at bounding box center [249, 442] width 4 height 6
radio input "true"
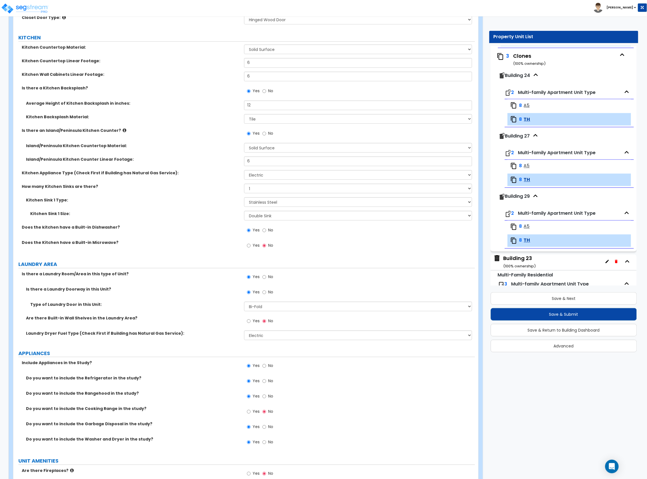
click at [252, 407] on div "Yes No" at bounding box center [260, 411] width 32 height 13
click at [252, 412] on label "Yes" at bounding box center [253, 412] width 13 height 10
click at [251, 412] on input "Yes" at bounding box center [249, 411] width 4 height 6
radio input "true"
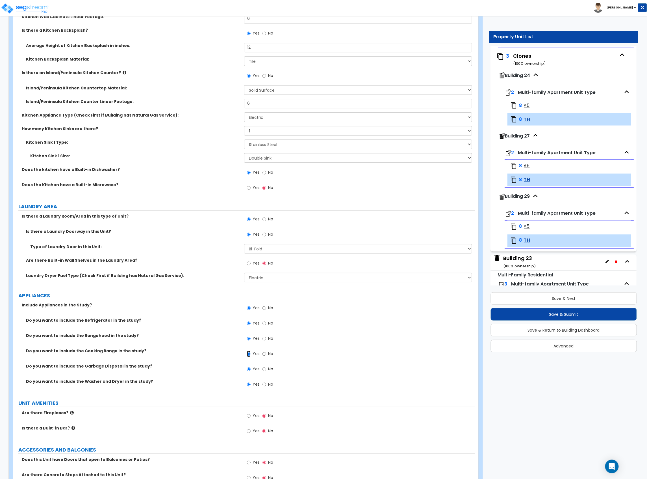
scroll to position [901, 0]
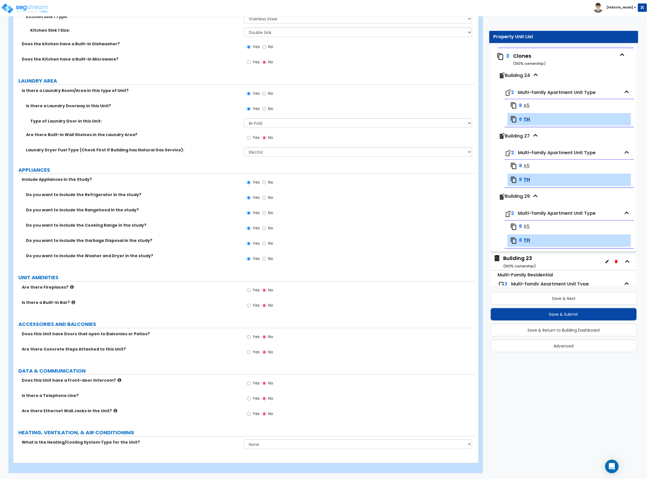
click at [249, 295] on label "Yes" at bounding box center [253, 291] width 13 height 10
click at [249, 293] on input "Yes" at bounding box center [249, 290] width 4 height 6
radio input "true"
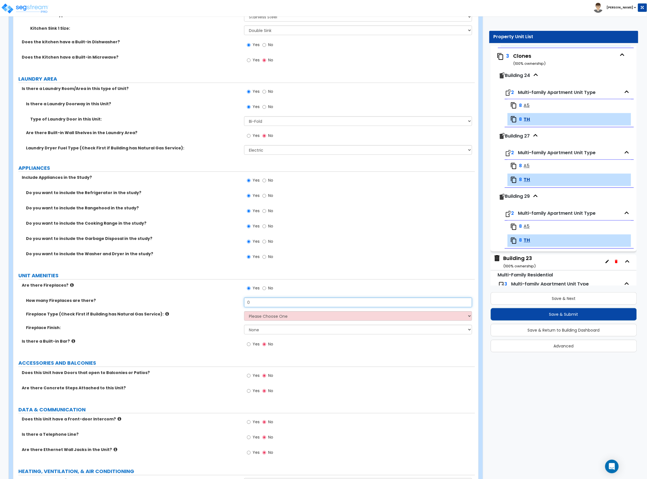
drag, startPoint x: 253, startPoint y: 302, endPoint x: 237, endPoint y: 308, distance: 17.3
click at [238, 308] on div "How many Fireplaces are there? 0" at bounding box center [244, 304] width 462 height 14
type input "1"
click at [293, 318] on select "Please Choose One Built-in Electric Fireplace Built-in Gas Fireplace Built-in W…" at bounding box center [358, 316] width 228 height 10
select select "2"
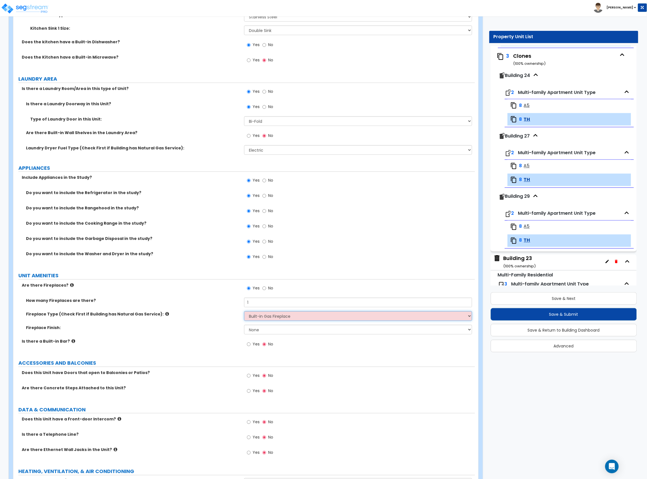
click at [244, 312] on select "Please Choose One Built-in Electric Fireplace Built-in Gas Fireplace Built-in W…" at bounding box center [358, 316] width 228 height 10
click at [274, 332] on select "None Brick Stone Tile Painted Molding" at bounding box center [358, 330] width 228 height 10
select select "3"
click at [244, 326] on select "None Brick Stone Tile Painted Molding" at bounding box center [358, 330] width 228 height 10
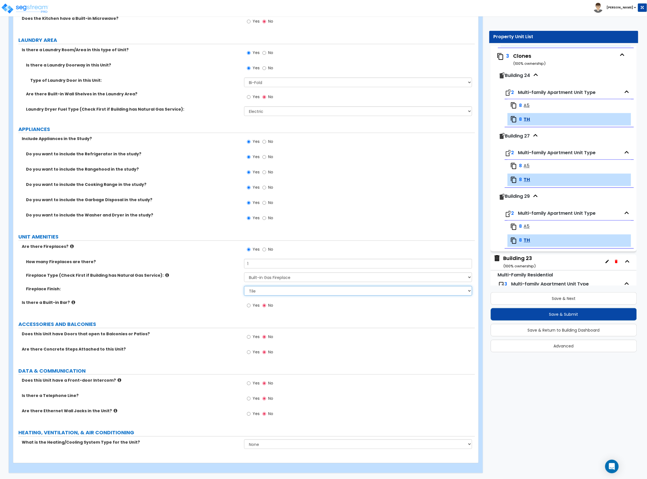
scroll to position [942, 0]
click at [250, 338] on input "Yes" at bounding box center [249, 337] width 4 height 6
radio input "true"
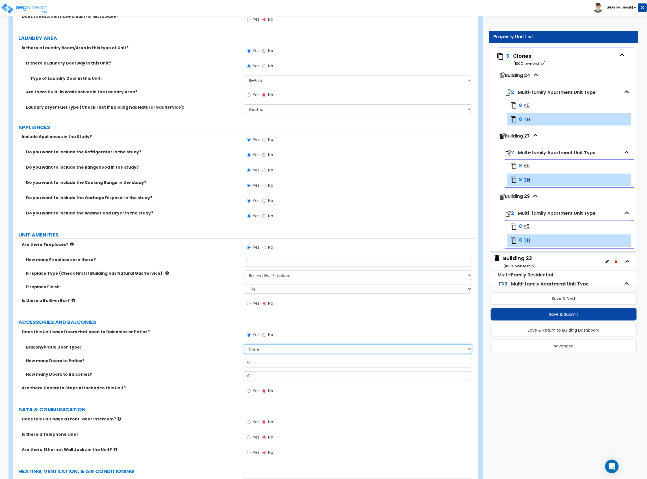
click at [261, 353] on select "None Single Hinged Doors Double Hinged Doors Single French Doors Double French …" at bounding box center [358, 349] width 228 height 10
select select "1"
click at [244, 346] on select "None Single Hinged Doors Double Hinged Doors Single French Doors Double French …" at bounding box center [358, 349] width 228 height 10
drag, startPoint x: 252, startPoint y: 366, endPoint x: 234, endPoint y: 366, distance: 18.1
click at [234, 366] on div "How many Doors to Patios? 0" at bounding box center [244, 365] width 462 height 14
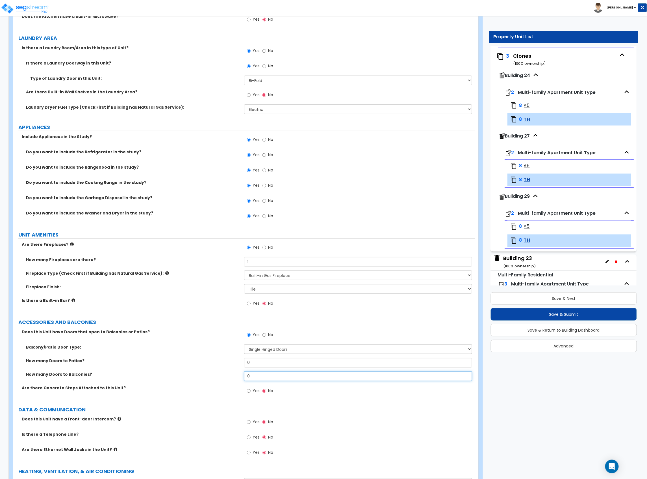
drag, startPoint x: 260, startPoint y: 384, endPoint x: 233, endPoint y: 384, distance: 27.1
click at [233, 384] on div "How many Doors to Balconies? 0" at bounding box center [244, 378] width 462 height 14
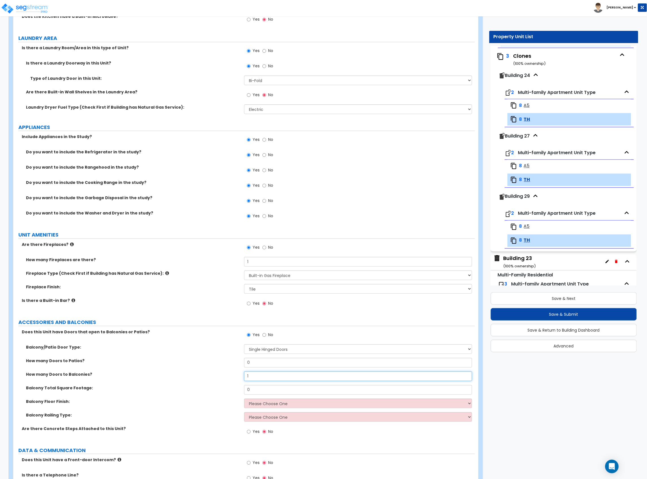
type input "1"
drag, startPoint x: 250, startPoint y: 392, endPoint x: 239, endPoint y: 394, distance: 11.0
click at [239, 394] on div "Balcony Total Square Footage: 0" at bounding box center [244, 392] width 462 height 14
type input "45"
click at [299, 406] on select "Please Choose One Concrete Tile Wood PVC" at bounding box center [358, 403] width 228 height 10
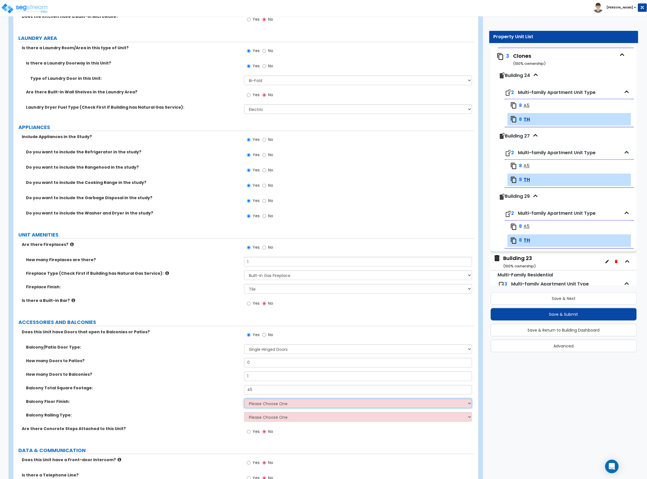
select select "1"
click at [244, 400] on select "Please Choose One Concrete Tile Wood PVC" at bounding box center [358, 403] width 228 height 10
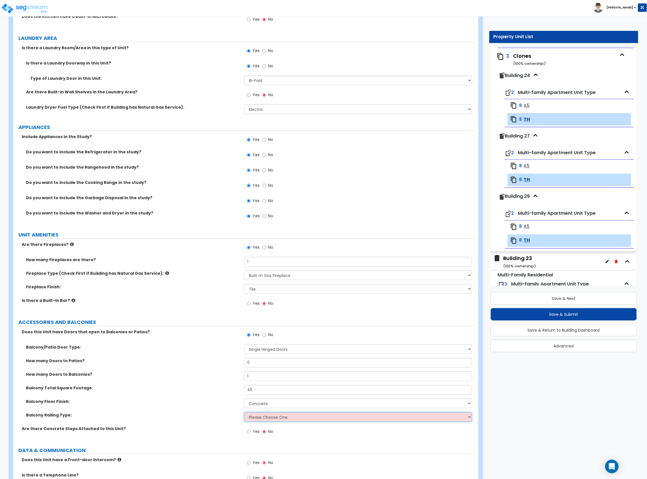
click at [267, 419] on select "Please Choose One Steel Aluminum Wood Glass and Metal Wrought Iron" at bounding box center [358, 417] width 228 height 10
select select "1"
click at [244, 413] on select "Please Choose One Steel Aluminum Wood Glass and Metal Wrought Iron" at bounding box center [358, 417] width 228 height 10
click at [207, 408] on div "Balcony Floor Finish: Please Choose One Concrete Tile Wood PVC" at bounding box center [244, 405] width 462 height 14
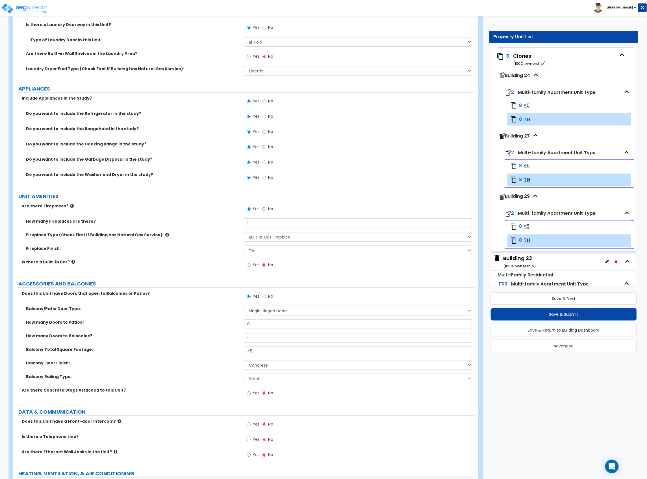
scroll to position [1024, 0]
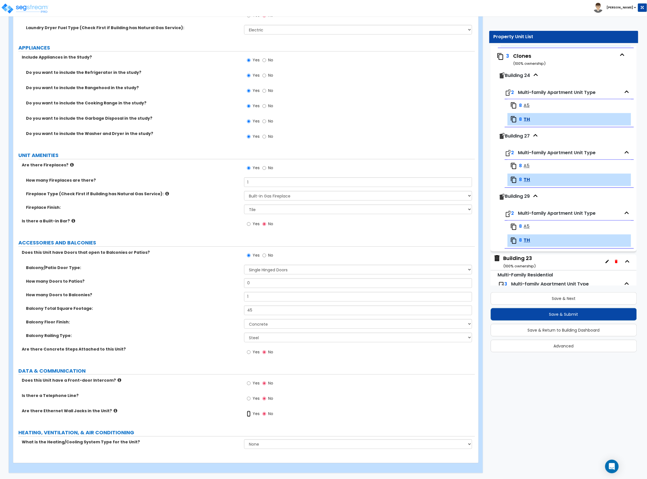
click at [250, 414] on input "Yes" at bounding box center [249, 414] width 4 height 6
radio input "true"
click at [250, 409] on label "Yes" at bounding box center [253, 414] width 13 height 10
click at [250, 411] on input "Yes" at bounding box center [249, 414] width 4 height 6
click at [262, 447] on select "None Heat Only Centralized Heating & Cooling Thru Wall Air Conditioners Mini Sp…" at bounding box center [358, 444] width 228 height 10
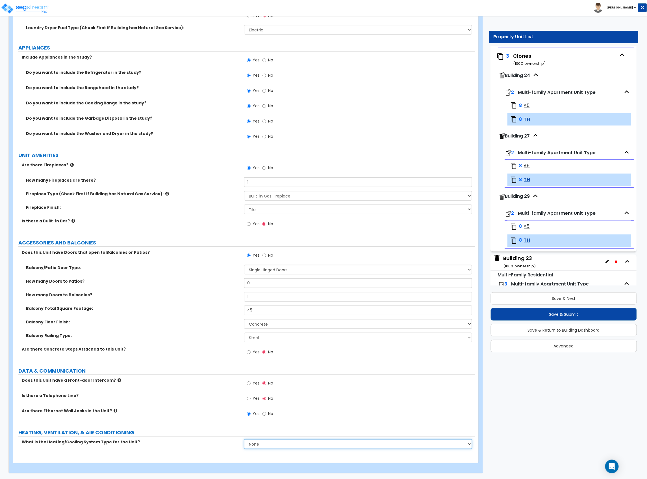
select select "2"
click at [244, 439] on select "None Heat Only Centralized Heating & Cooling Thru Wall Air Conditioners Mini Sp…" at bounding box center [358, 444] width 228 height 10
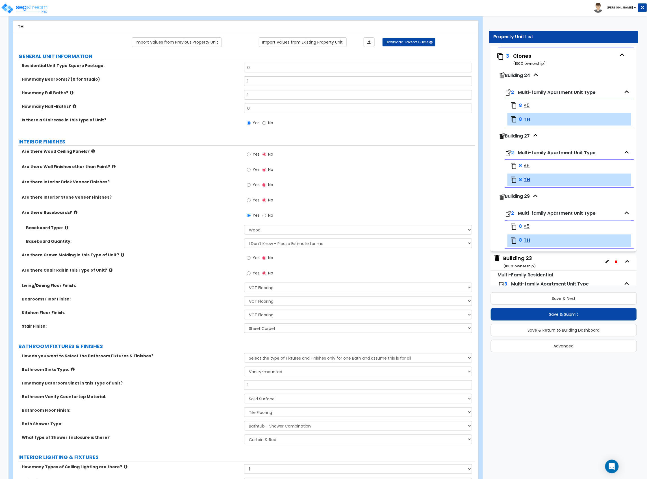
scroll to position [0, 0]
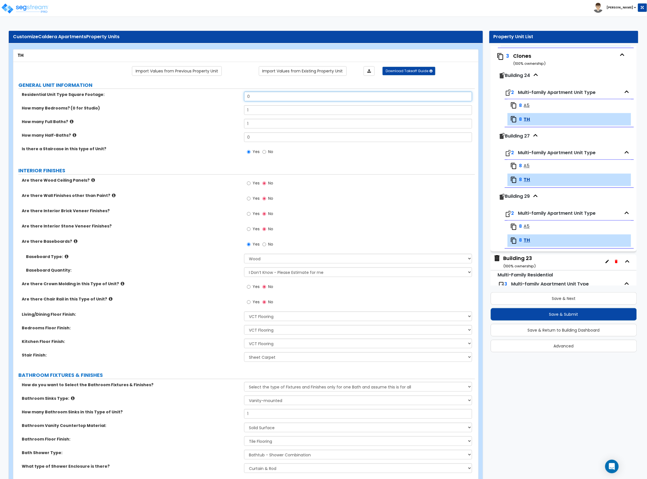
drag, startPoint x: 262, startPoint y: 96, endPoint x: 224, endPoint y: 100, distance: 37.5
click at [224, 100] on div "Residential Unit Type Square Footage: 0" at bounding box center [244, 99] width 462 height 14
type input "769"
click at [210, 136] on label "How many Half-Baths?" at bounding box center [131, 135] width 218 height 6
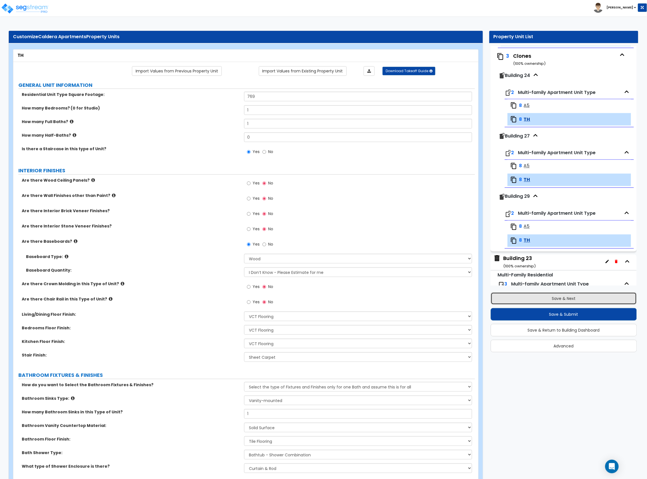
click at [538, 302] on button "Save & Next" at bounding box center [564, 298] width 146 height 12
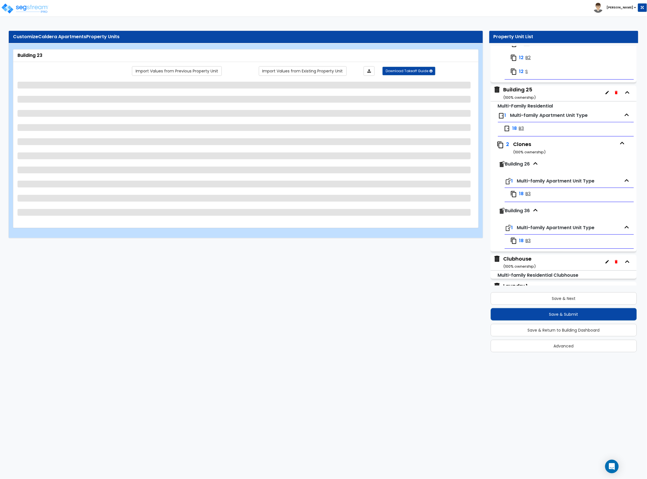
scroll to position [1723, 0]
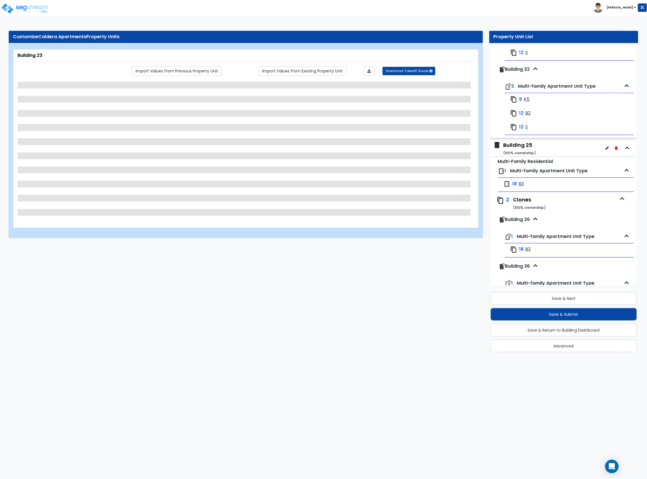
select select "2"
select select "7"
select select "2"
select select "9"
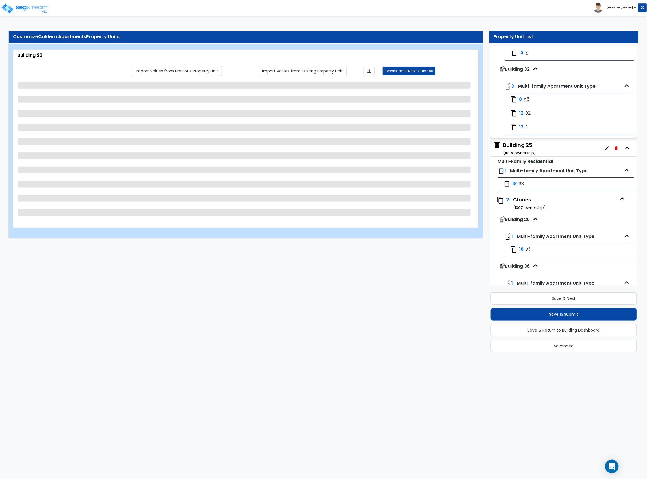
select select "1"
select select "2"
select select "1"
select select "2"
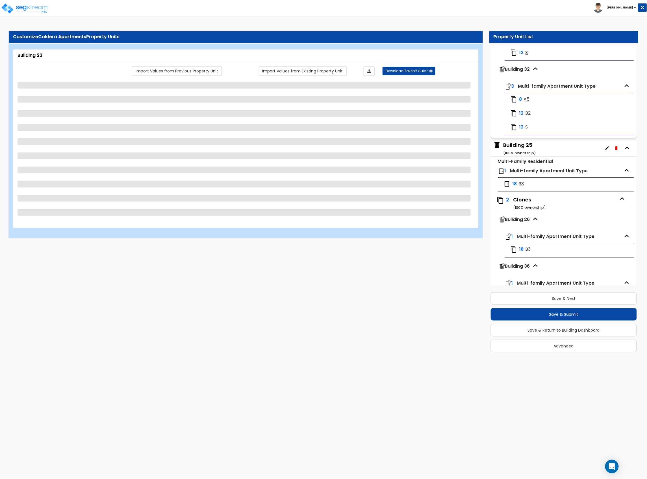
select select "1"
select select "3"
select select "4"
select select "2"
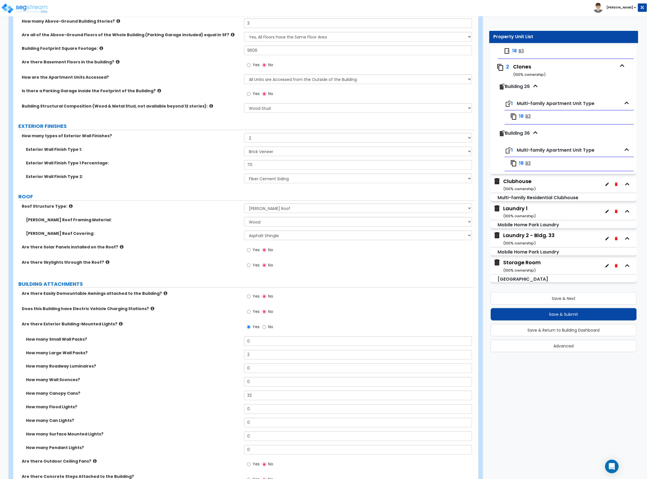
scroll to position [301, 0]
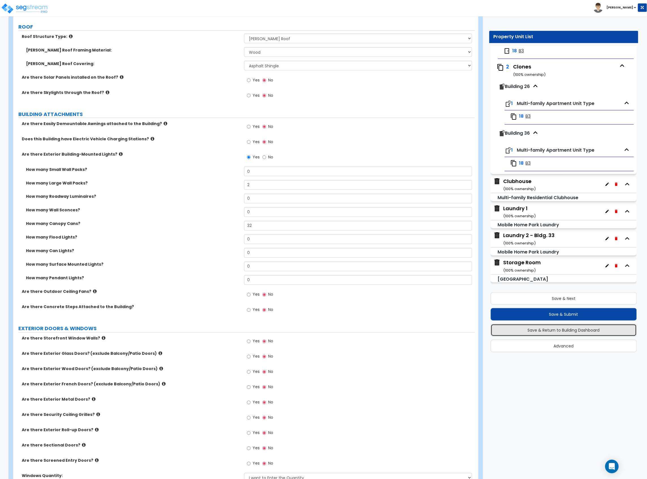
click at [537, 331] on button "Save & Return to Building Dashboard" at bounding box center [564, 330] width 146 height 12
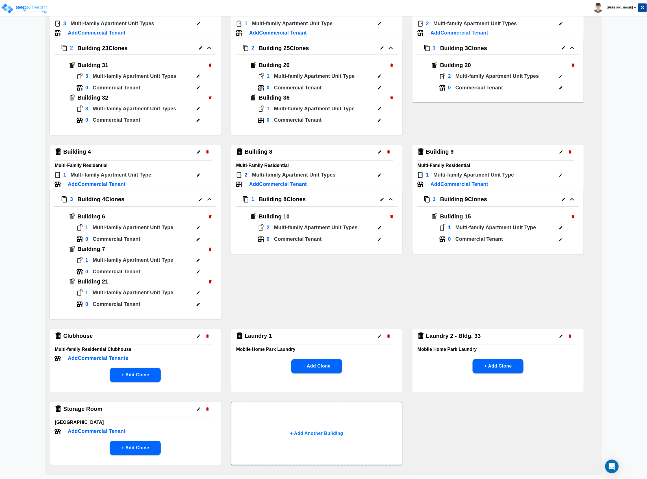
scroll to position [414, 0]
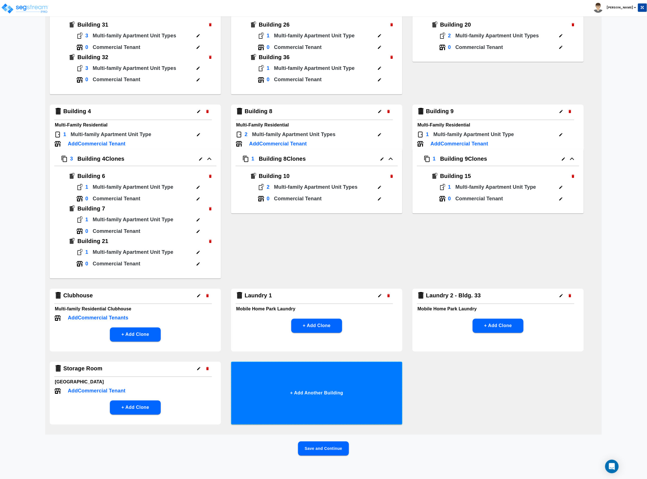
click at [314, 395] on button "+ Add Another Building" at bounding box center [316, 393] width 171 height 63
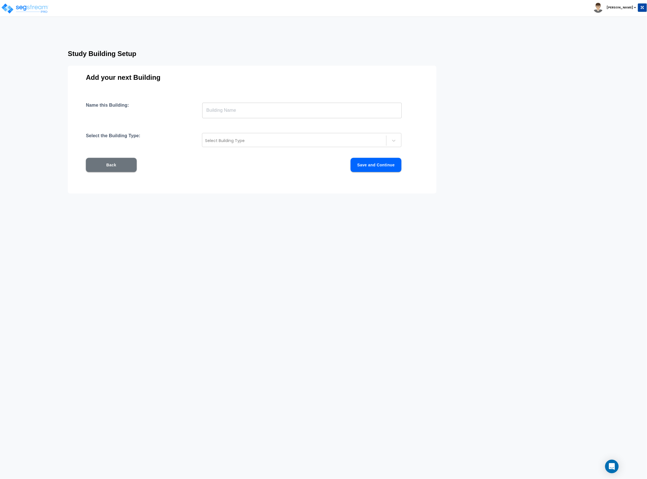
scroll to position [0, 0]
click at [216, 113] on input "text" at bounding box center [302, 110] width 200 height 16
type input "u"
type input "Building 28"
click at [222, 137] on div "Select Building Type" at bounding box center [294, 140] width 184 height 9
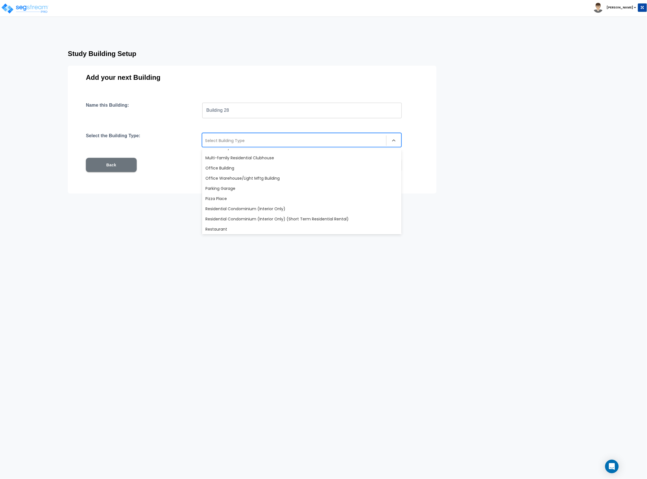
scroll to position [336, 0]
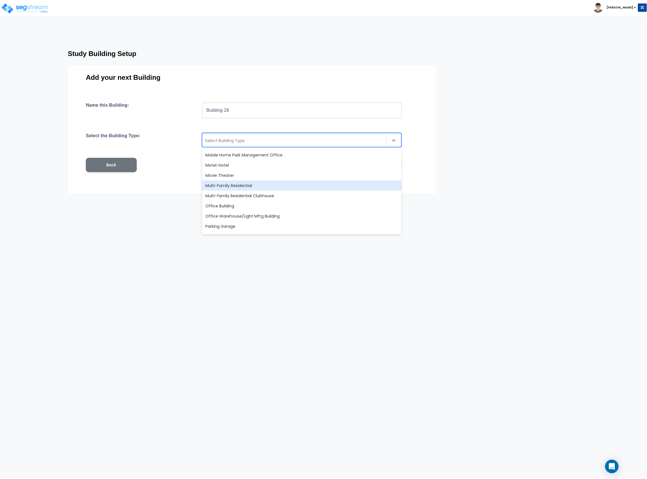
click at [242, 187] on div "Multi-Family Residential" at bounding box center [302, 185] width 200 height 10
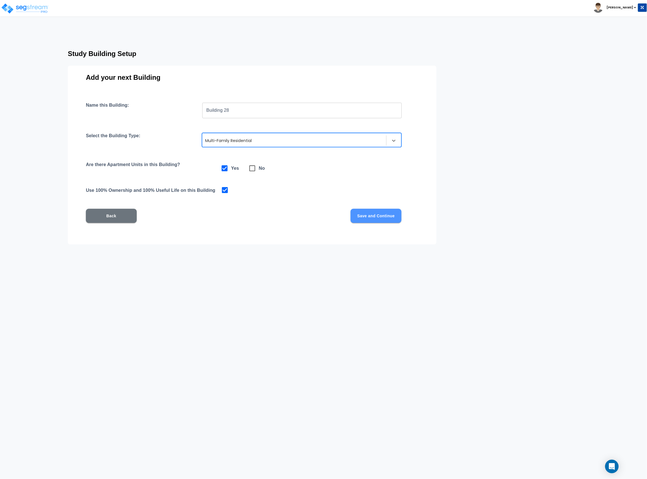
click at [382, 219] on button "Save and Continue" at bounding box center [376, 216] width 51 height 14
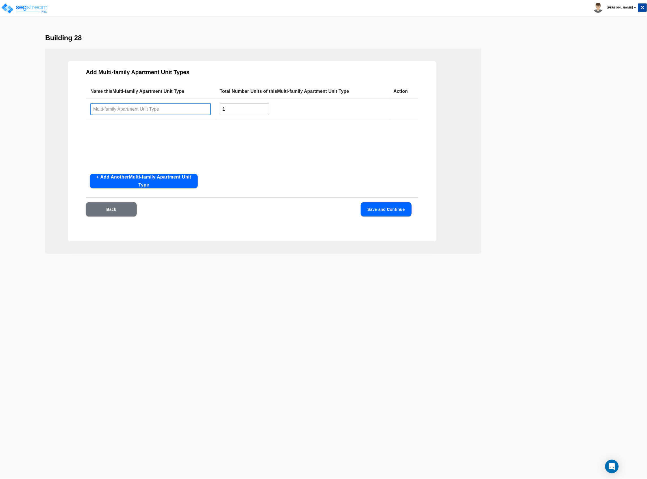
click at [161, 110] on input "text" at bounding box center [150, 109] width 120 height 12
type input "A5"
drag, startPoint x: 236, startPoint y: 112, endPoint x: 191, endPoint y: 113, distance: 45.3
click at [191, 113] on tr "A5 ​ 1 ​" at bounding box center [252, 109] width 333 height 22
type input "8"
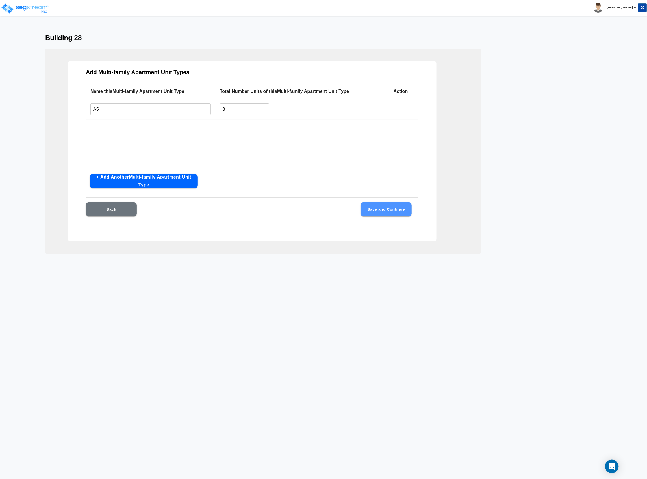
click at [374, 205] on button "Save and Continue" at bounding box center [386, 209] width 51 height 14
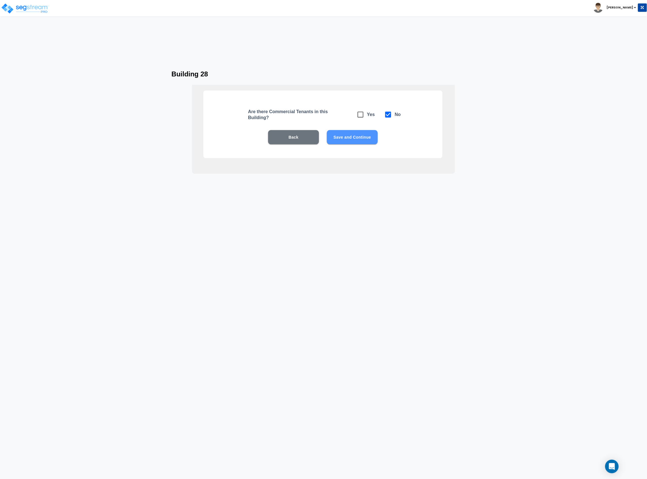
click at [352, 139] on button "Save and Continue" at bounding box center [352, 137] width 51 height 14
click at [351, 139] on button "Save and Continue" at bounding box center [352, 137] width 51 height 14
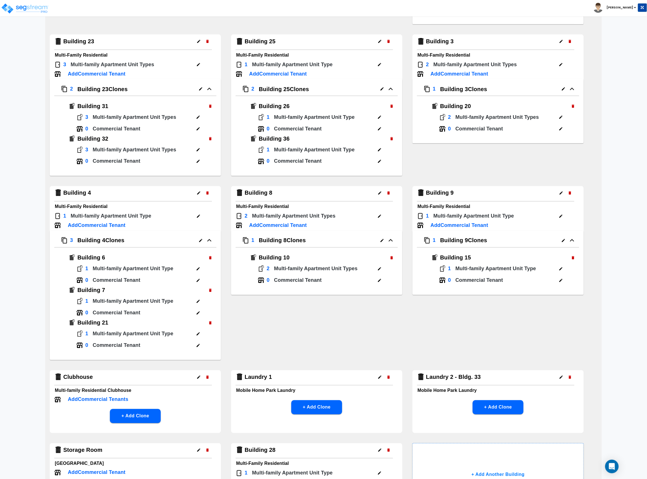
scroll to position [414, 0]
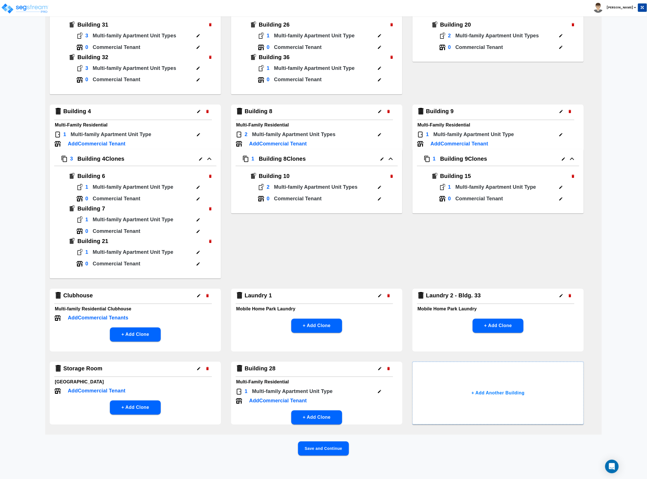
click at [324, 447] on button "Save and Continue" at bounding box center [323, 448] width 51 height 14
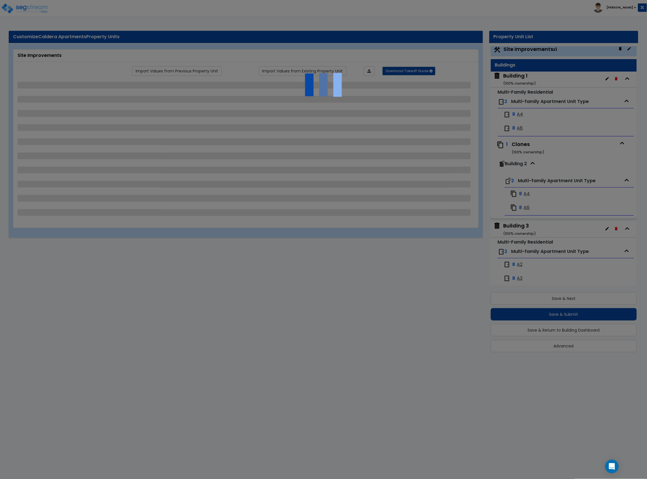
scroll to position [0, 0]
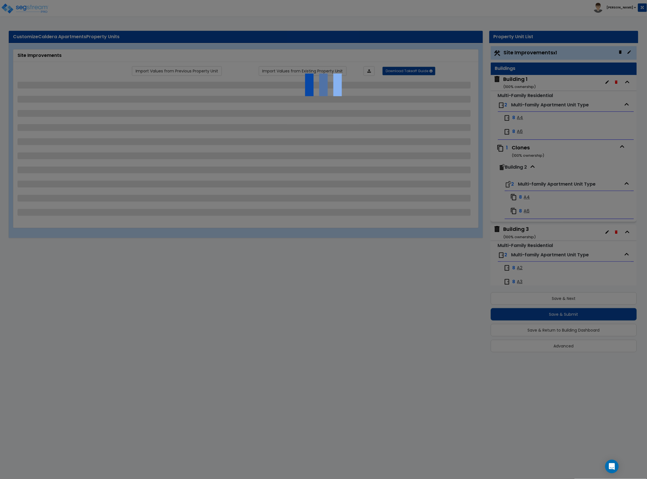
select select "2"
select select "1"
select select "2"
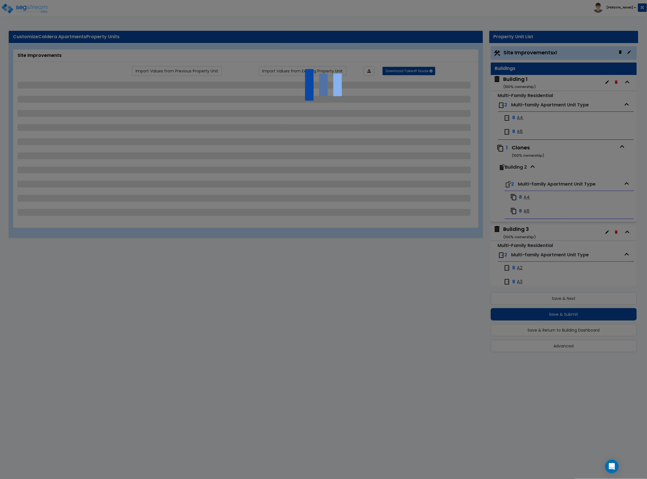
select select "1"
select select "6"
select select "2"
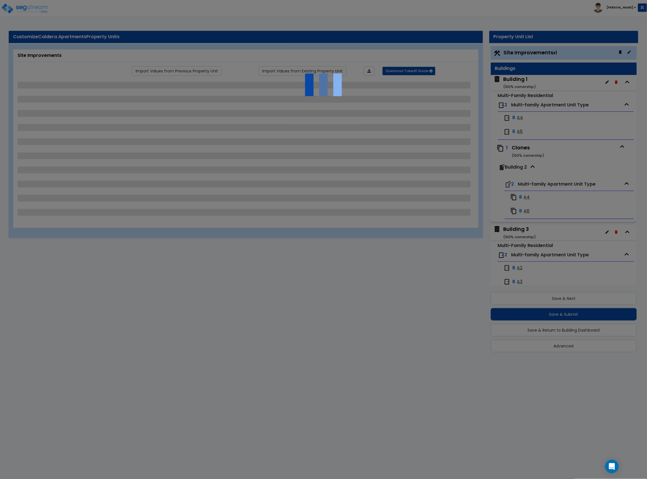
select select "3"
select select "1"
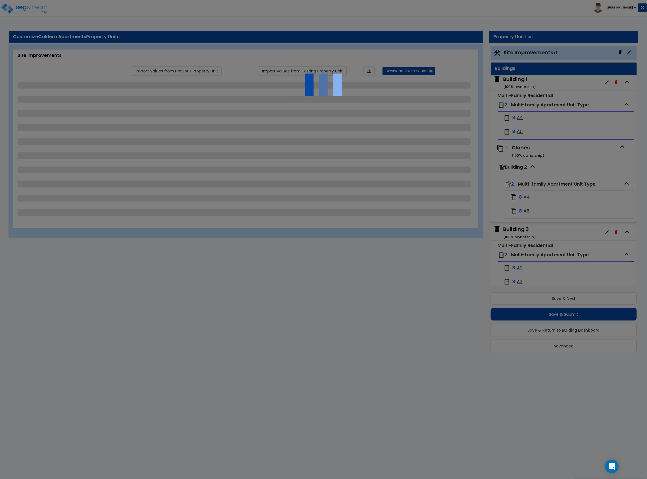
select select "2"
select select "1"
select select "2"
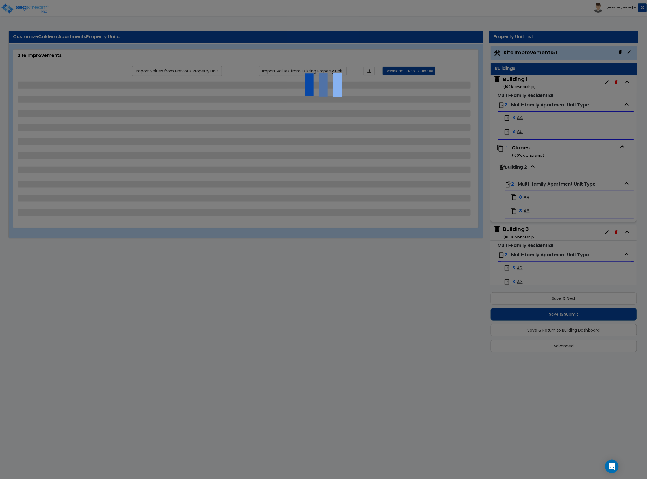
select select "2"
select select "1"
select select "2"
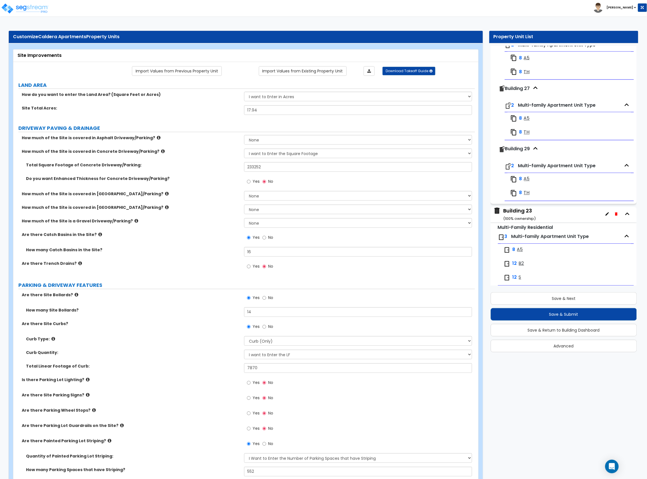
scroll to position [1930, 0]
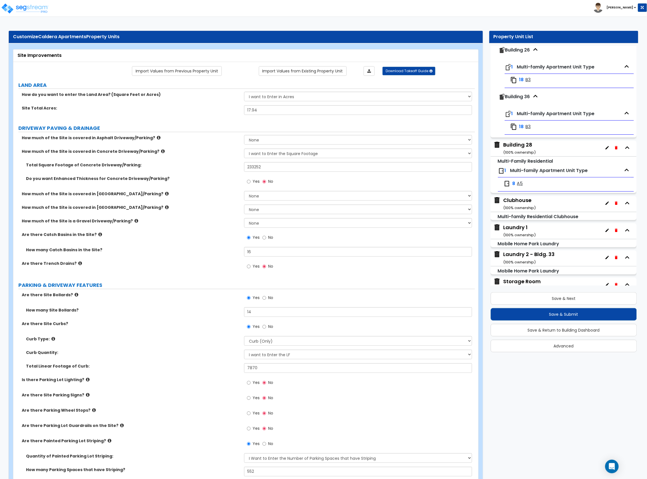
click at [518, 156] on div "Building 28 ( 100 % ownership)" at bounding box center [520, 148] width 33 height 14
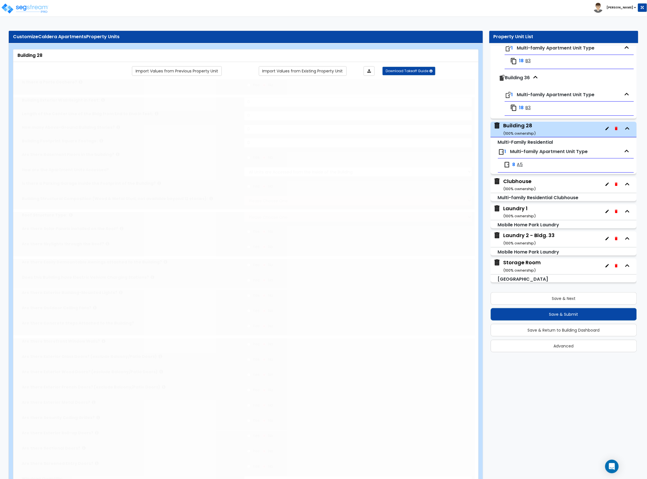
type input "1"
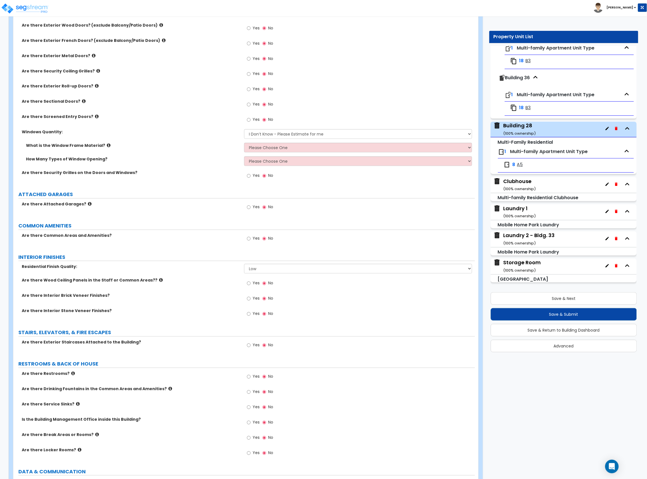
scroll to position [414, 0]
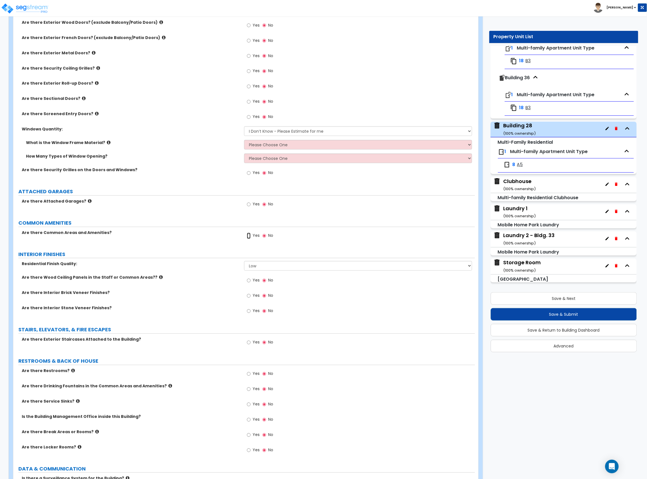
click at [251, 235] on input "Yes" at bounding box center [249, 236] width 4 height 6
radio input "true"
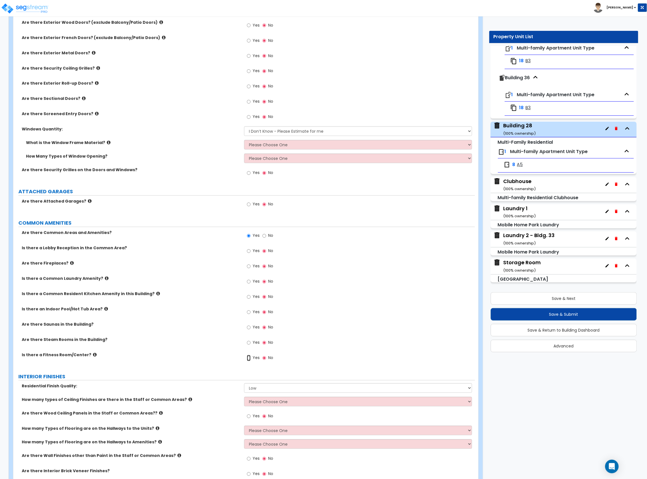
click at [248, 361] on input "Yes" at bounding box center [249, 358] width 4 height 6
radio input "true"
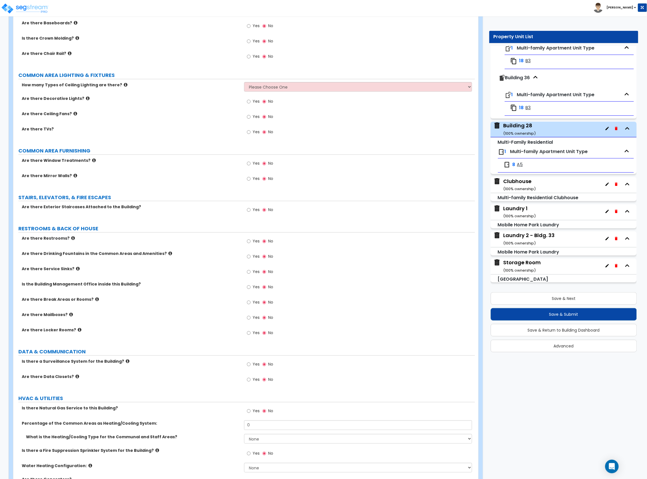
scroll to position [1005, 0]
